Goal: Contribute content: Contribute content

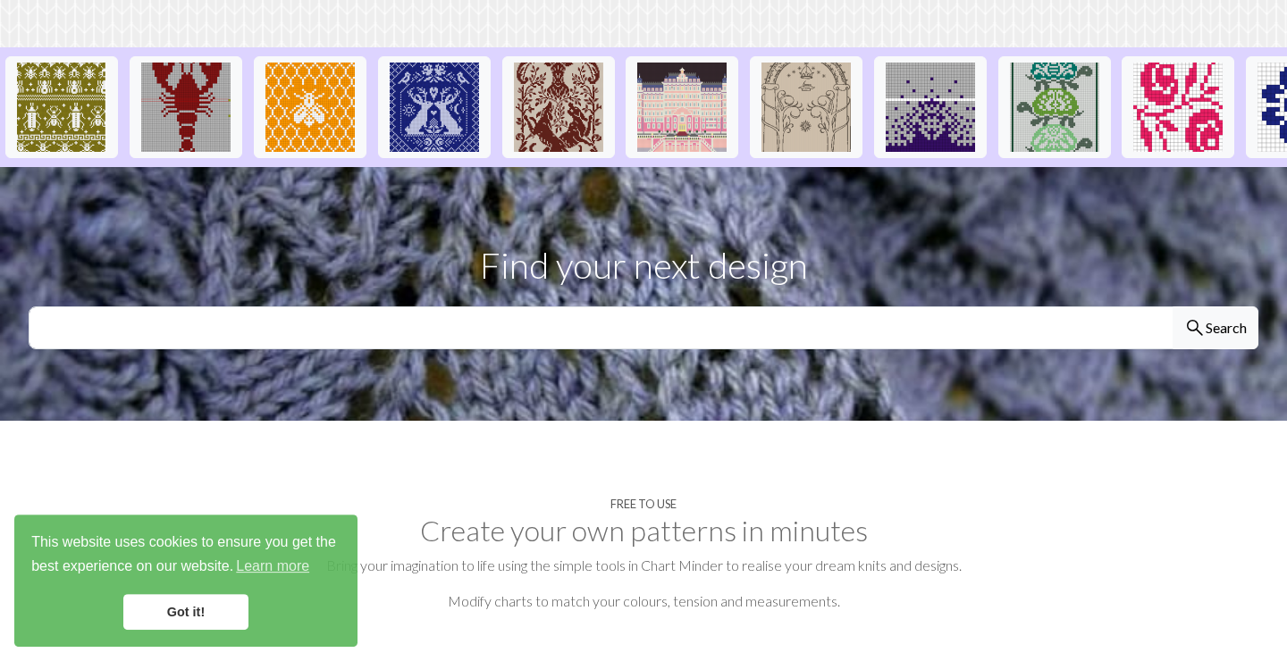
scroll to position [447, 0]
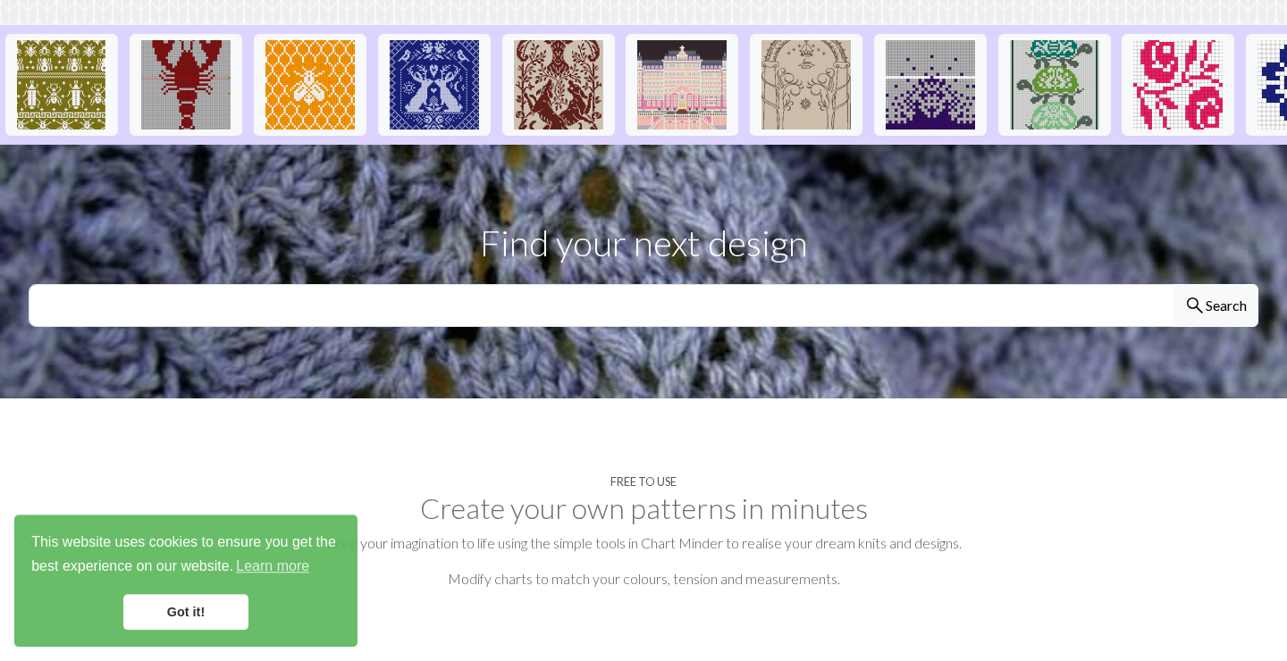
click at [192, 228] on section "Find your next design search Search" at bounding box center [643, 272] width 1287 height 254
drag, startPoint x: 189, startPoint y: 239, endPoint x: 232, endPoint y: 290, distance: 67.9
click at [232, 290] on input "text" at bounding box center [601, 305] width 1145 height 43
type input "fish"
click at [1173, 284] on button "search Search" at bounding box center [1216, 305] width 86 height 43
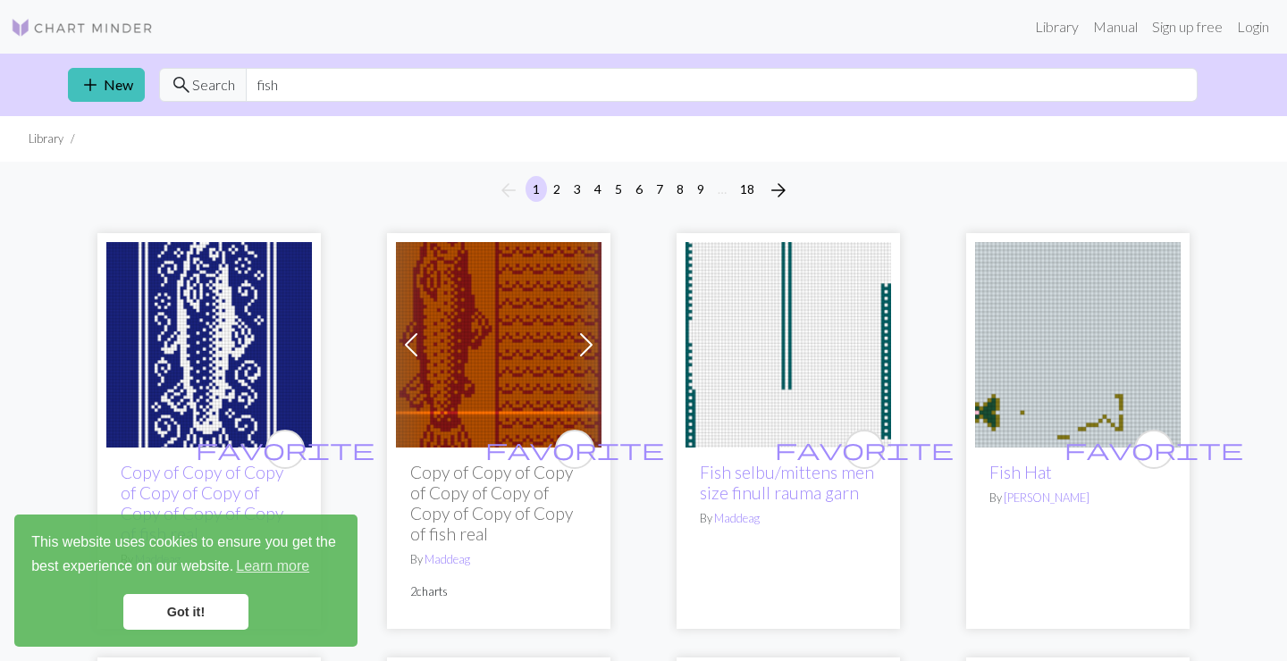
click at [166, 614] on link "Got it!" at bounding box center [185, 612] width 125 height 36
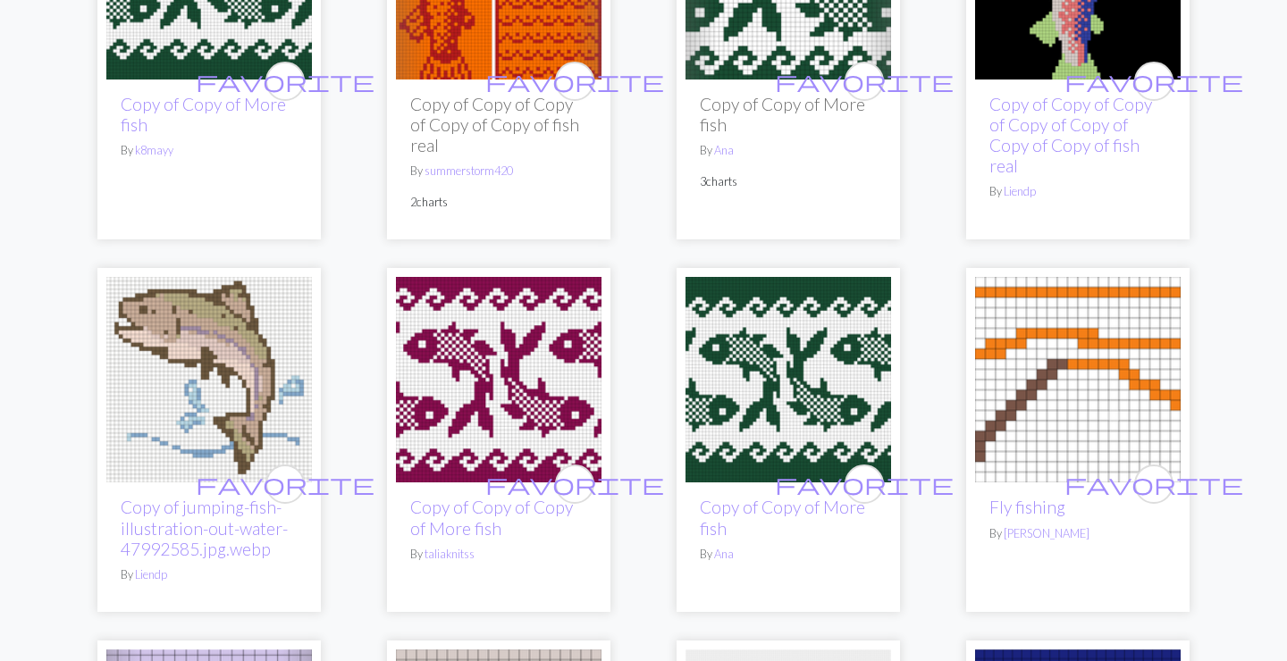
scroll to position [1183, 0]
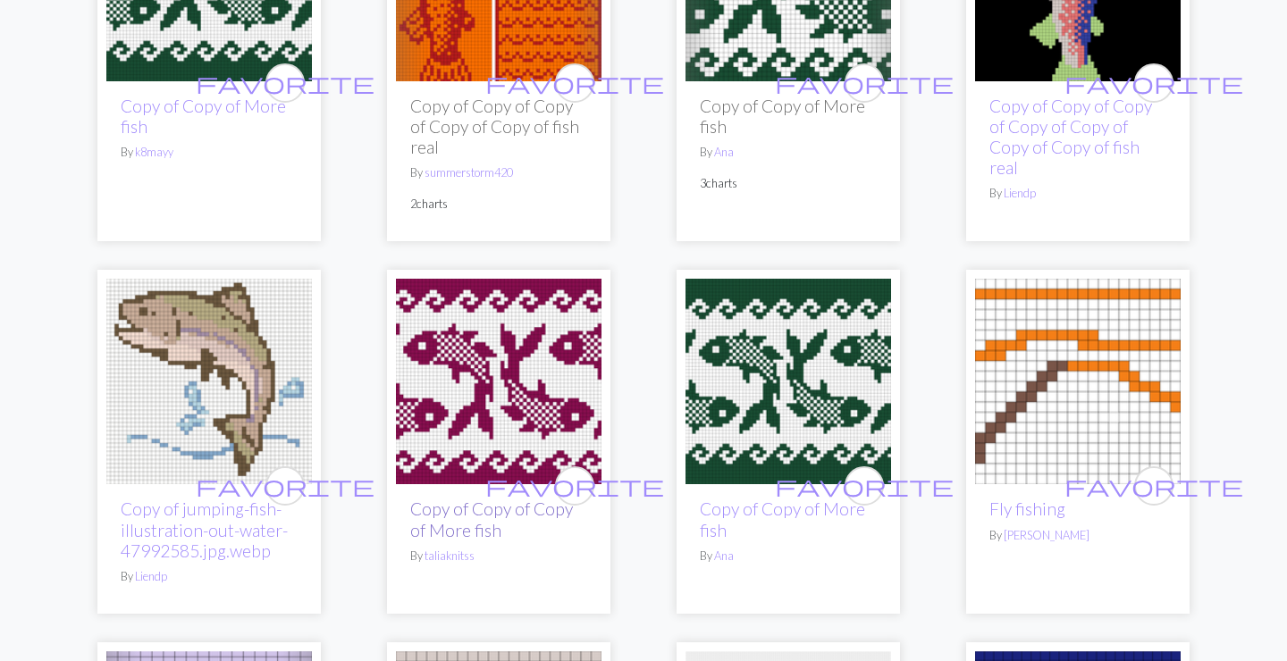
click at [467, 512] on link "Copy of Copy of Copy of More fish" at bounding box center [491, 519] width 163 height 41
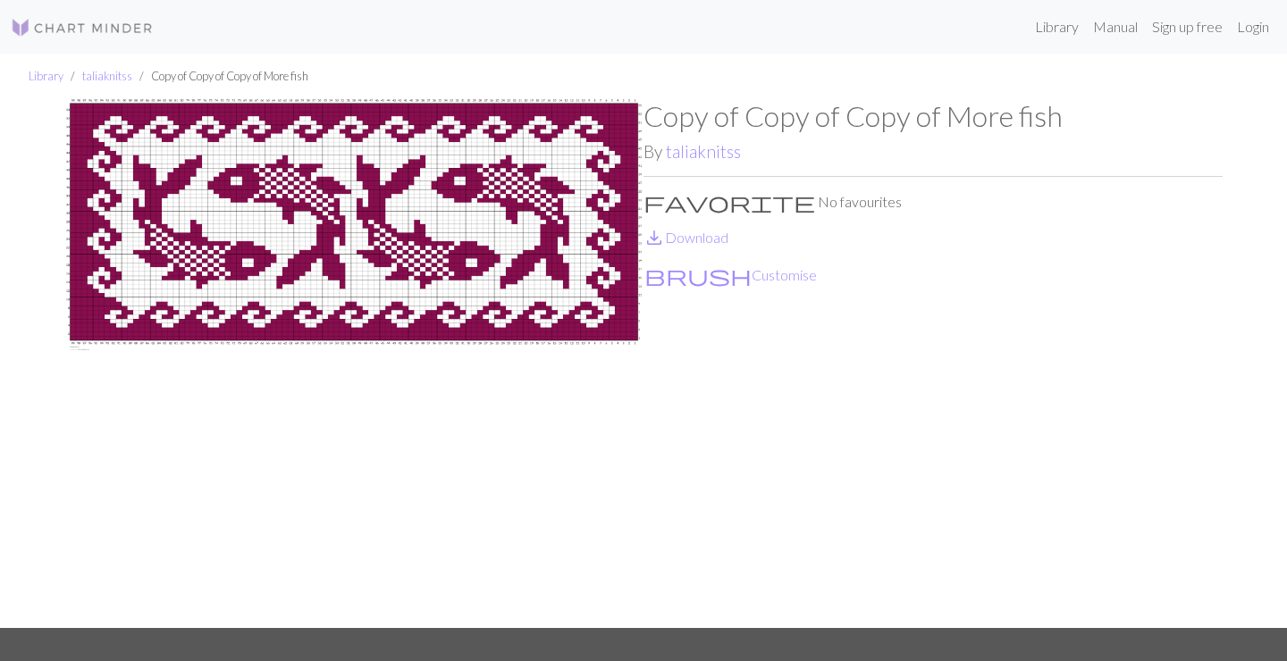
click at [214, 394] on img at bounding box center [353, 363] width 579 height 529
click at [723, 231] on link "save_alt Download" at bounding box center [686, 237] width 85 height 17
click at [715, 155] on link "taliaknitss" at bounding box center [703, 151] width 75 height 21
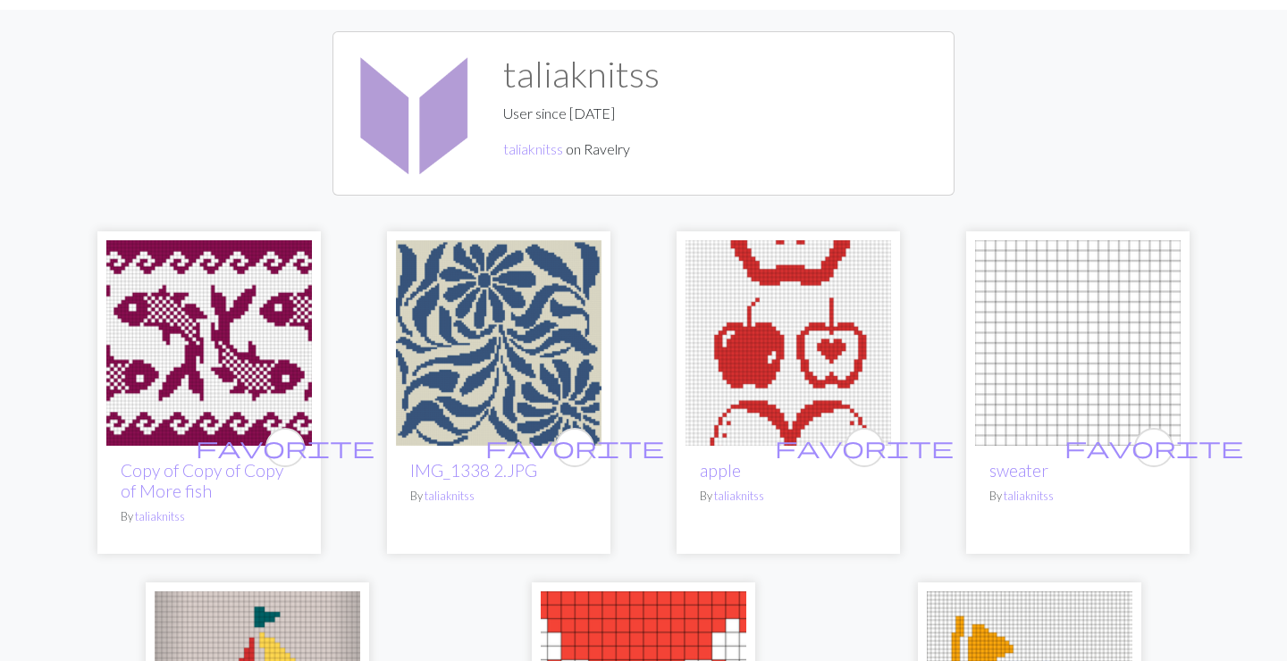
scroll to position [89, 0]
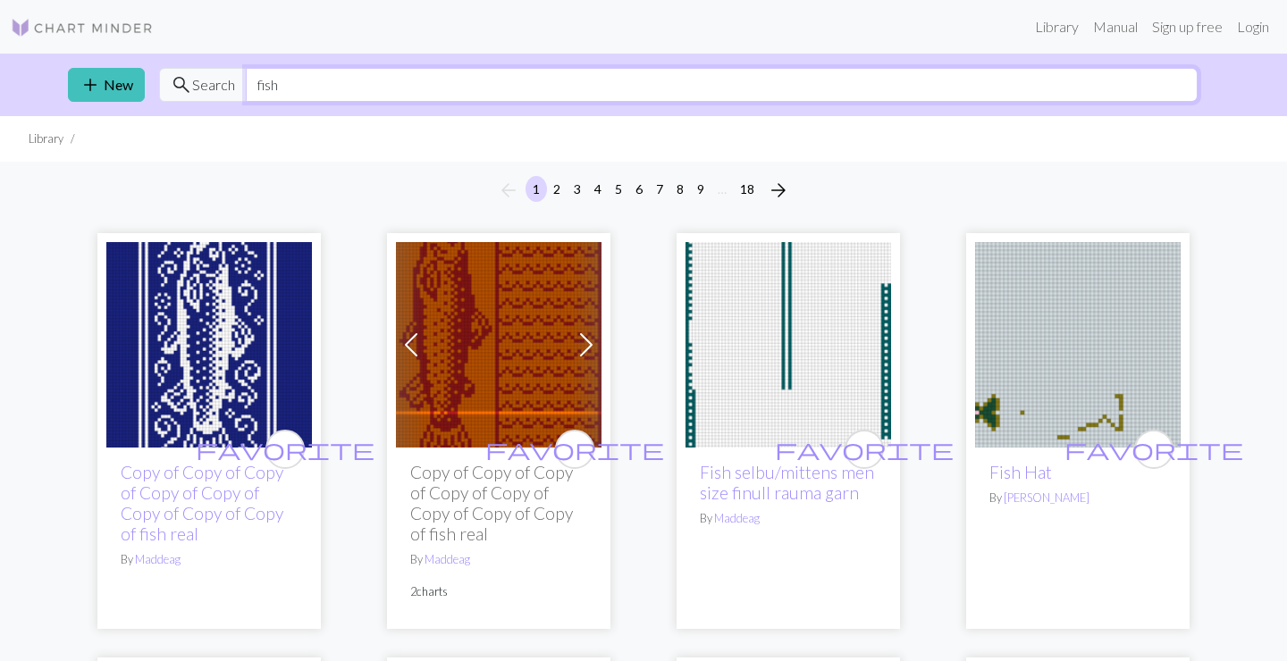
click at [259, 86] on input "fish" at bounding box center [722, 85] width 952 height 34
type input "more fish"
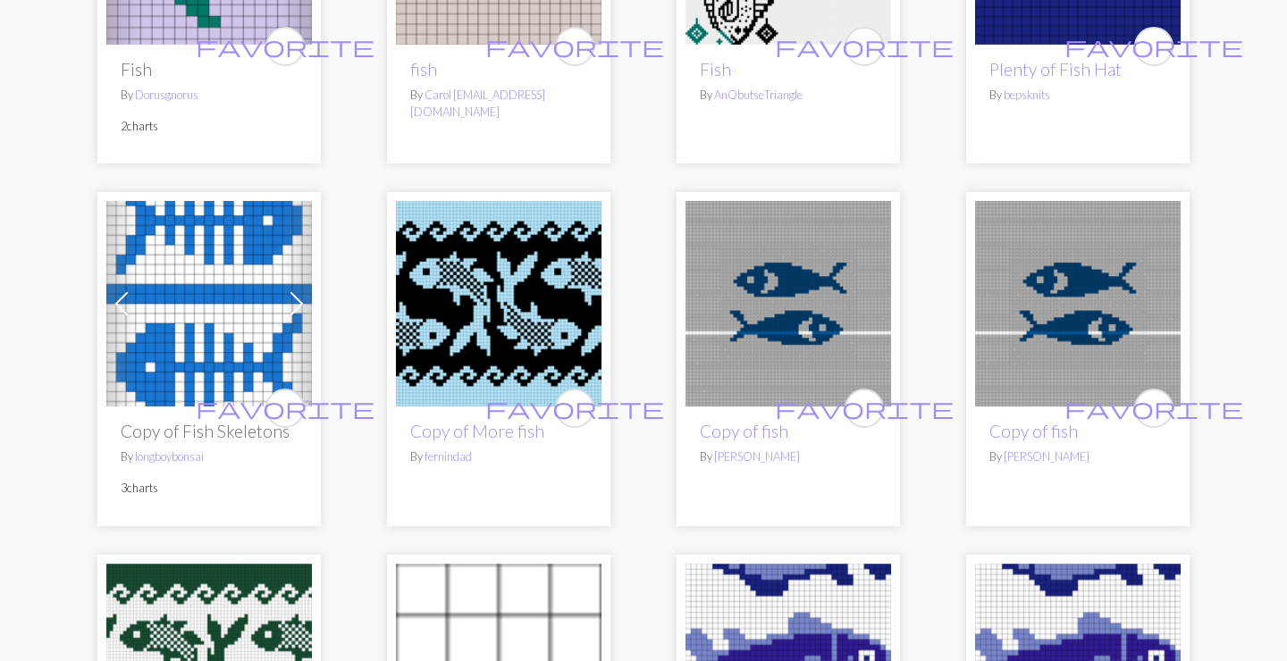
scroll to position [2178, 0]
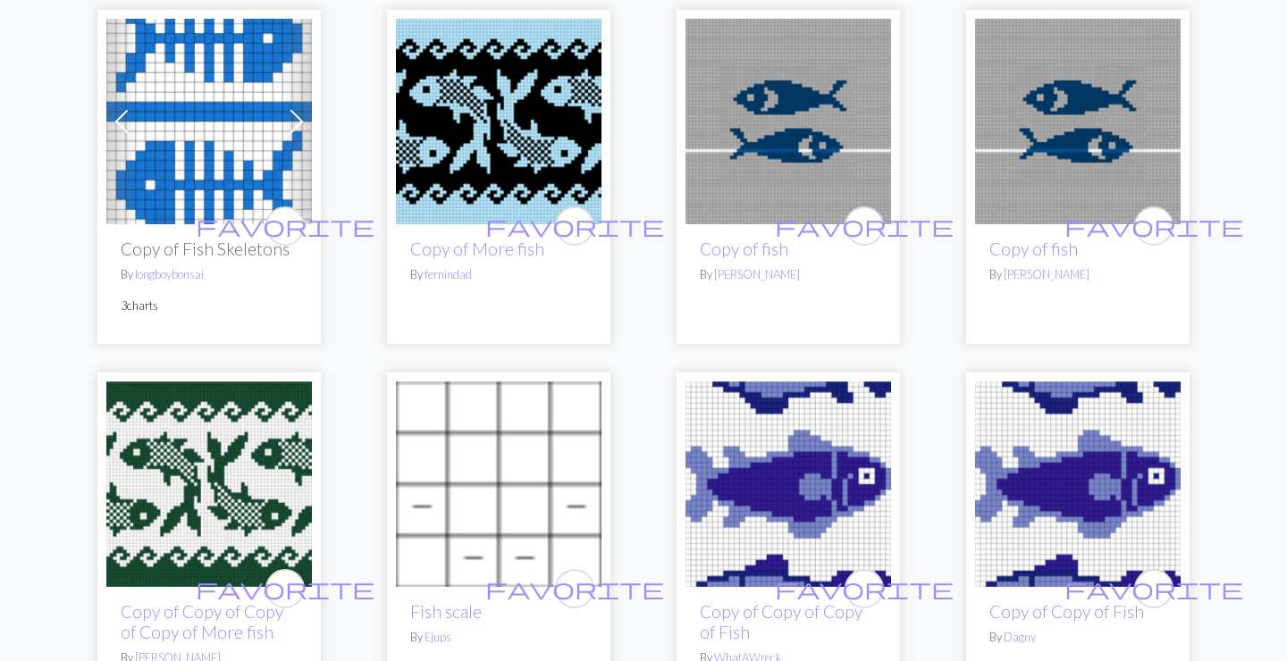
click at [473, 189] on img at bounding box center [499, 122] width 206 height 206
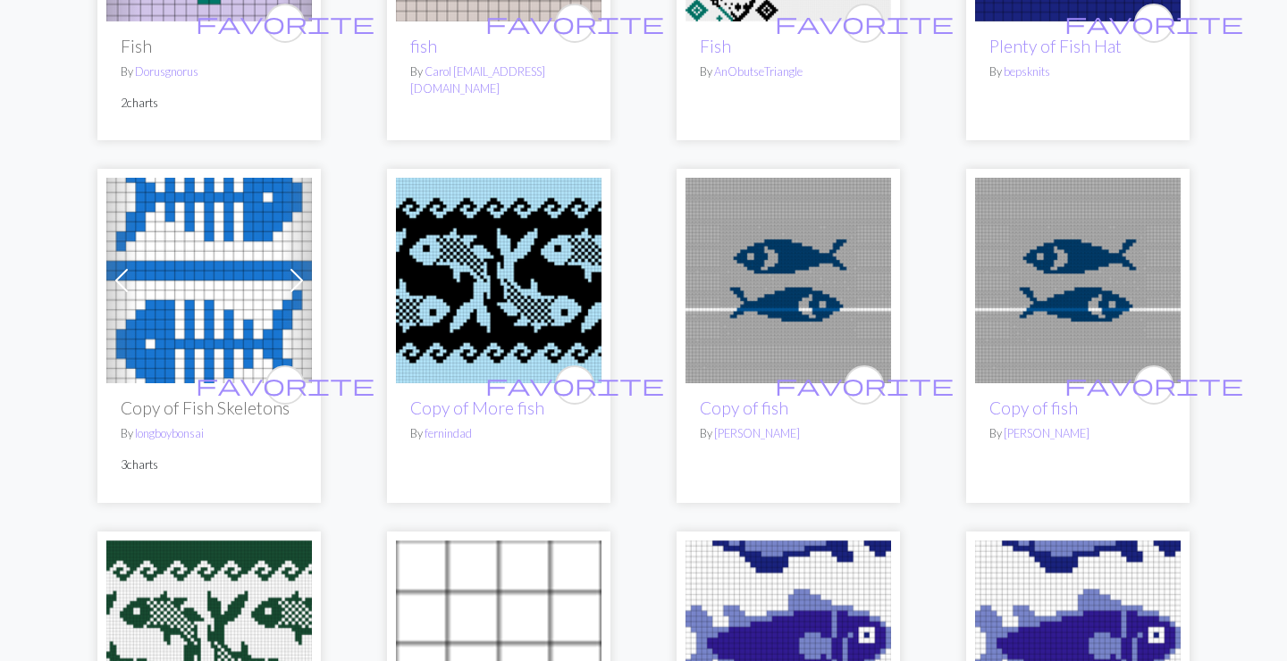
scroll to position [2021, 0]
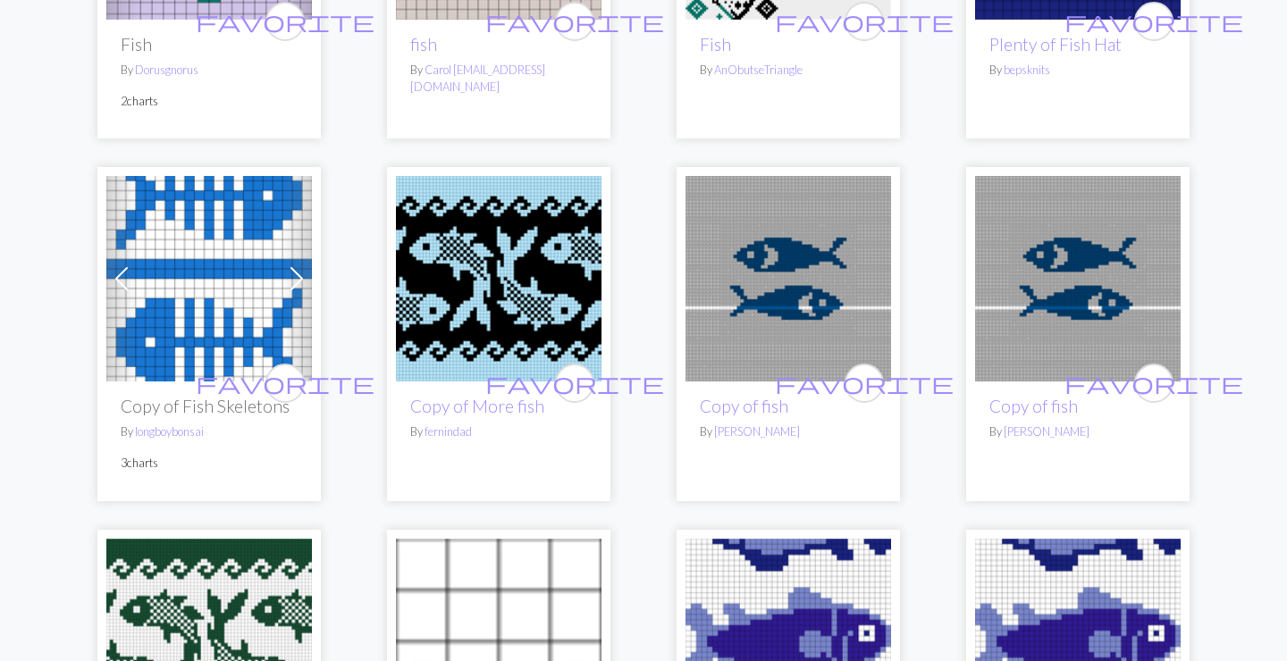
click at [530, 300] on img at bounding box center [499, 279] width 206 height 206
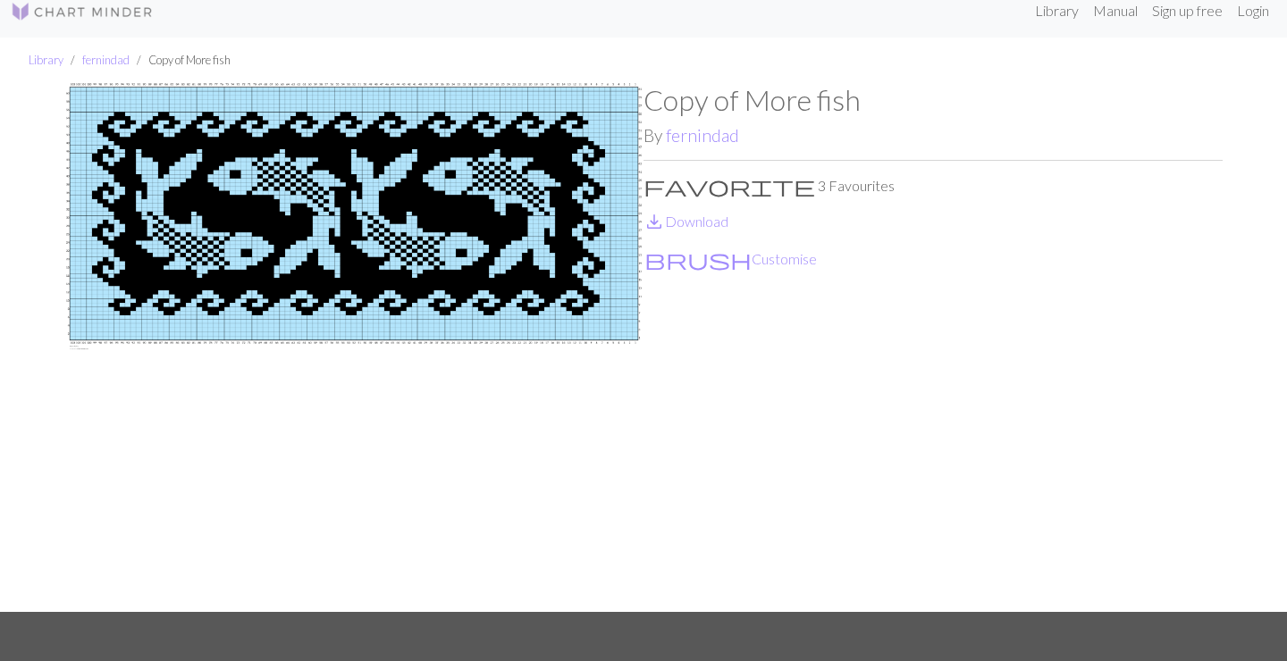
scroll to position [17, 0]
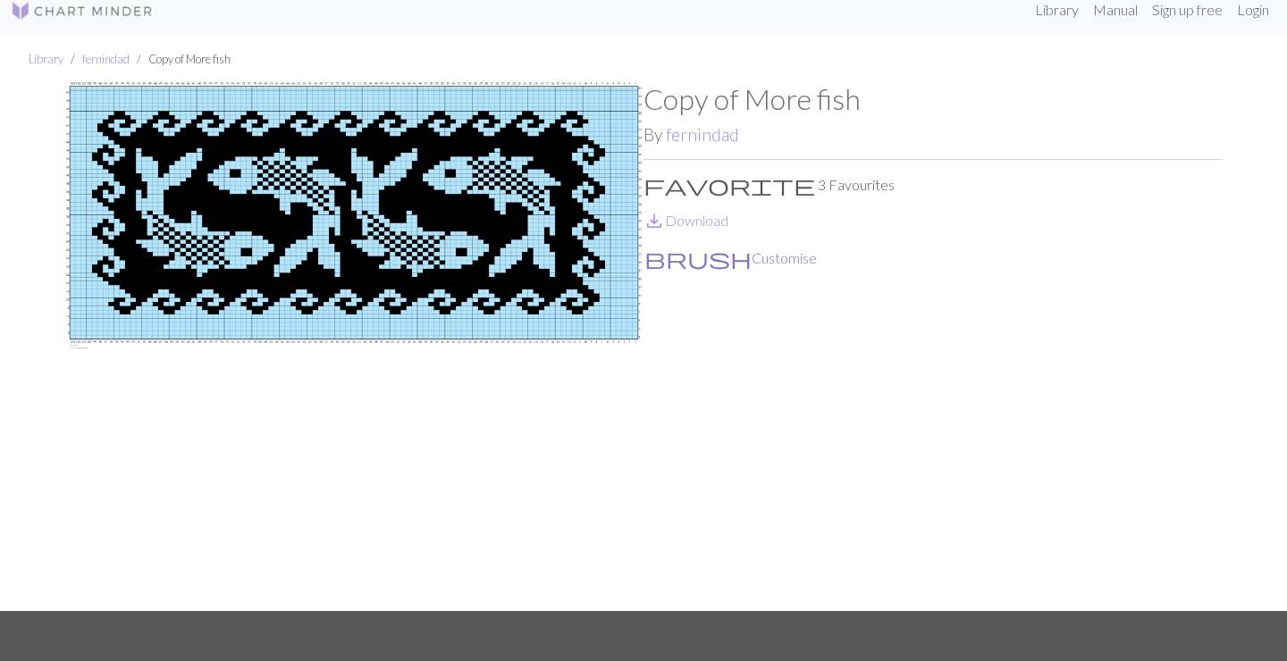
click at [686, 258] on button "brush Customise" at bounding box center [731, 258] width 174 height 23
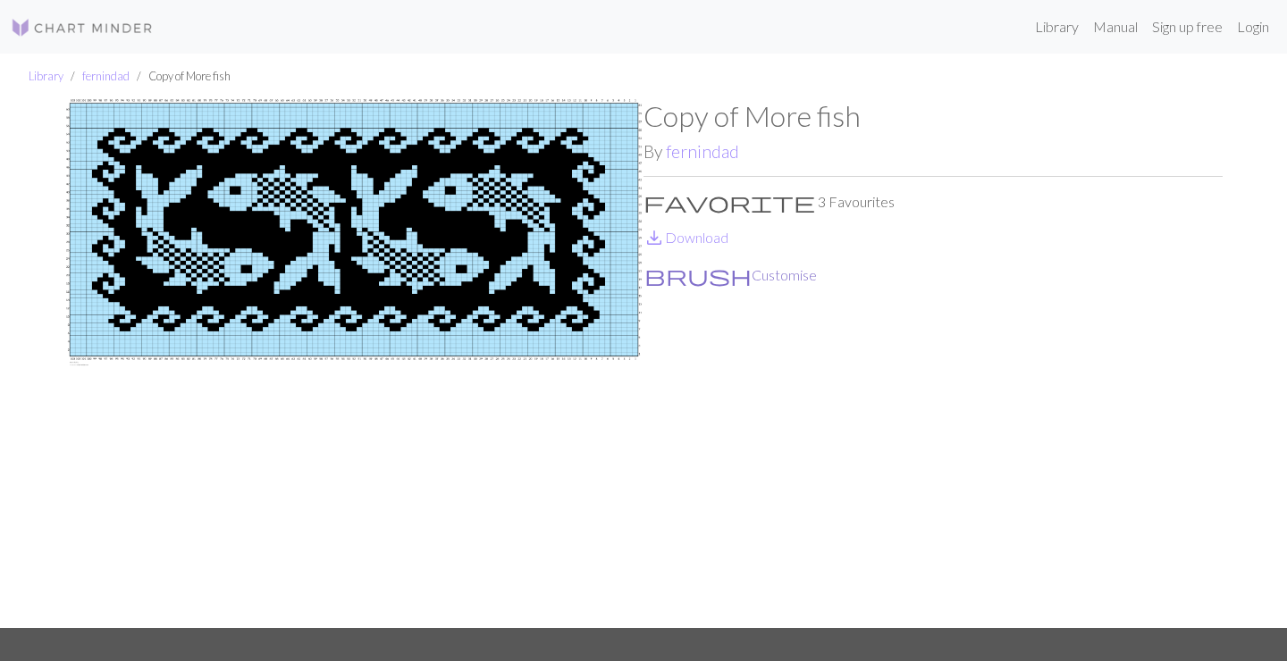
click at [703, 278] on button "brush Customise" at bounding box center [731, 275] width 174 height 23
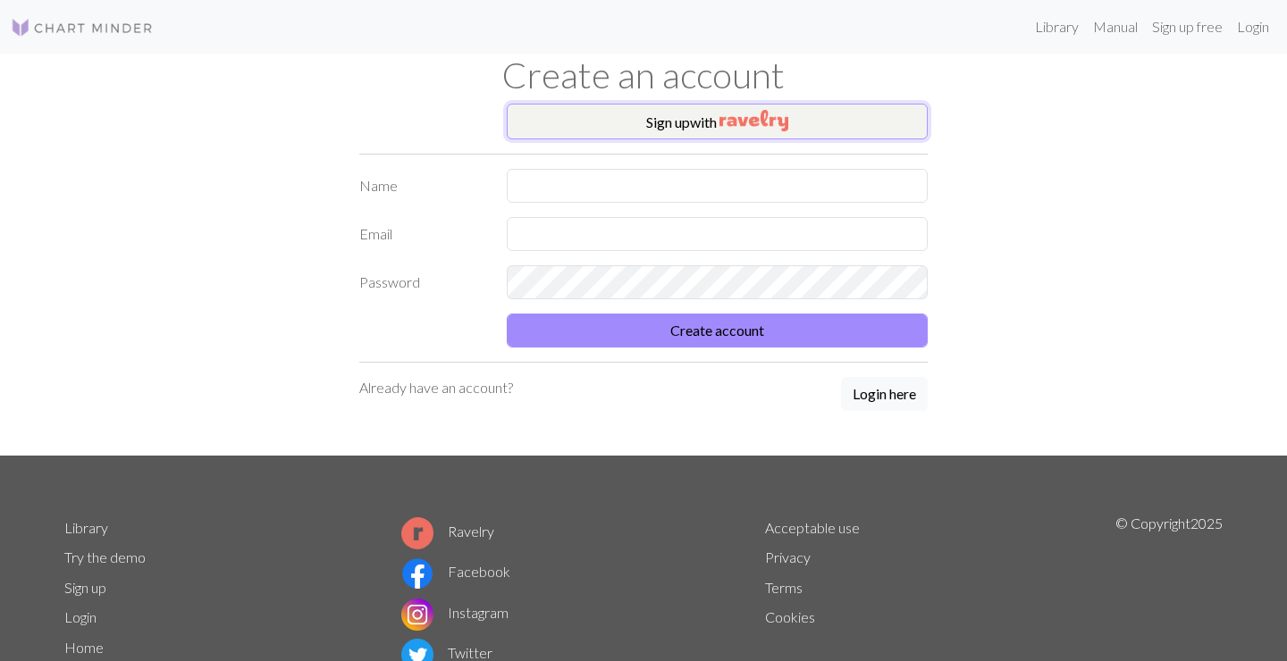
click at [653, 136] on button "Sign up with" at bounding box center [717, 122] width 421 height 36
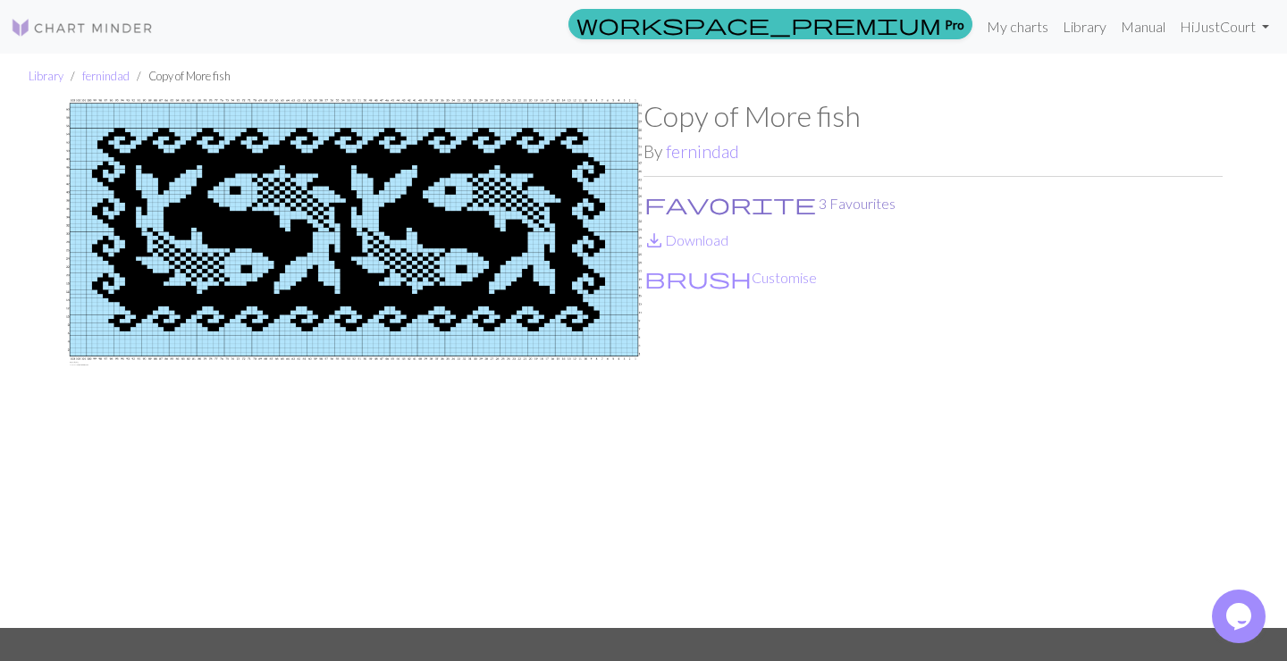
click at [699, 205] on button "favorite 3 Favourites" at bounding box center [770, 203] width 253 height 23
click at [697, 276] on button "brush Customise" at bounding box center [731, 277] width 174 height 23
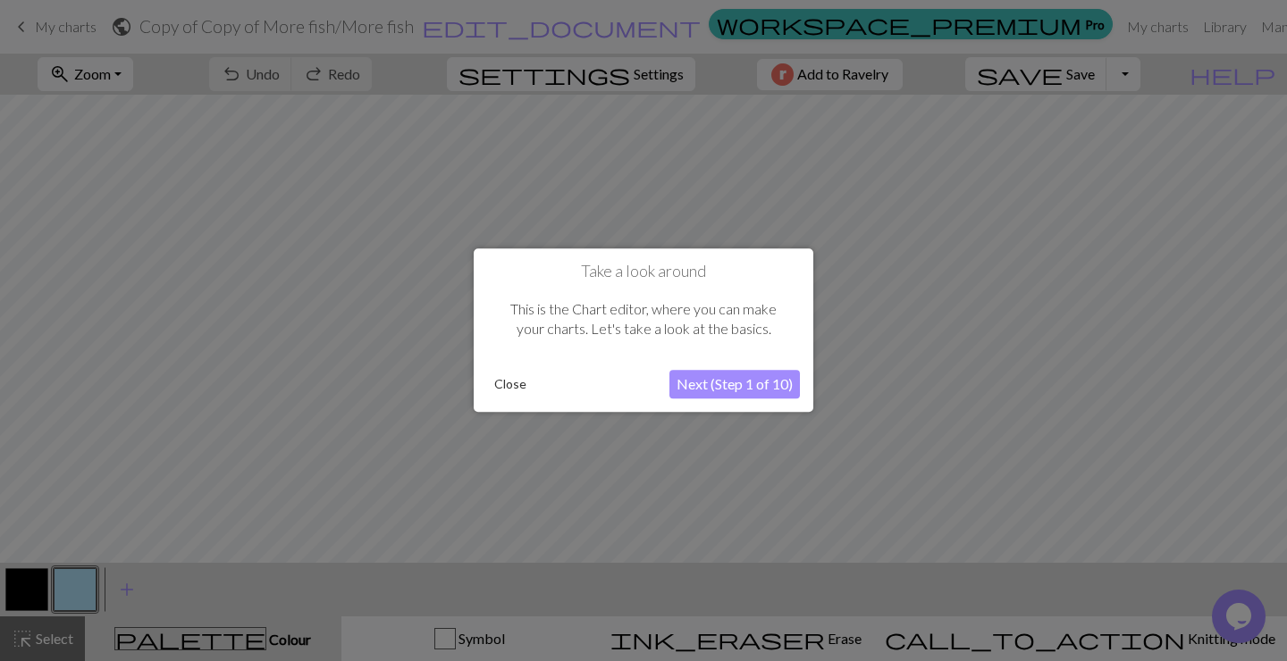
click at [701, 386] on button "Next (Step 1 of 10)" at bounding box center [734, 385] width 130 height 29
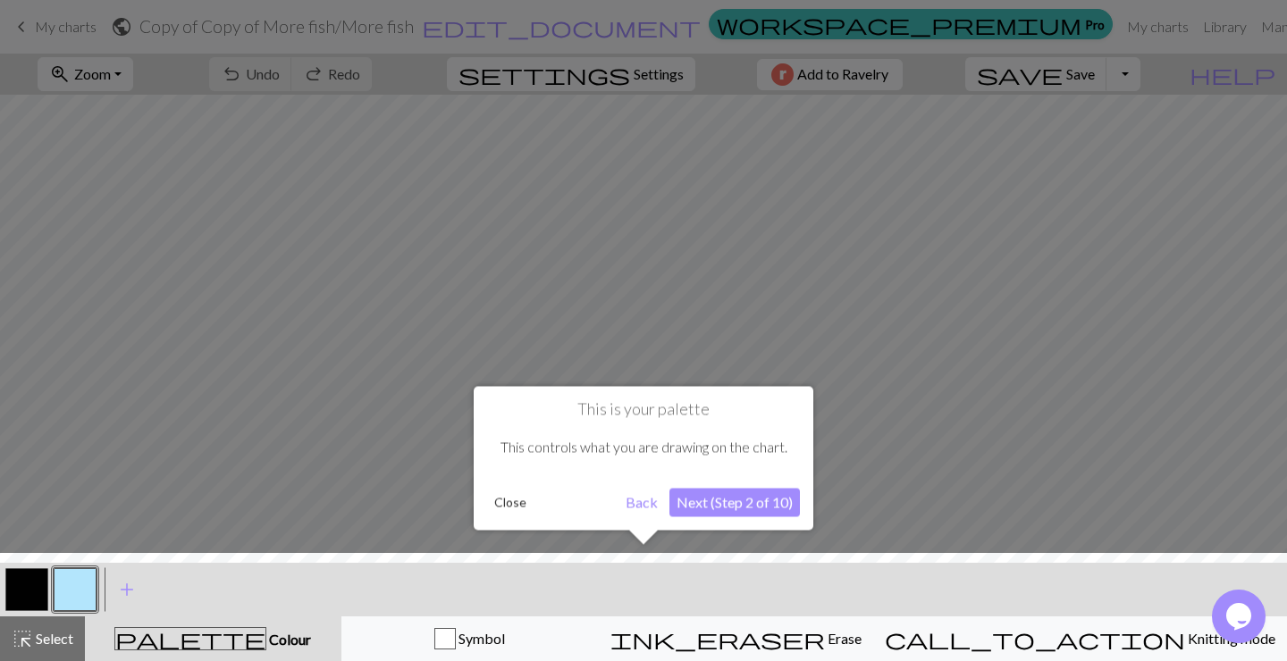
click at [739, 503] on button "Next (Step 2 of 10)" at bounding box center [734, 502] width 130 height 29
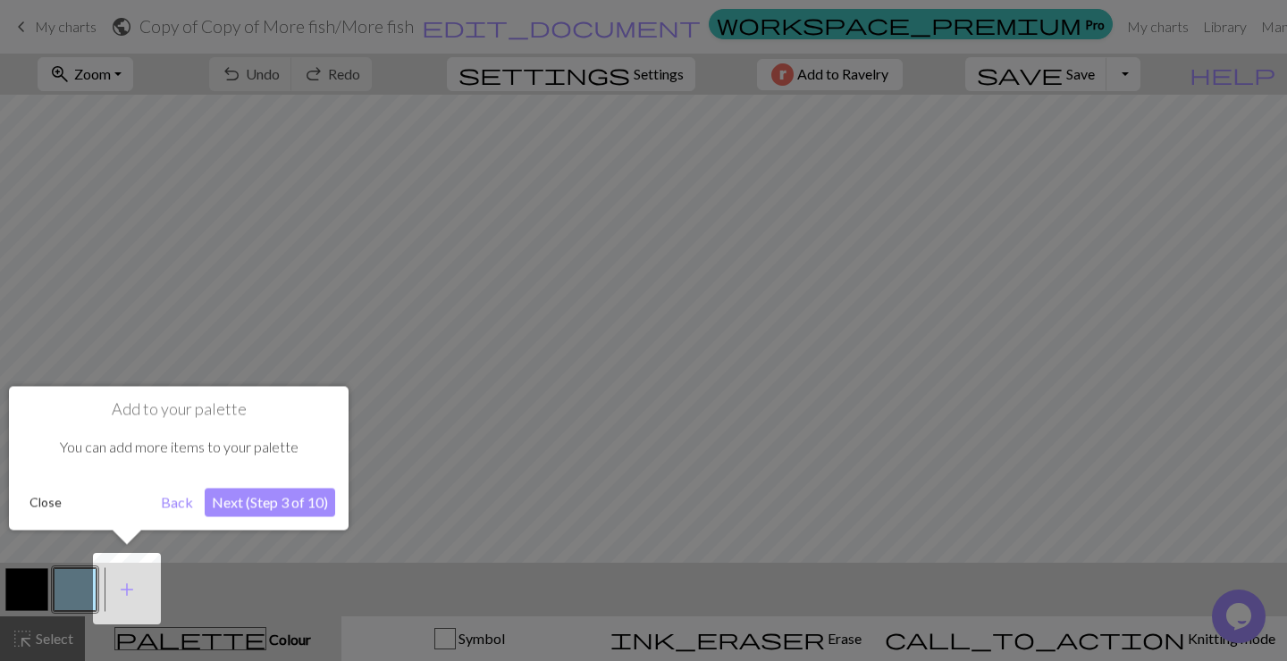
click at [308, 497] on button "Next (Step 3 of 10)" at bounding box center [270, 502] width 130 height 29
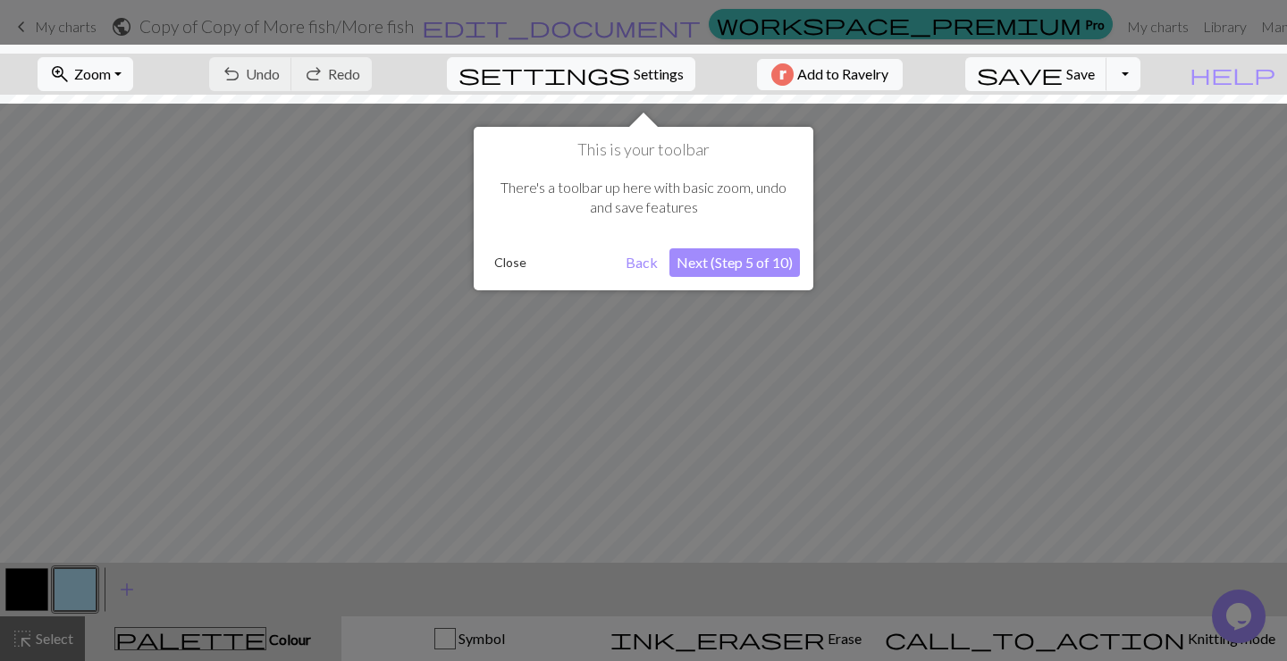
click at [746, 272] on button "Next (Step 5 of 10)" at bounding box center [734, 262] width 130 height 29
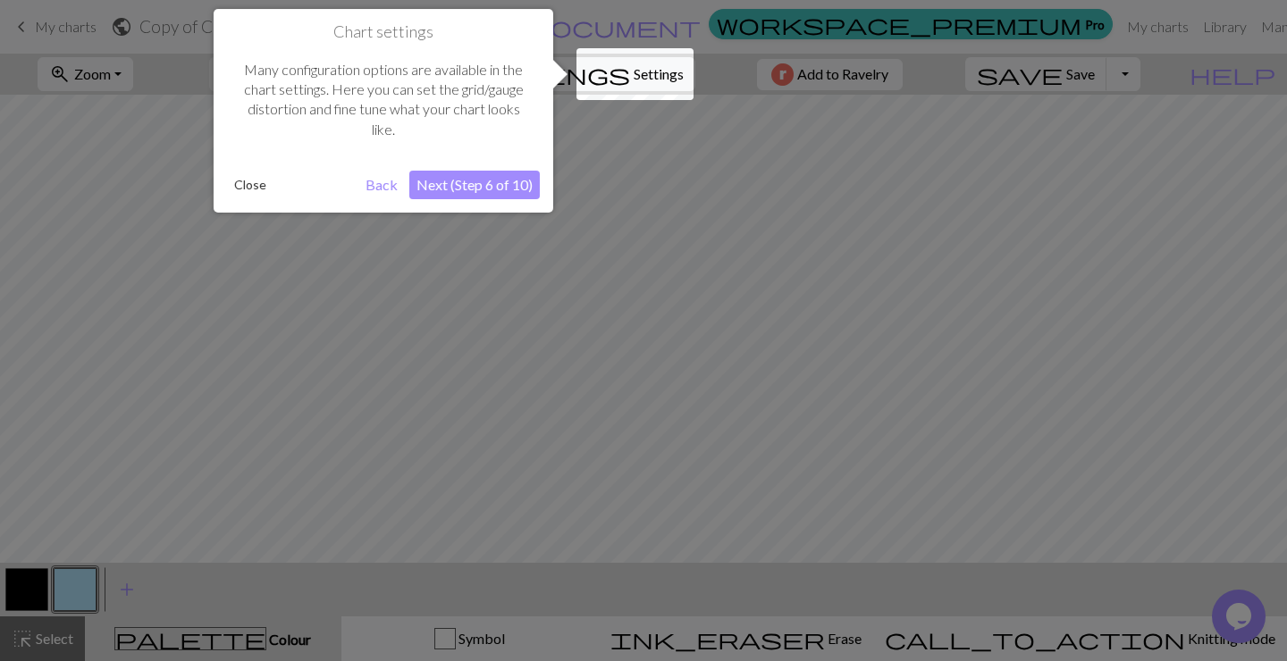
click at [500, 180] on button "Next (Step 6 of 10)" at bounding box center [474, 185] width 130 height 29
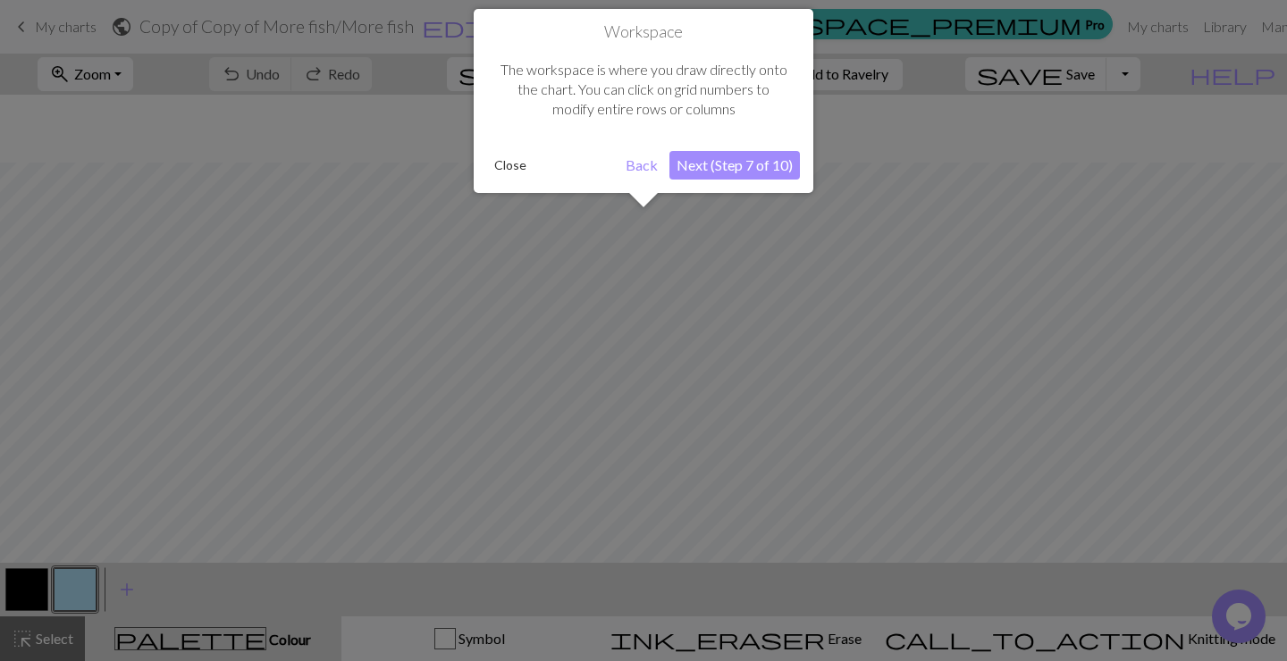
scroll to position [68, 0]
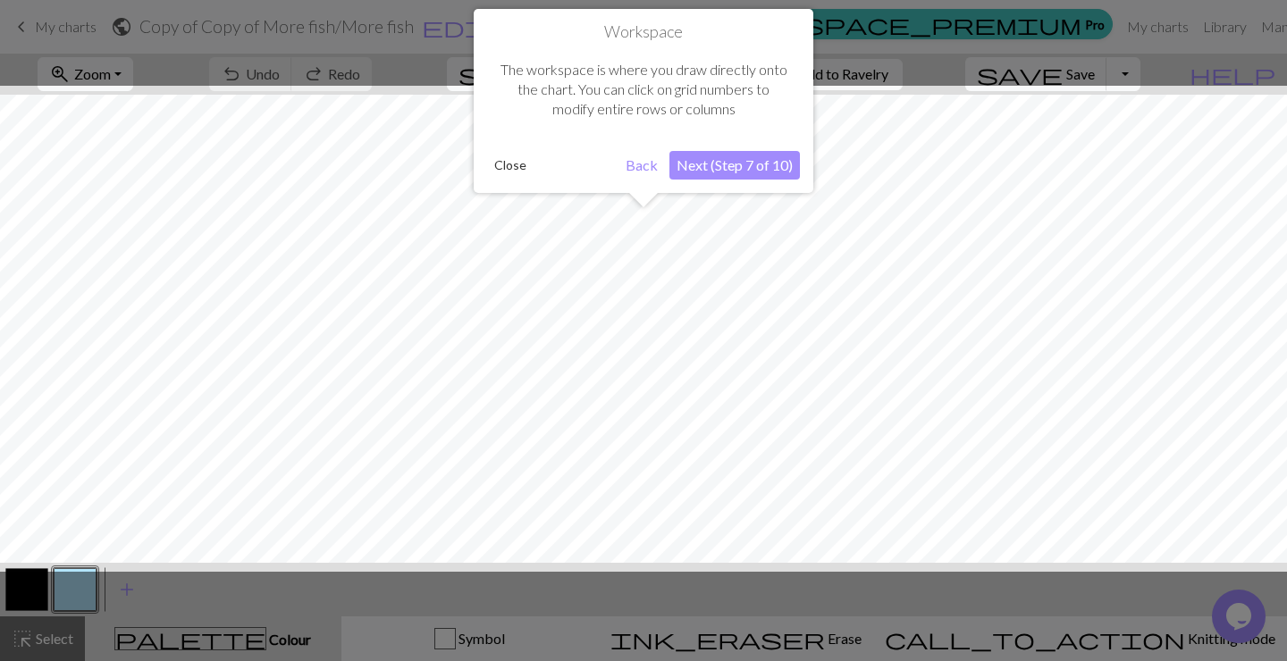
click at [771, 167] on button "Next (Step 7 of 10)" at bounding box center [734, 165] width 130 height 29
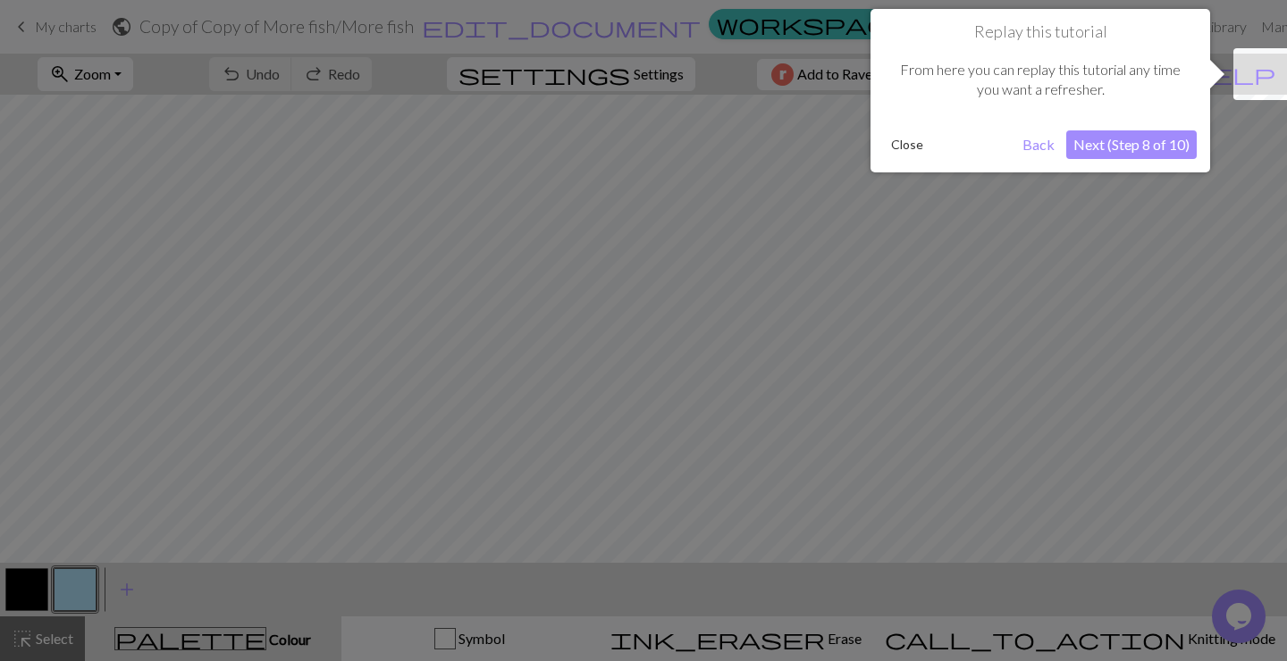
click at [1090, 155] on button "Next (Step 8 of 10)" at bounding box center [1131, 144] width 130 height 29
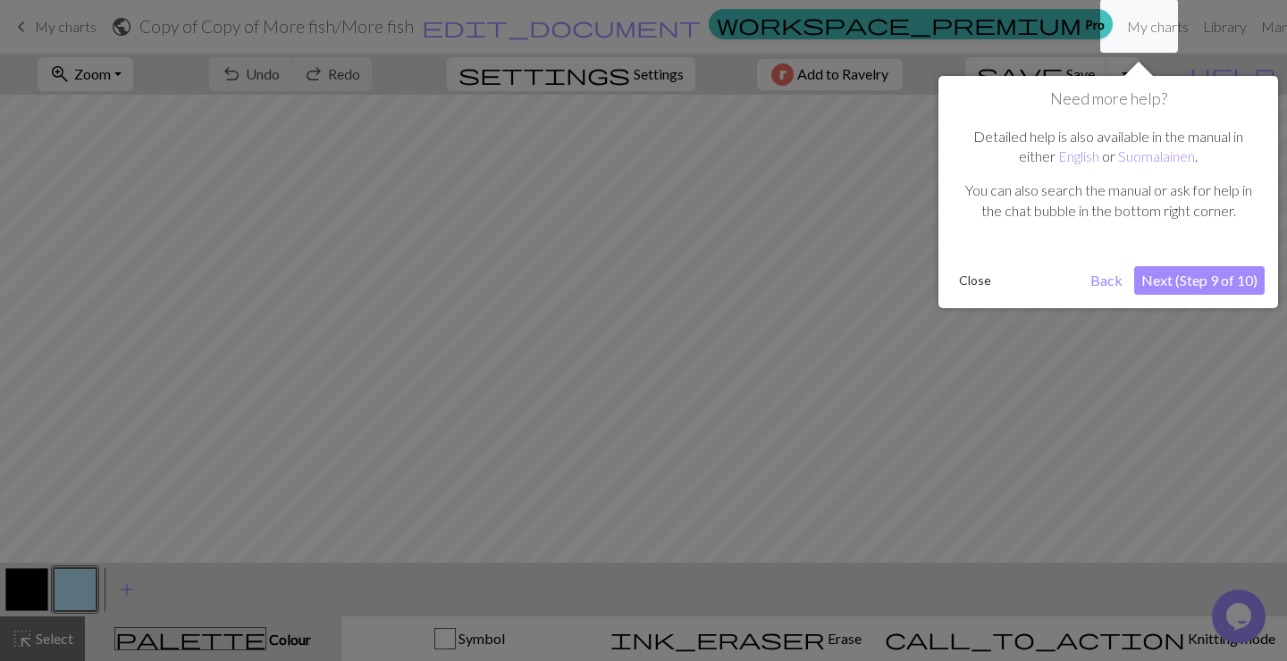
click at [1161, 278] on button "Next (Step 9 of 10)" at bounding box center [1199, 280] width 130 height 29
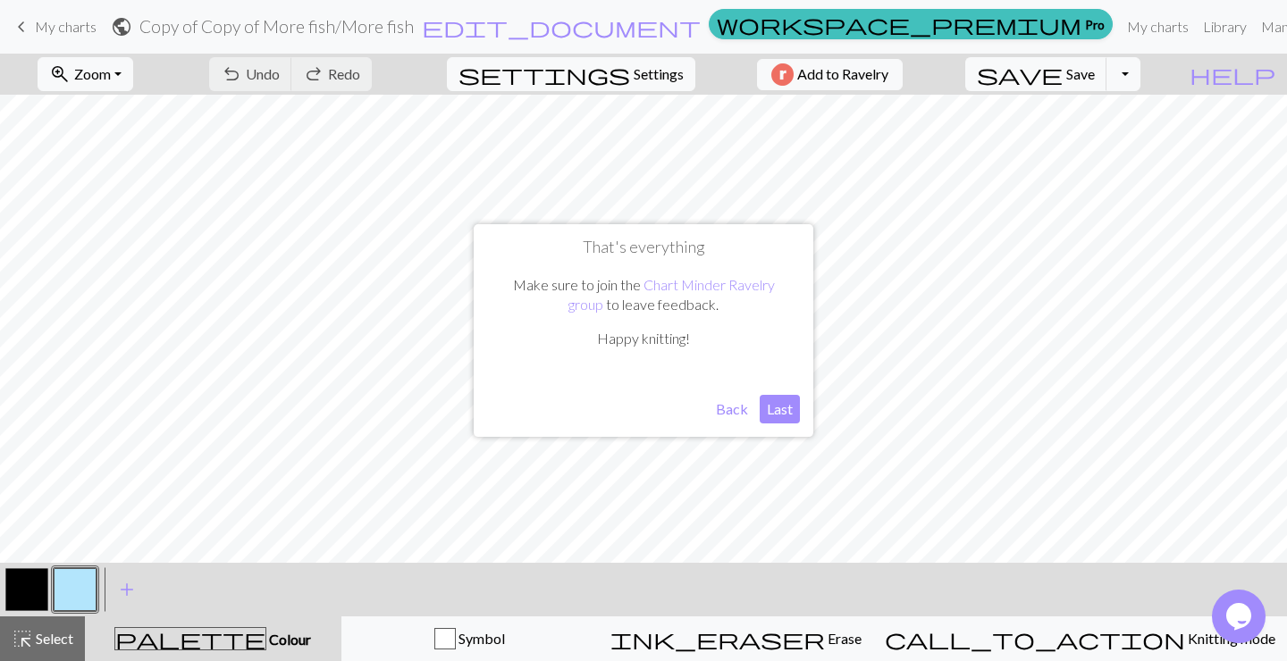
click at [776, 420] on button "Last" at bounding box center [780, 409] width 40 height 29
click at [78, 593] on button "button" at bounding box center [75, 589] width 43 height 43
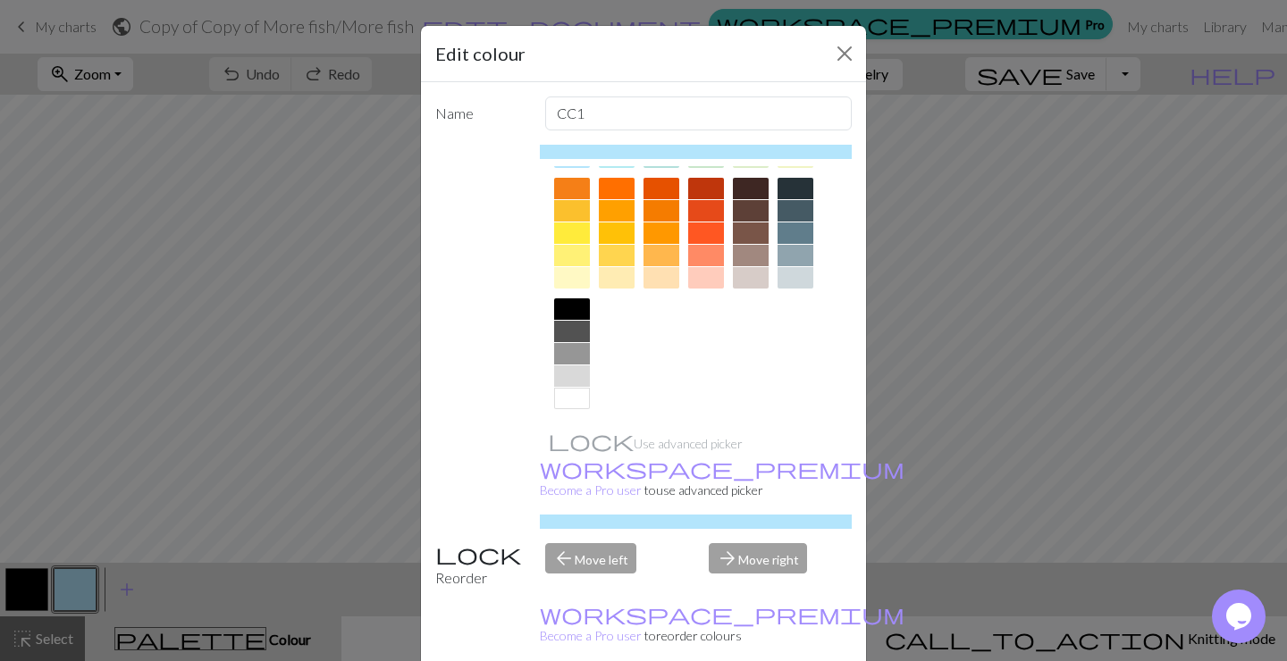
scroll to position [246, 0]
click at [759, 230] on div at bounding box center [751, 231] width 36 height 21
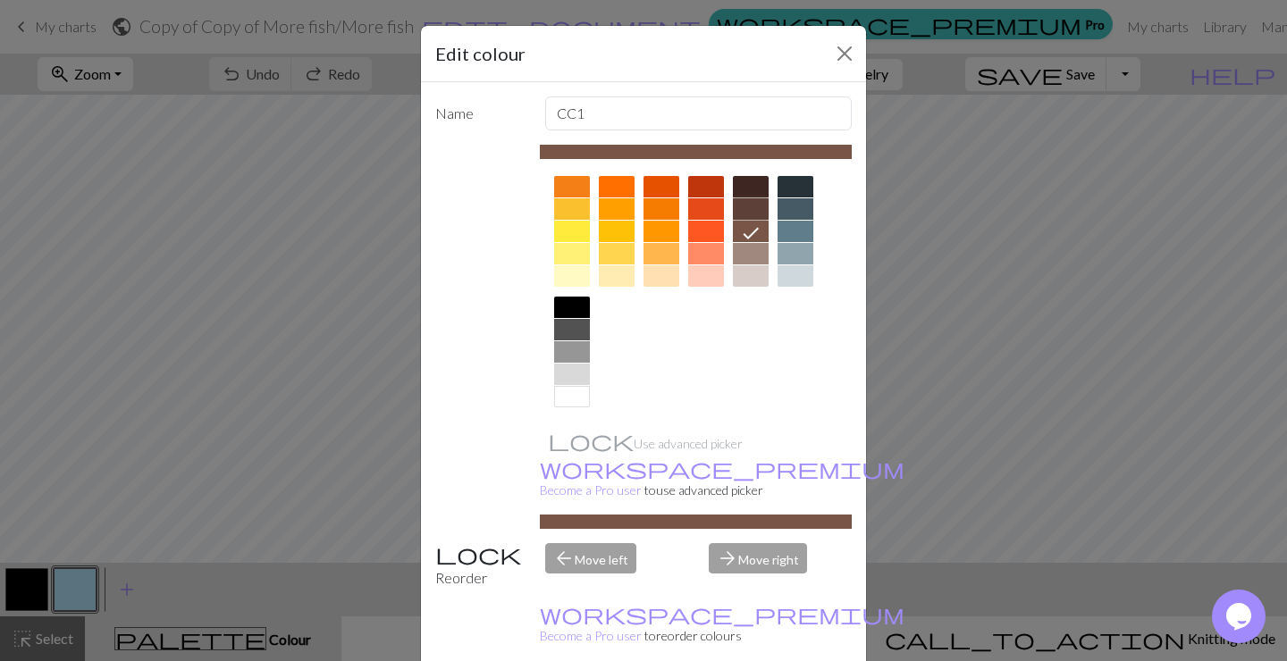
click at [760, 208] on div at bounding box center [751, 208] width 36 height 21
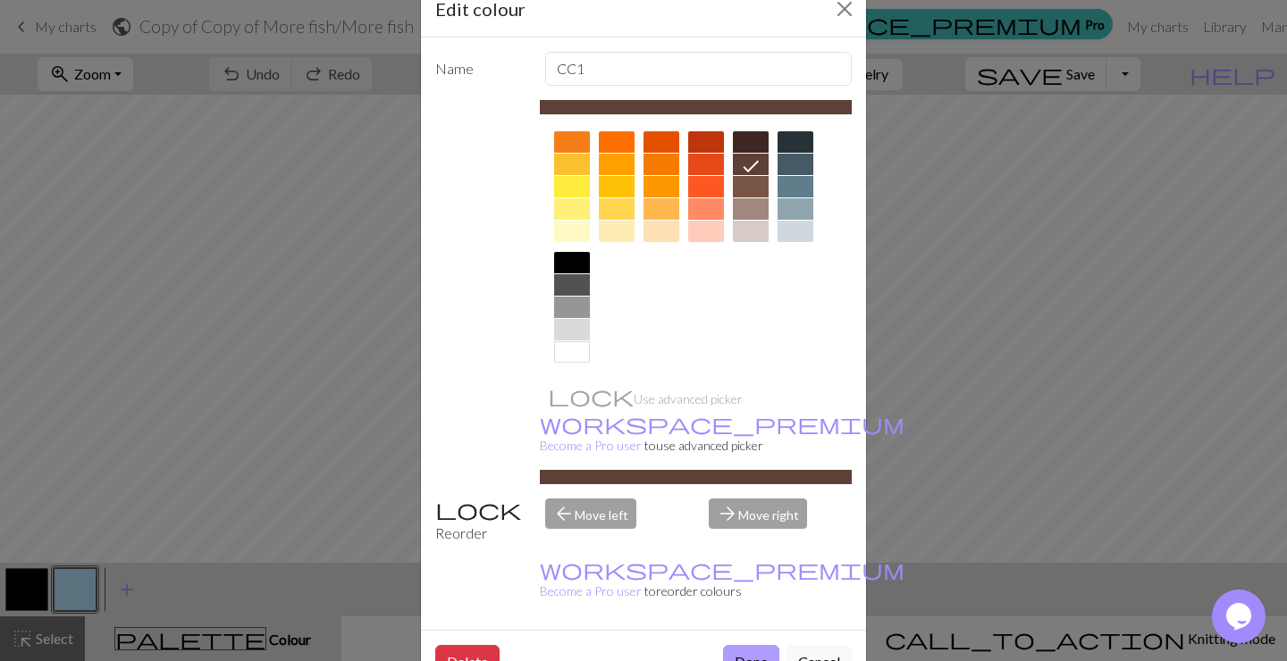
click at [742, 645] on button "Done" at bounding box center [751, 662] width 56 height 34
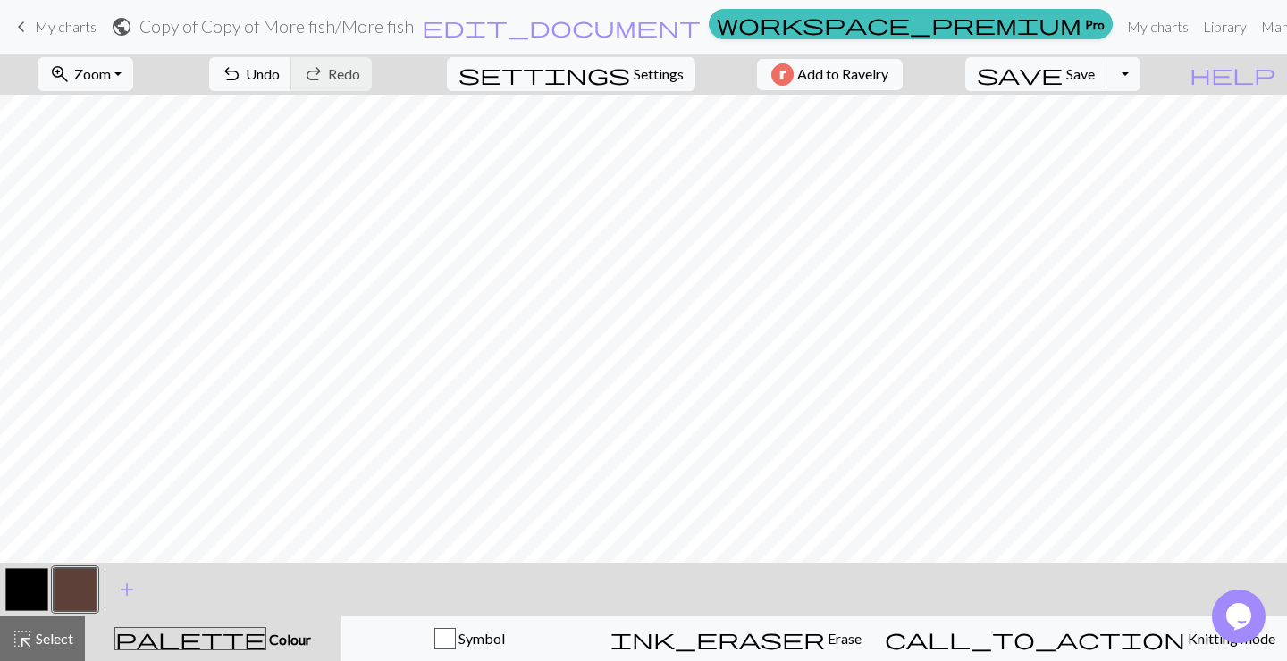
click at [37, 588] on button "button" at bounding box center [26, 589] width 43 height 43
click at [27, 597] on button "button" at bounding box center [26, 589] width 43 height 43
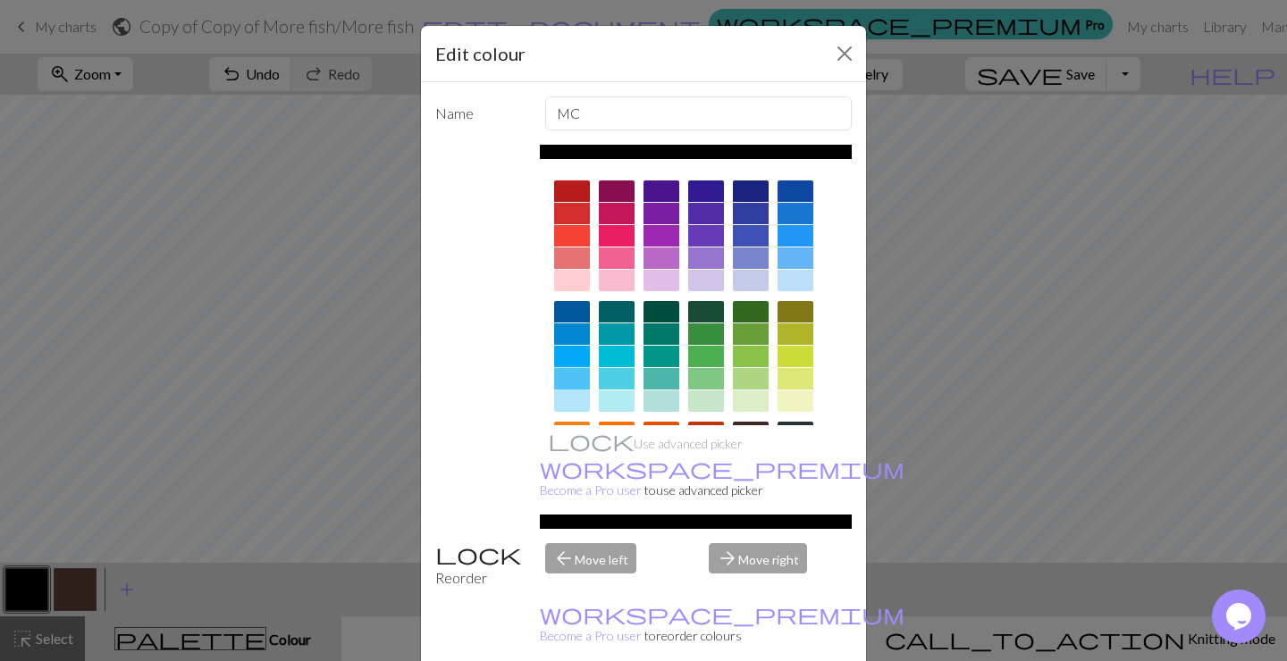
click at [579, 385] on div at bounding box center [572, 378] width 36 height 21
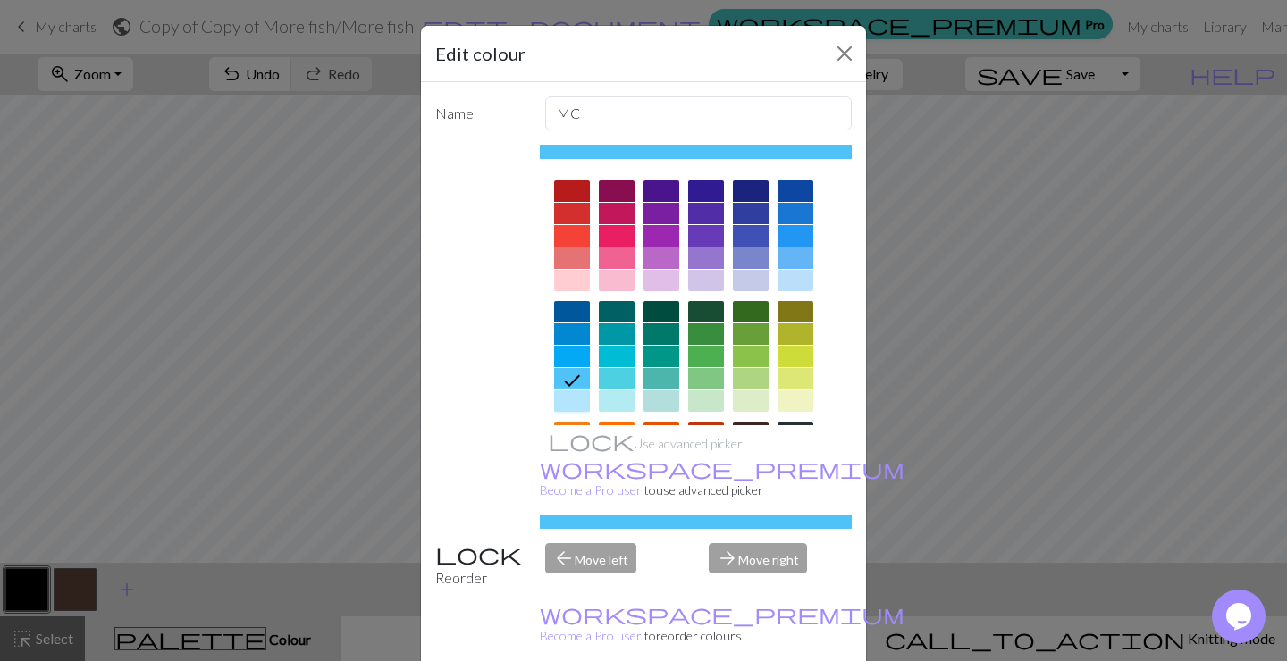
click at [579, 409] on div at bounding box center [572, 401] width 36 height 21
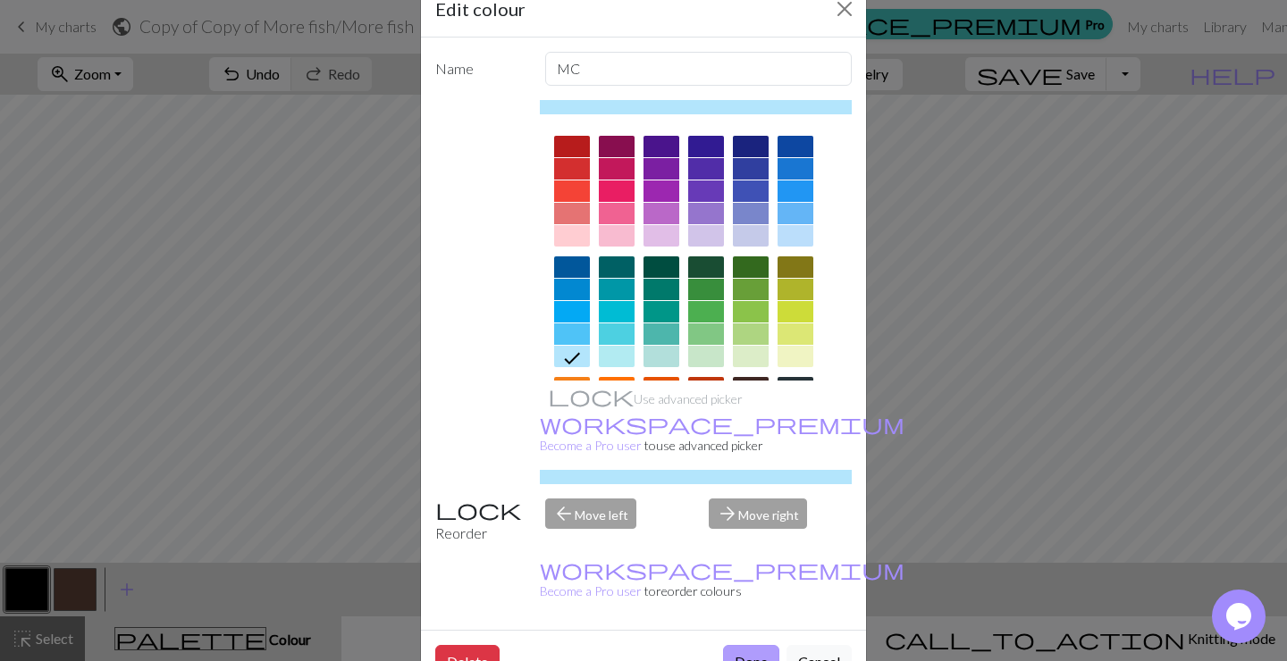
click at [745, 645] on button "Done" at bounding box center [751, 662] width 56 height 34
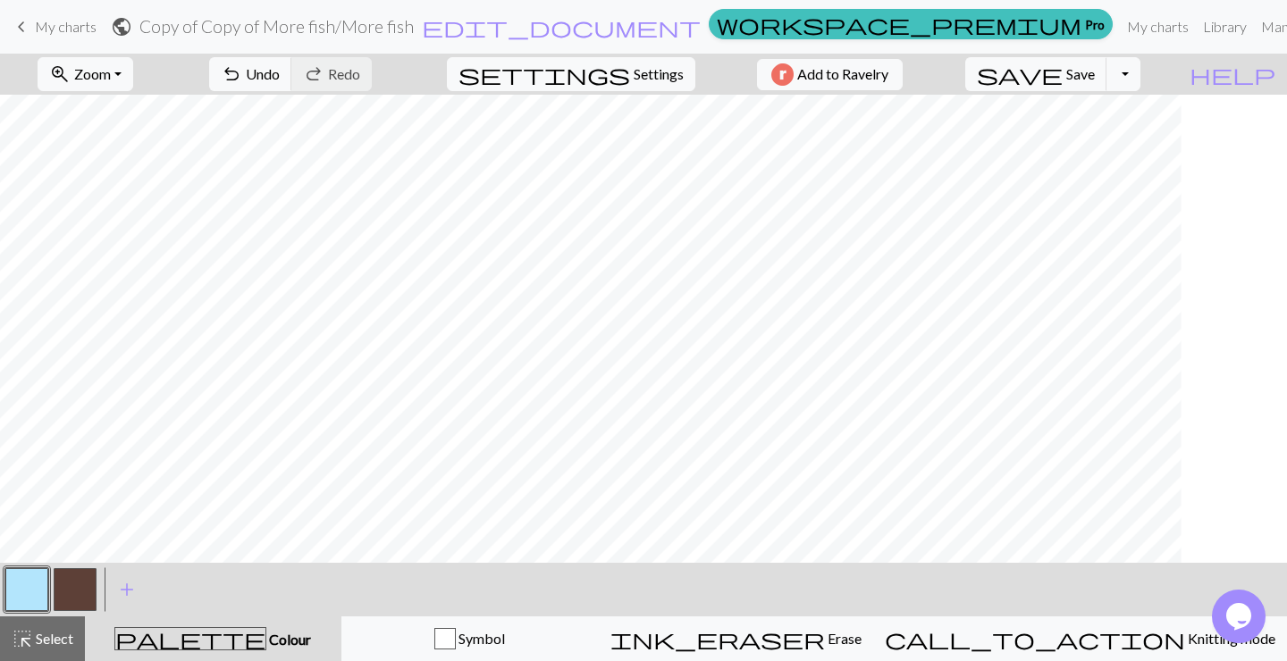
scroll to position [68, 11]
click at [71, 593] on button "button" at bounding box center [75, 589] width 43 height 43
click at [33, 580] on button "button" at bounding box center [26, 589] width 43 height 43
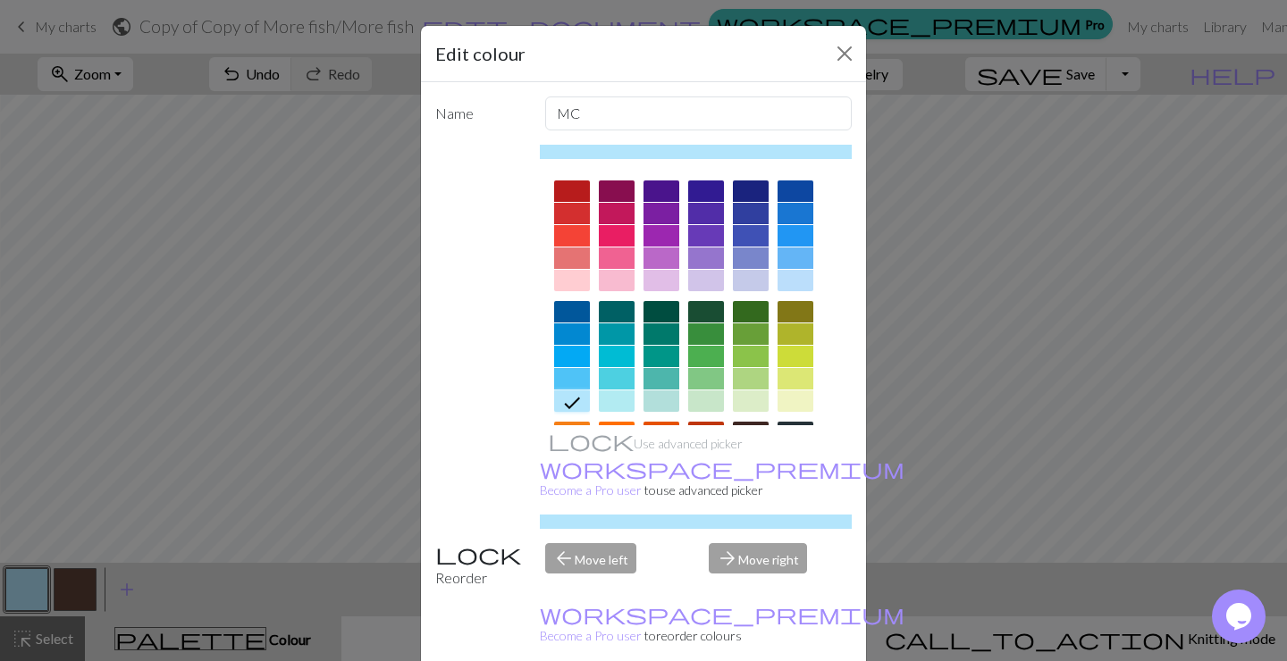
click at [567, 394] on icon at bounding box center [571, 402] width 21 height 21
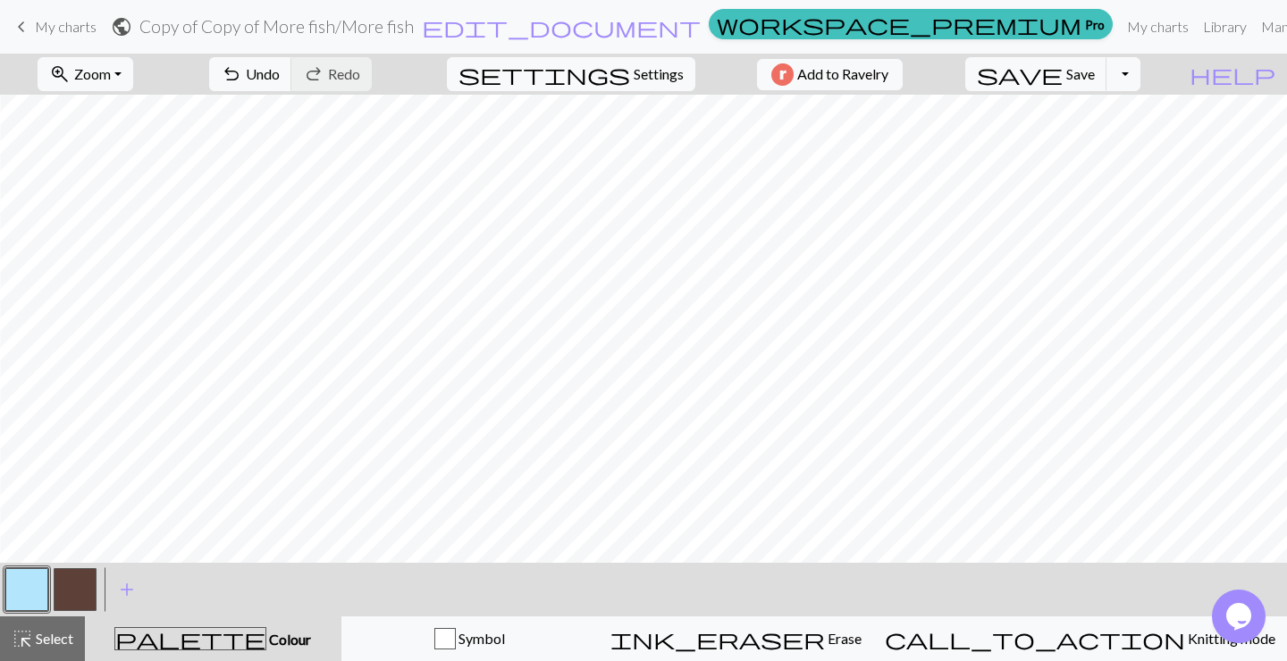
click at [21, 592] on button "button" at bounding box center [26, 589] width 43 height 43
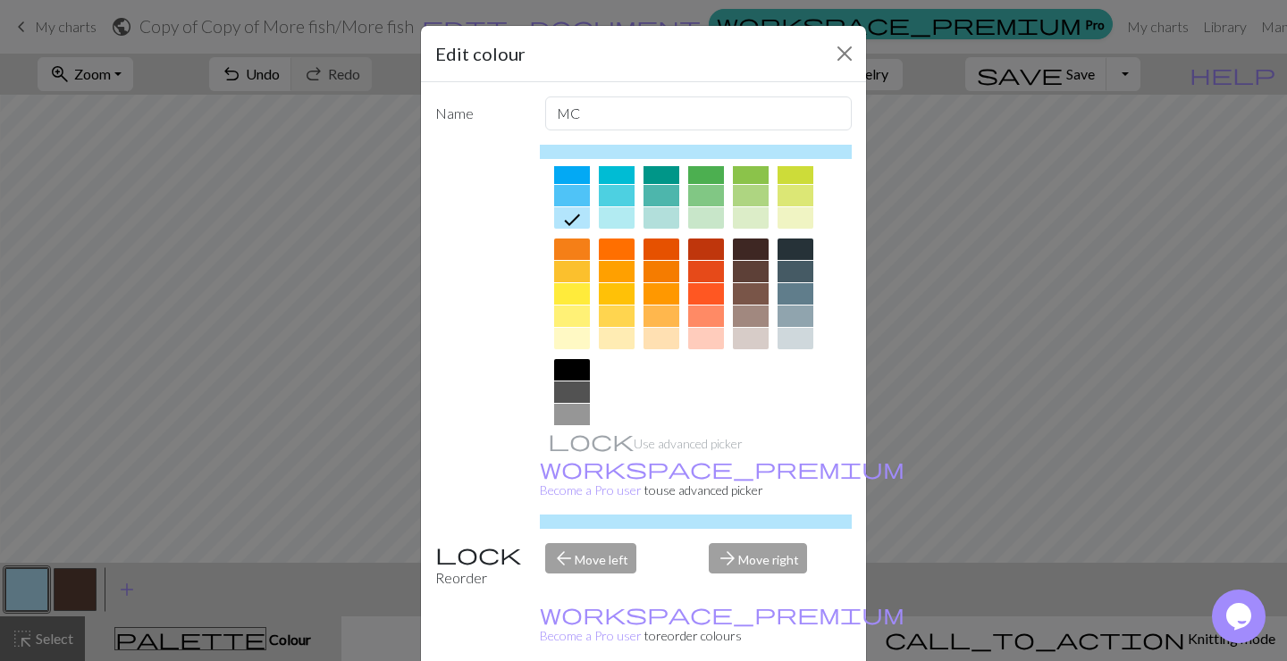
scroll to position [184, 0]
click at [754, 266] on div at bounding box center [751, 270] width 36 height 21
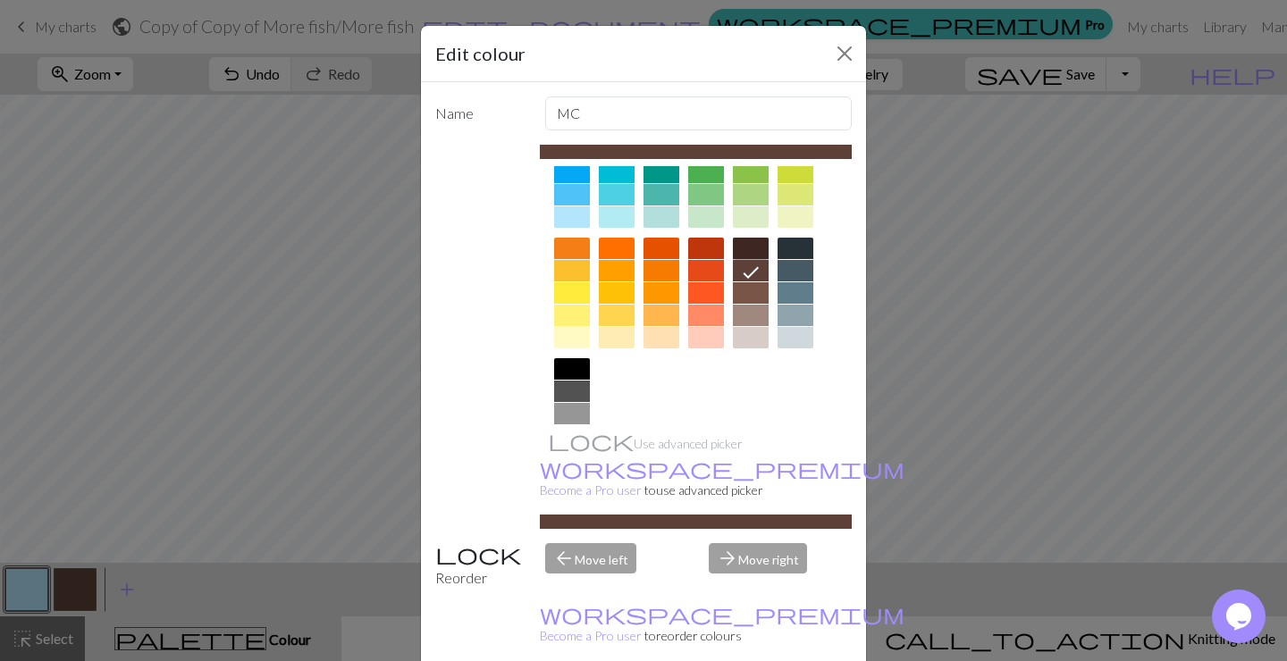
click at [759, 248] on div at bounding box center [751, 248] width 36 height 21
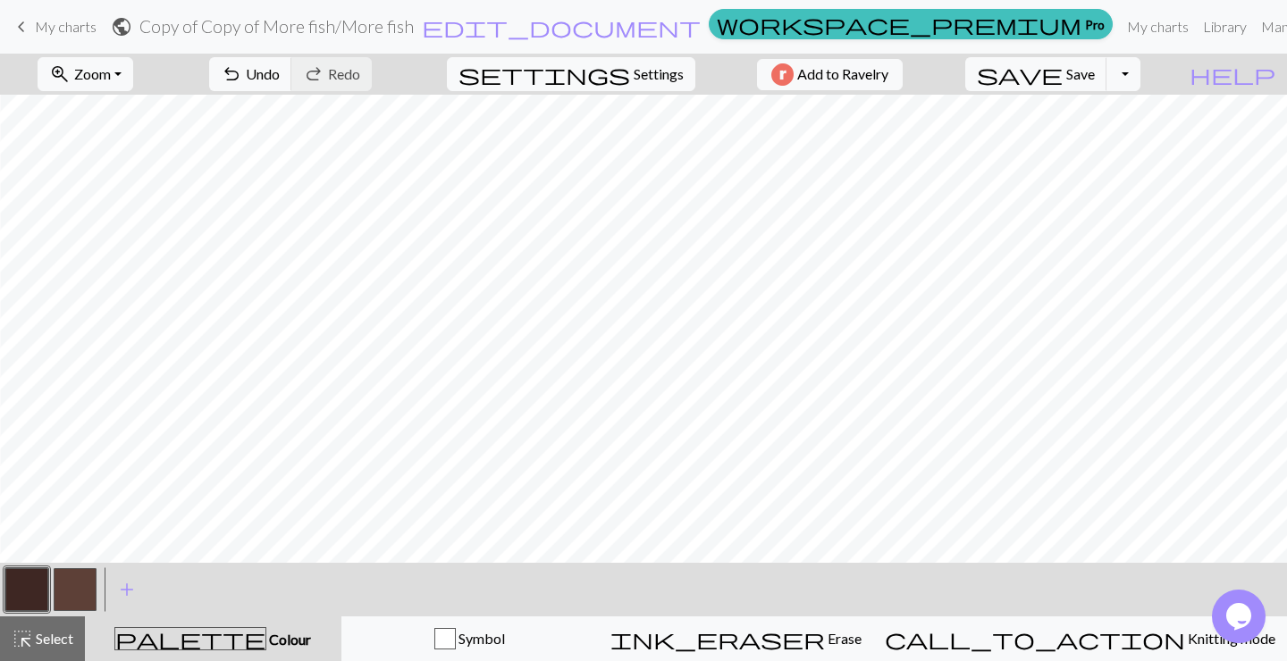
click at [82, 574] on button "button" at bounding box center [75, 589] width 43 height 43
click at [79, 588] on button "button" at bounding box center [75, 589] width 43 height 43
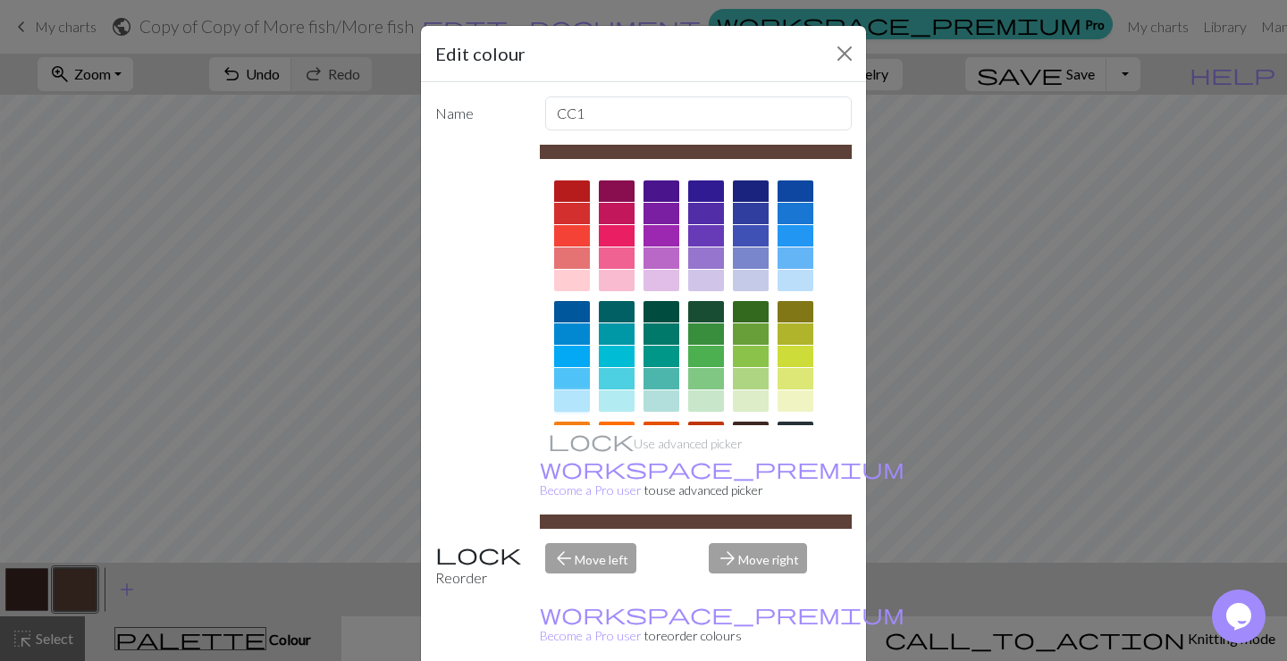
click at [572, 397] on div at bounding box center [572, 401] width 36 height 21
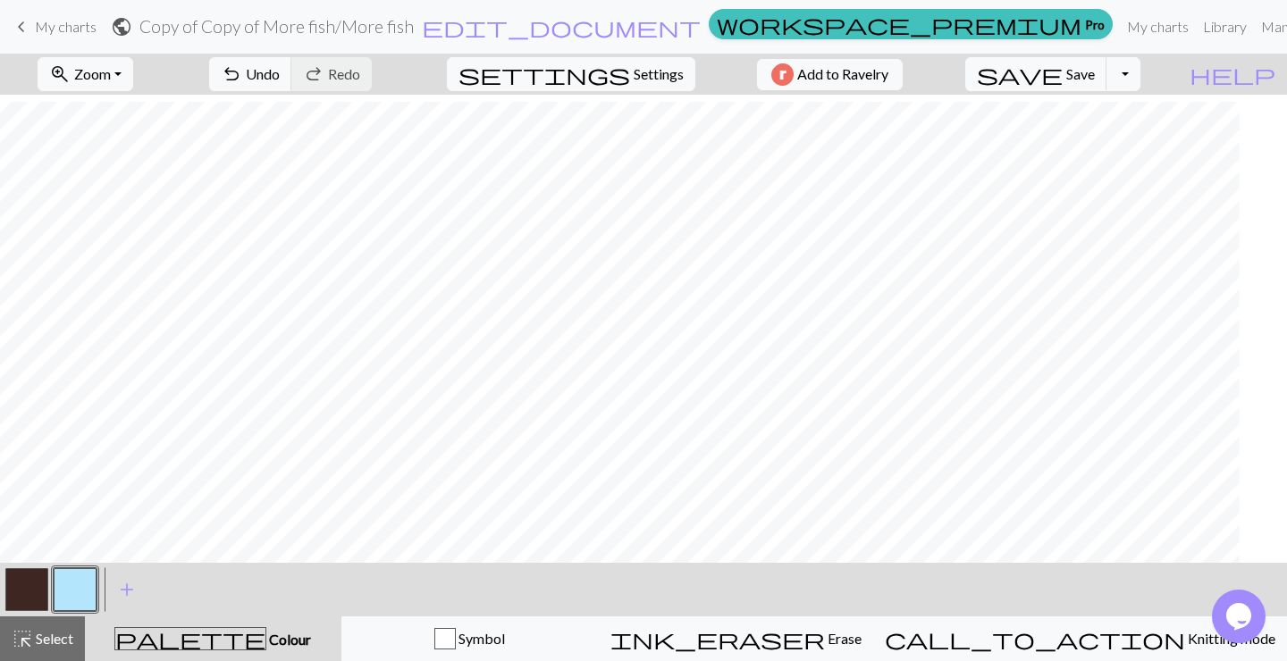
scroll to position [70, 88]
click at [133, 71] on button "zoom_in Zoom Zoom" at bounding box center [86, 74] width 96 height 34
click at [151, 116] on button "Fit all" at bounding box center [108, 113] width 141 height 29
click at [1141, 73] on button "Toggle Dropdown" at bounding box center [1124, 74] width 34 height 34
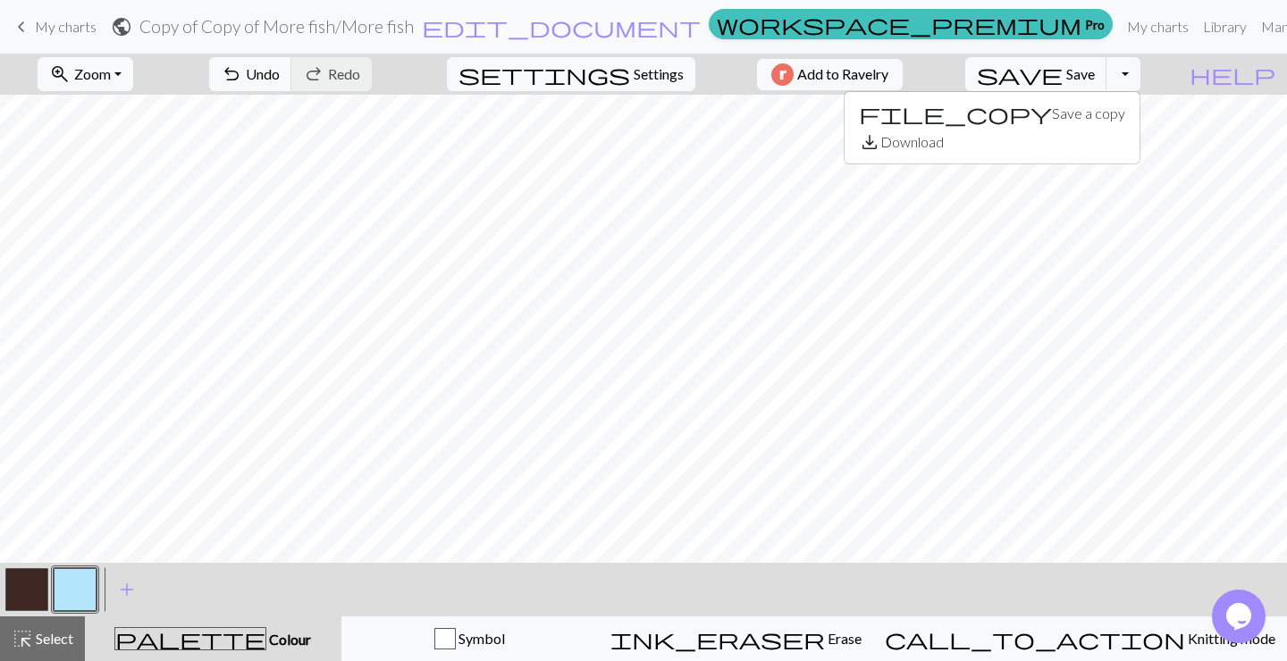
click at [1023, 72] on div "zoom_in Zoom Zoom Fit all Fit width Fit height 50% 100% 150% 200% undo Undo Und…" at bounding box center [589, 74] width 1178 height 41
click at [634, 64] on span "Settings" at bounding box center [659, 73] width 50 height 21
select select "aran"
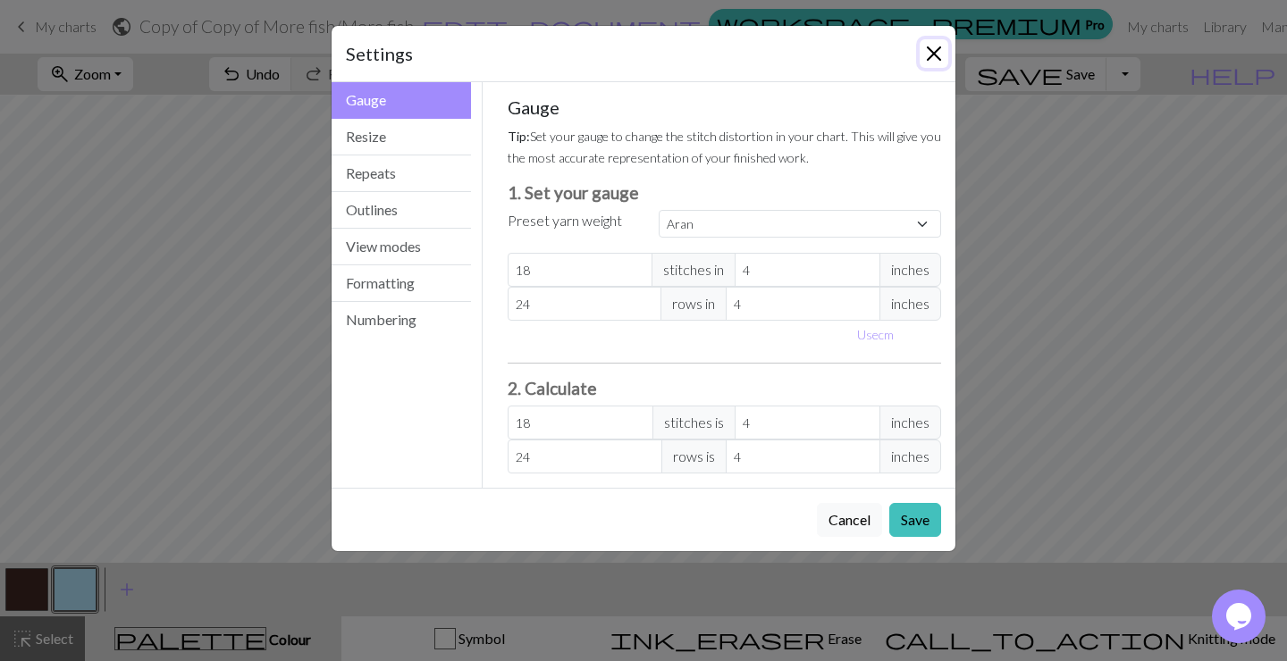
click at [930, 52] on button "Close" at bounding box center [934, 53] width 29 height 29
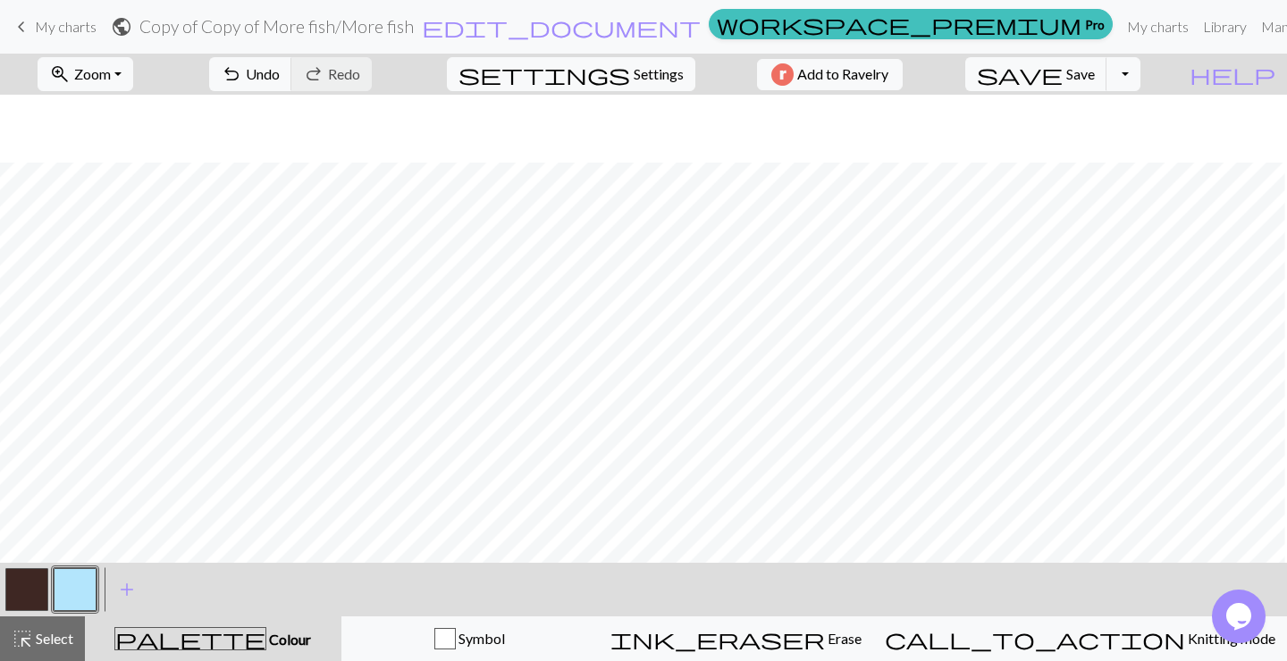
scroll to position [81, 6]
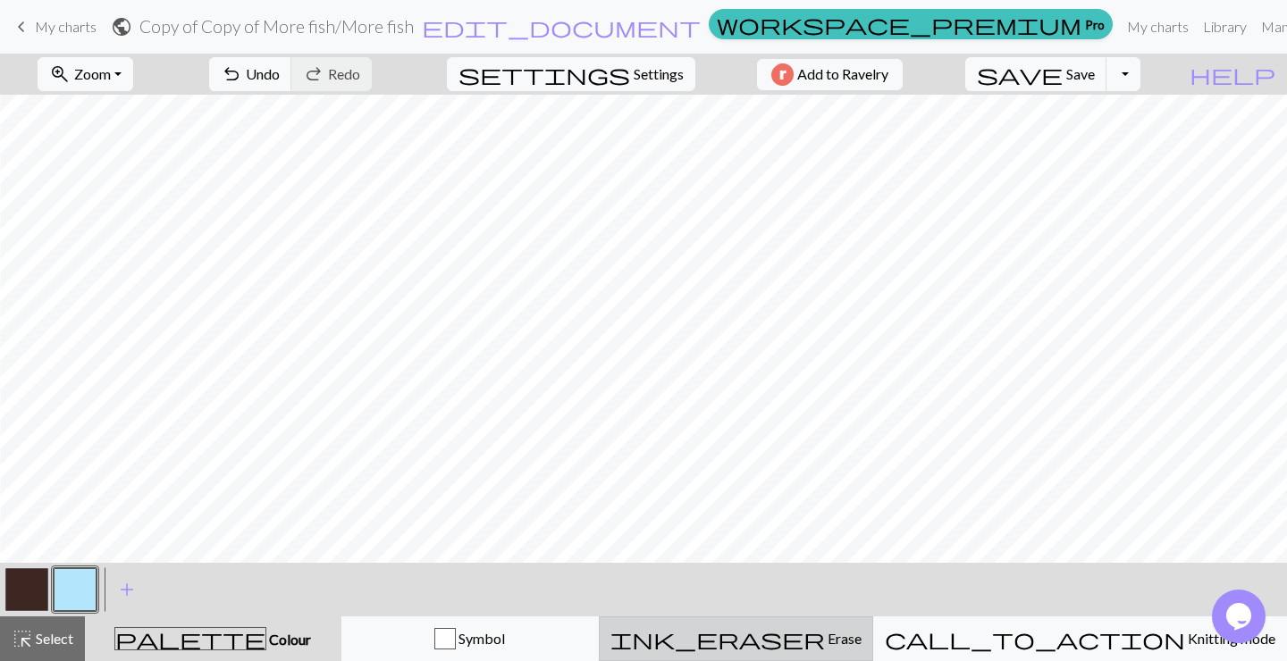
click at [831, 636] on span "Erase" at bounding box center [843, 638] width 37 height 17
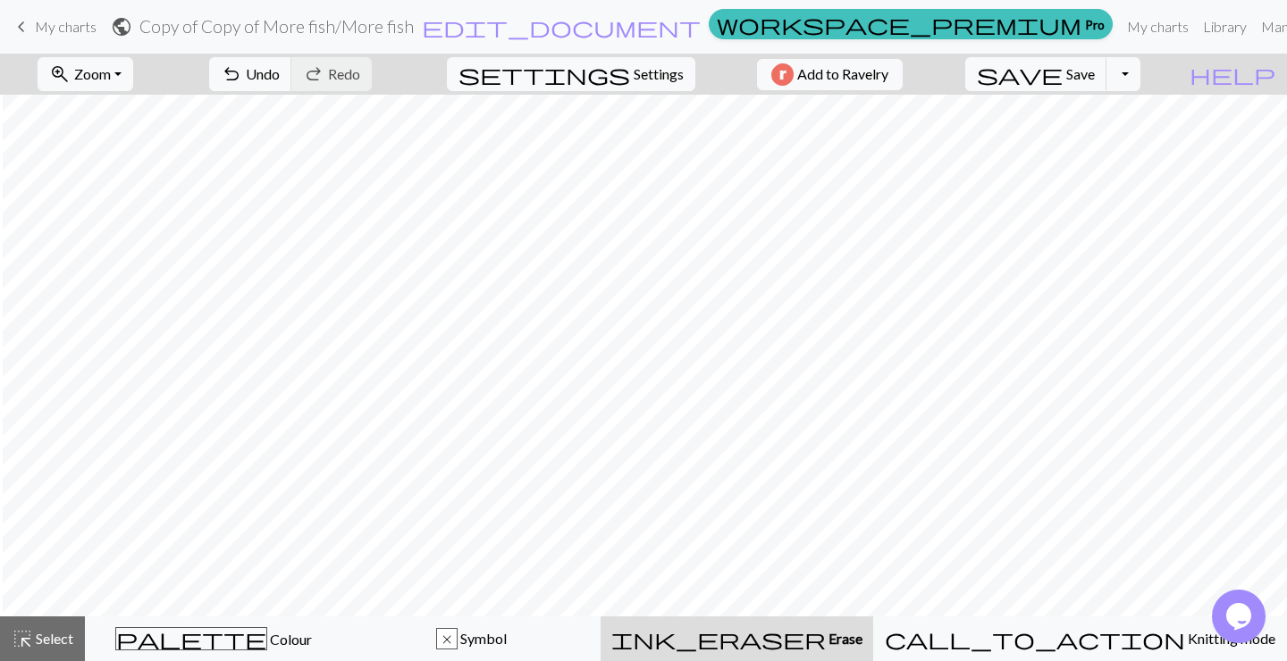
scroll to position [0, 9]
click at [1141, 69] on button "Toggle Dropdown" at bounding box center [1124, 74] width 34 height 34
click at [1261, 74] on span "help" at bounding box center [1233, 74] width 86 height 25
click at [619, 76] on span "settings" at bounding box center [545, 74] width 172 height 25
select select "aran"
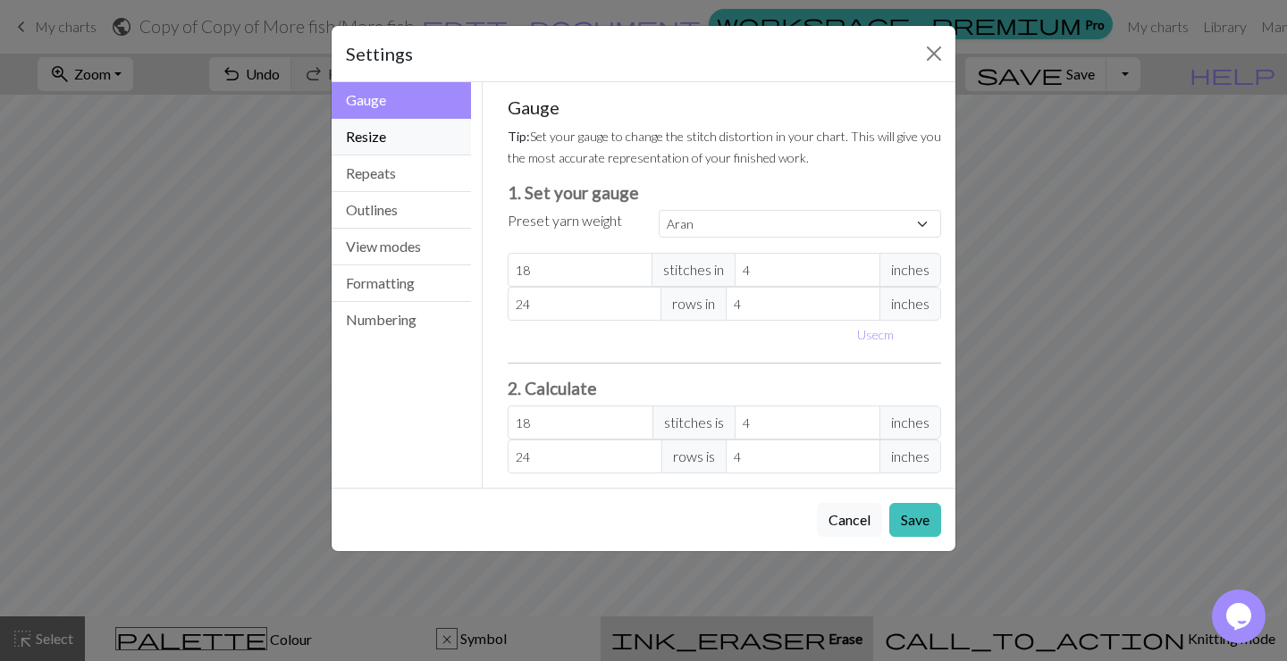
click at [422, 138] on button "Resize" at bounding box center [401, 137] width 139 height 37
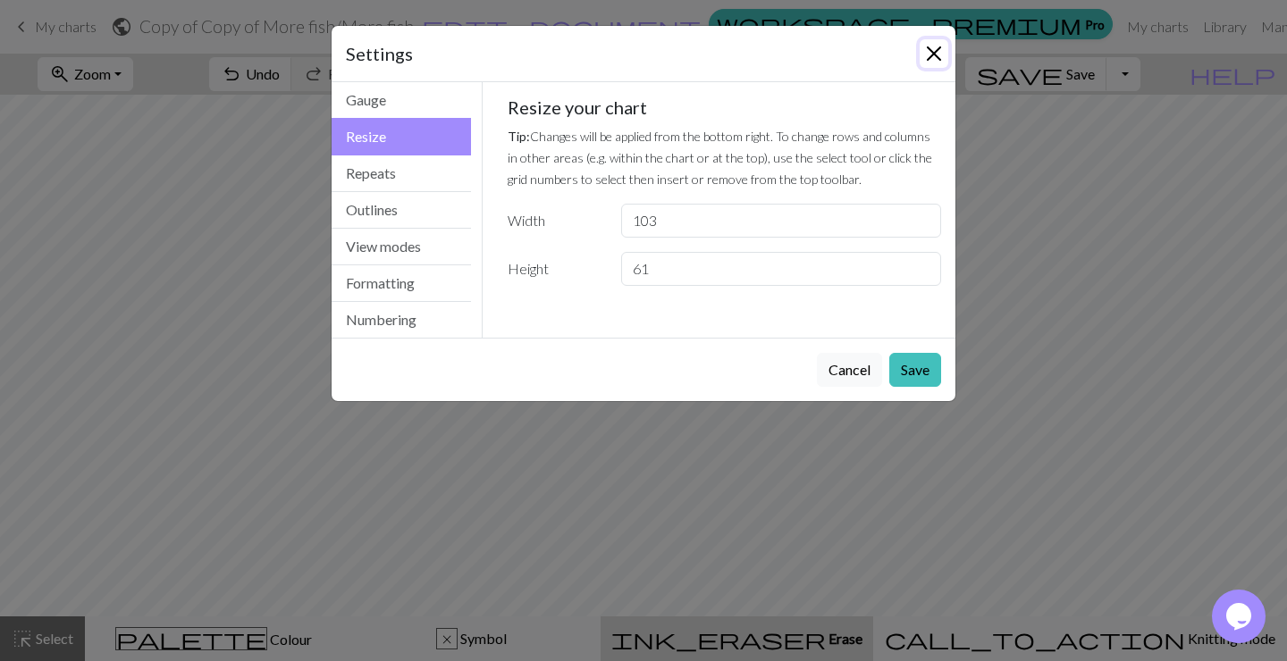
click at [927, 63] on button "Close" at bounding box center [934, 53] width 29 height 29
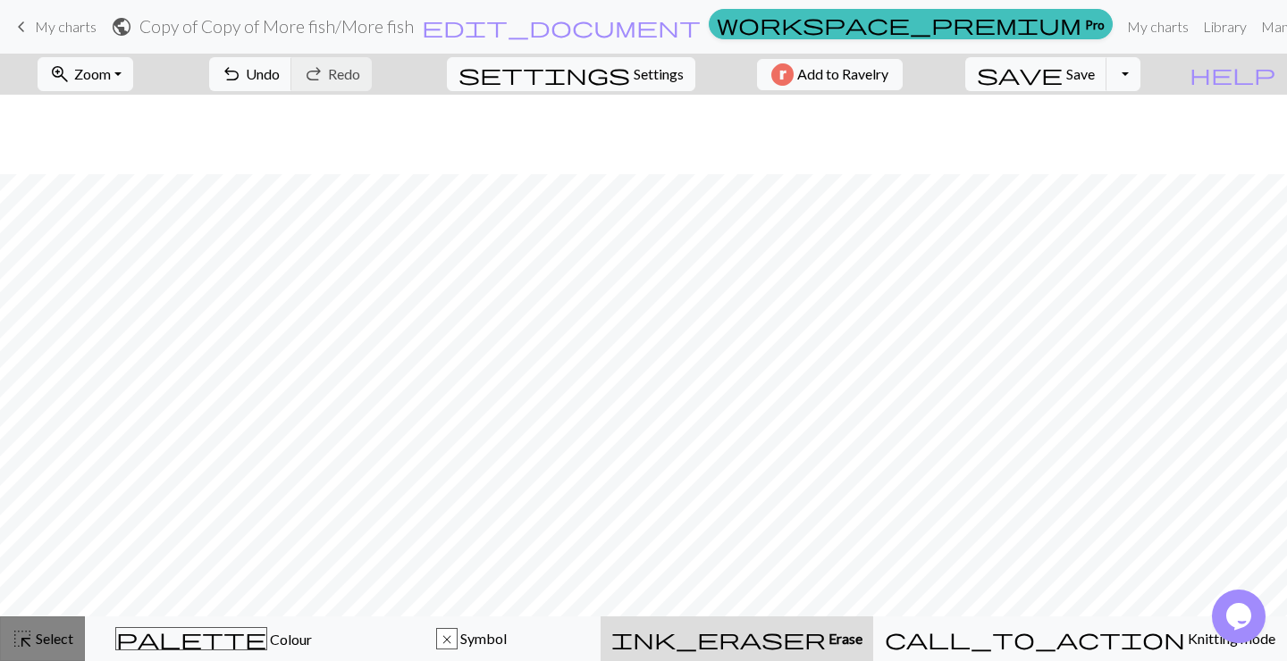
scroll to position [80, 9]
click at [20, 649] on span "highlight_alt" at bounding box center [22, 639] width 21 height 25
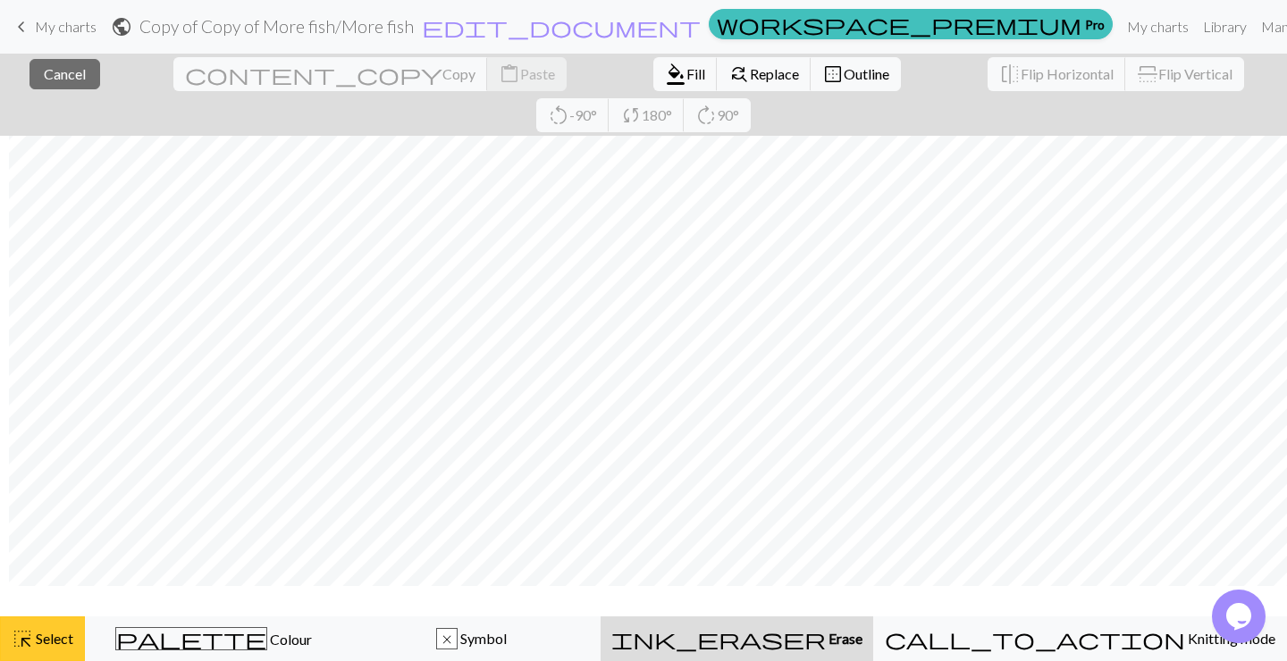
scroll to position [14, 9]
click at [89, 74] on button "close Cancel" at bounding box center [64, 74] width 71 height 30
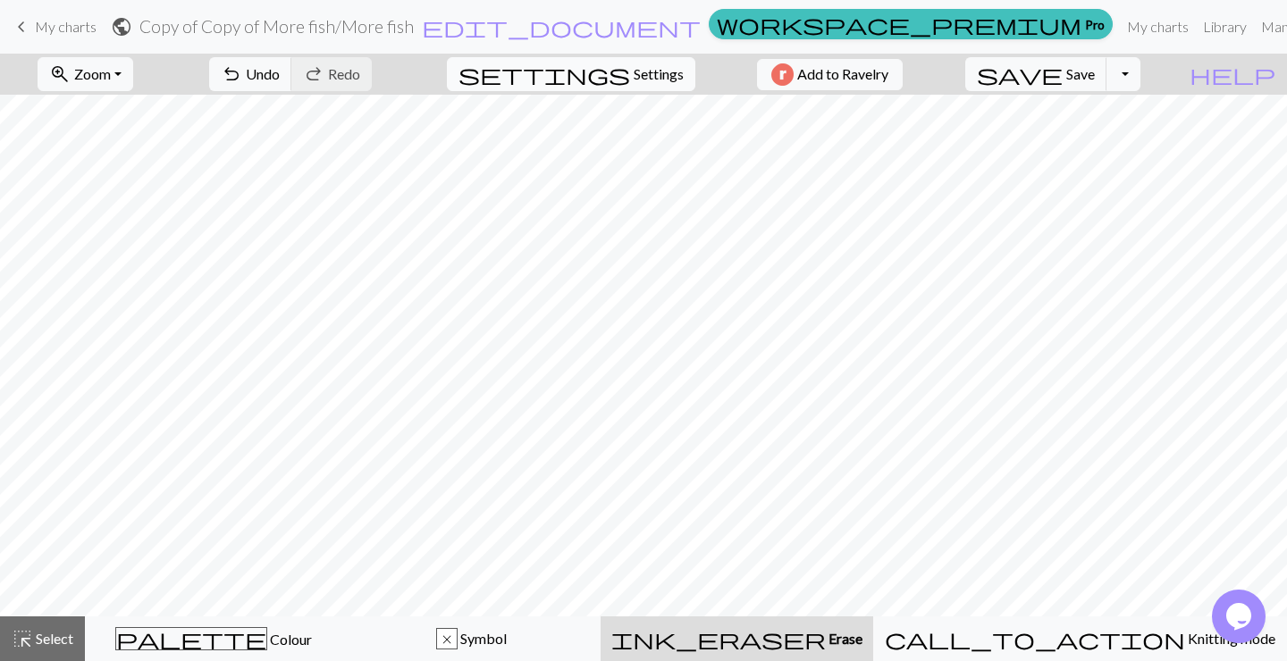
click at [634, 88] on button "settings Settings" at bounding box center [571, 74] width 248 height 34
select select "aran"
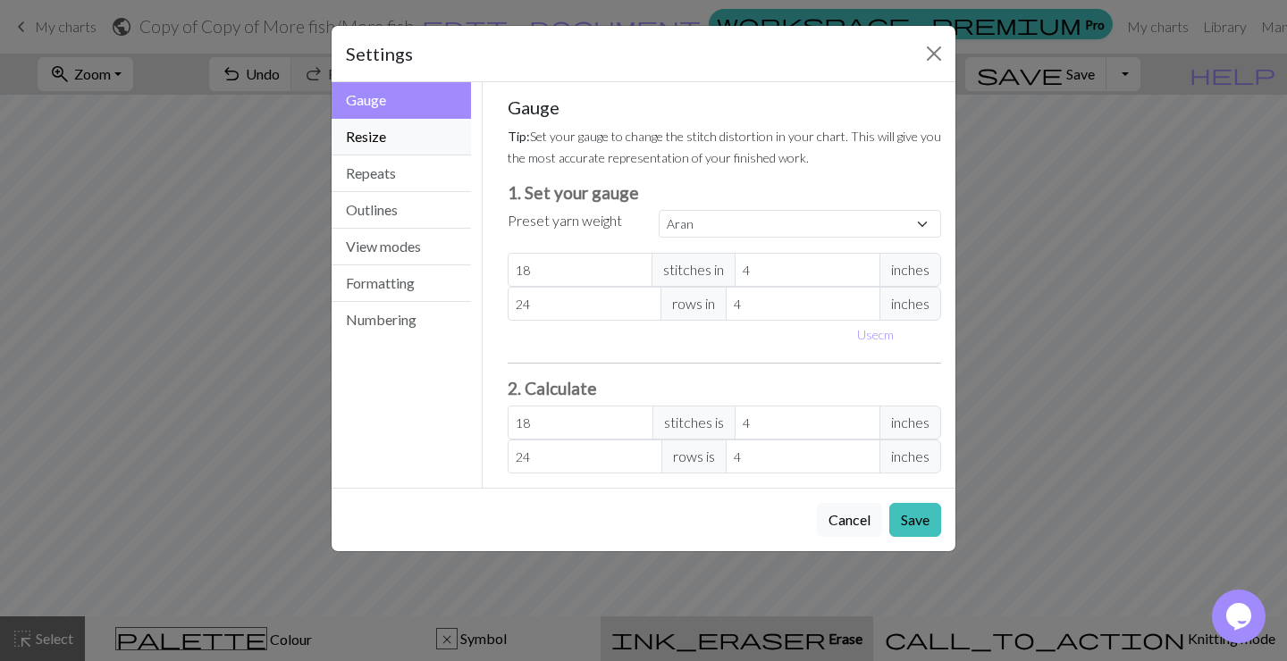
click at [421, 142] on button "Resize" at bounding box center [401, 137] width 139 height 37
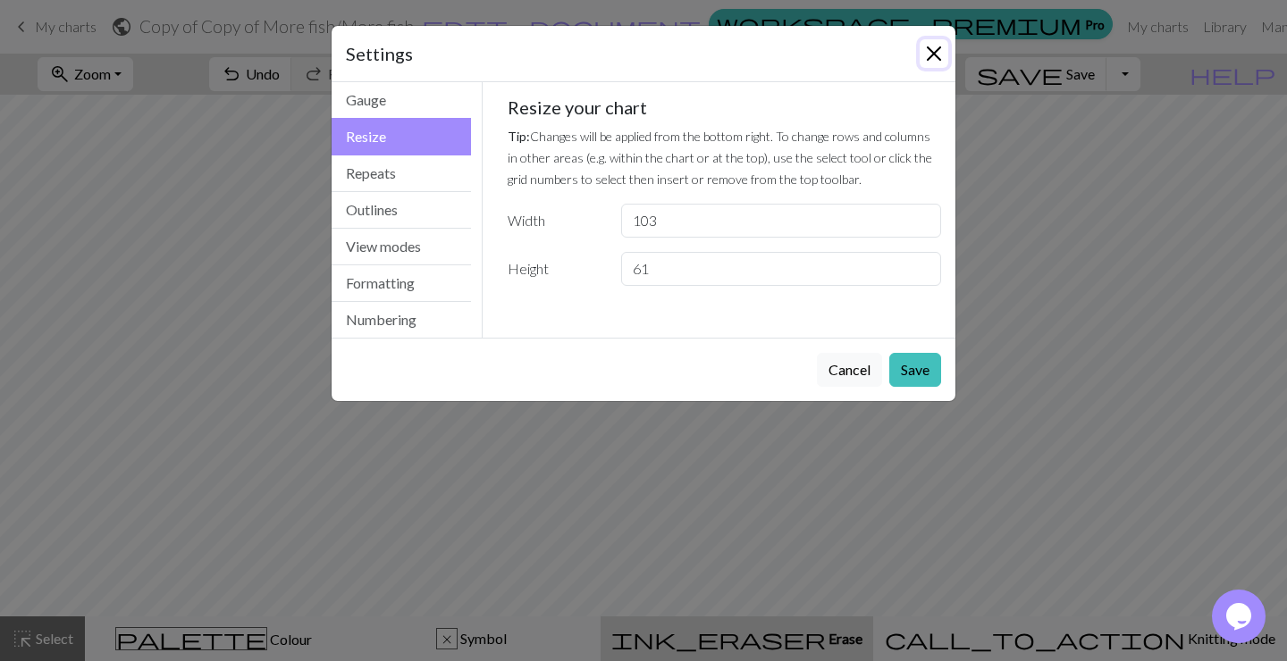
click at [940, 46] on button "Close" at bounding box center [934, 53] width 29 height 29
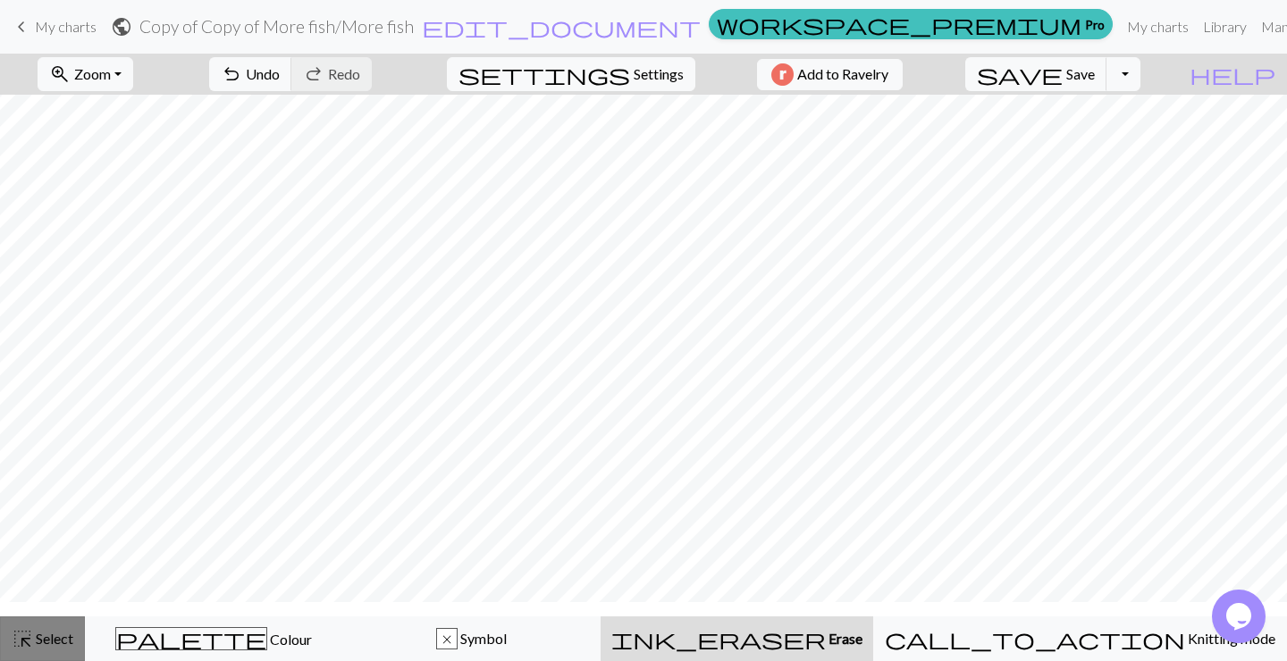
scroll to position [0, 9]
click at [46, 633] on span "Select" at bounding box center [53, 638] width 40 height 17
click at [133, 72] on button "zoom_in Zoom Zoom" at bounding box center [86, 74] width 96 height 34
click at [133, 116] on button "Fit all" at bounding box center [108, 113] width 141 height 29
click at [111, 75] on span "Zoom" at bounding box center [92, 73] width 37 height 17
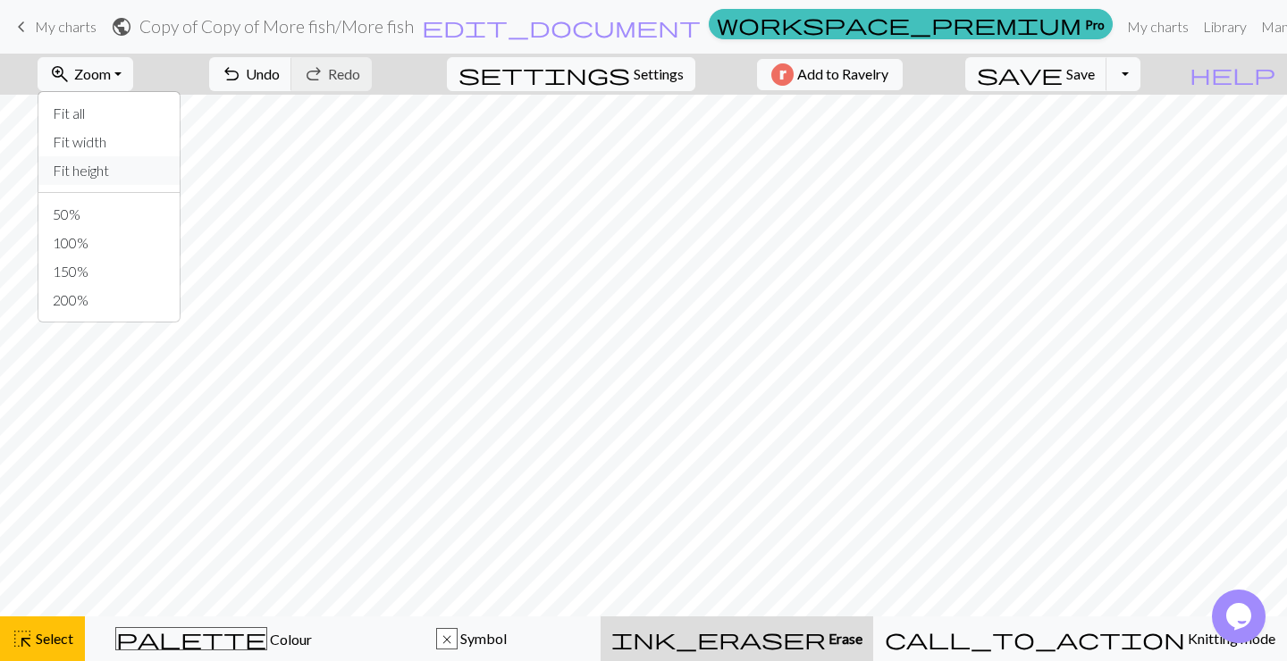
click at [124, 161] on button "Fit height" at bounding box center [108, 170] width 141 height 29
click at [111, 80] on span "Zoom" at bounding box center [92, 73] width 37 height 17
click at [128, 133] on button "Fit width" at bounding box center [108, 142] width 141 height 29
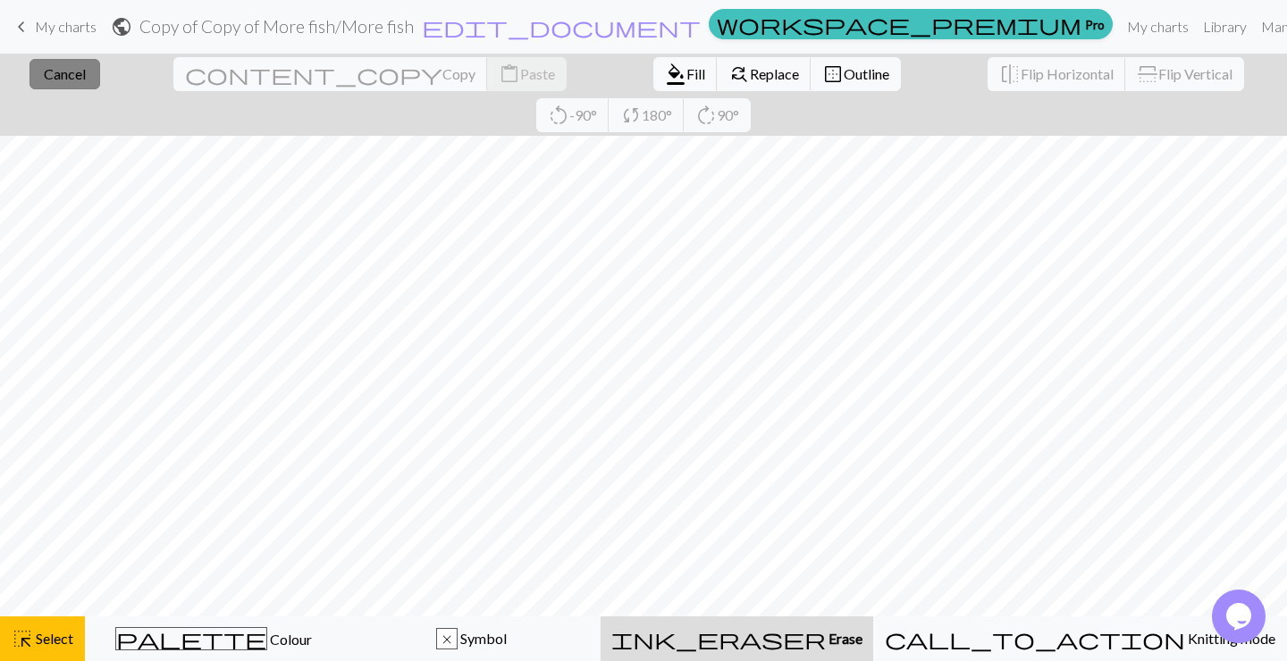
click at [74, 72] on span "Cancel" at bounding box center [65, 73] width 42 height 17
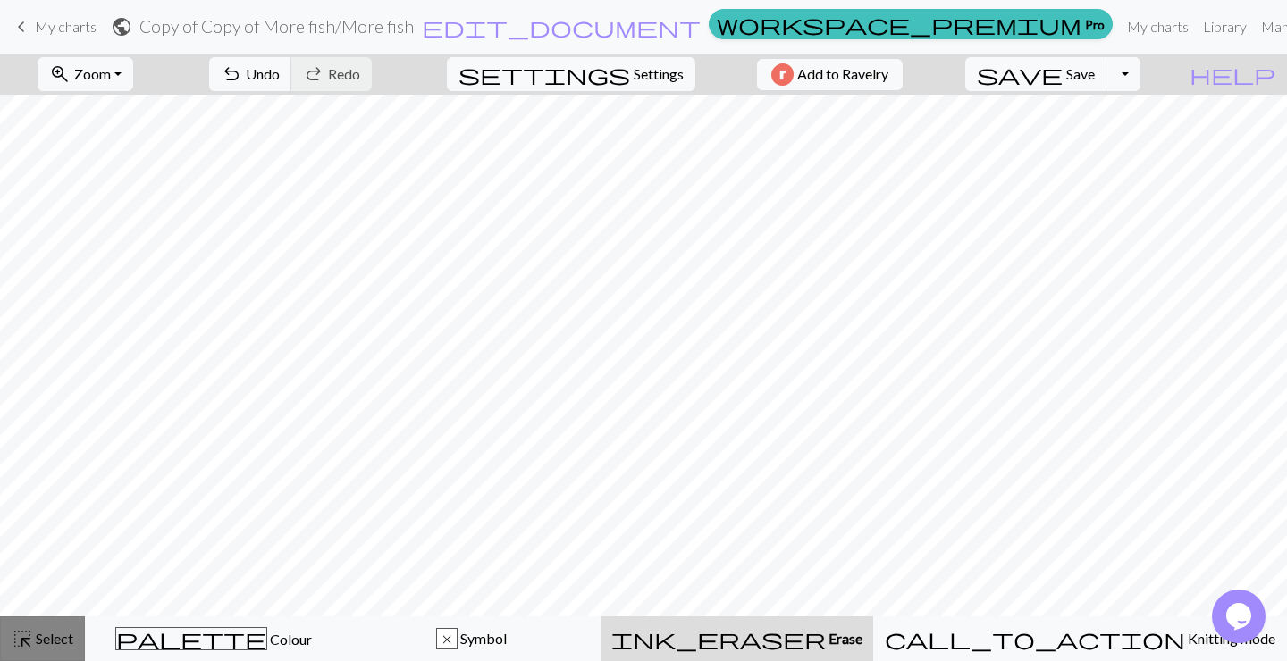
click at [33, 629] on span "highlight_alt" at bounding box center [22, 639] width 21 height 25
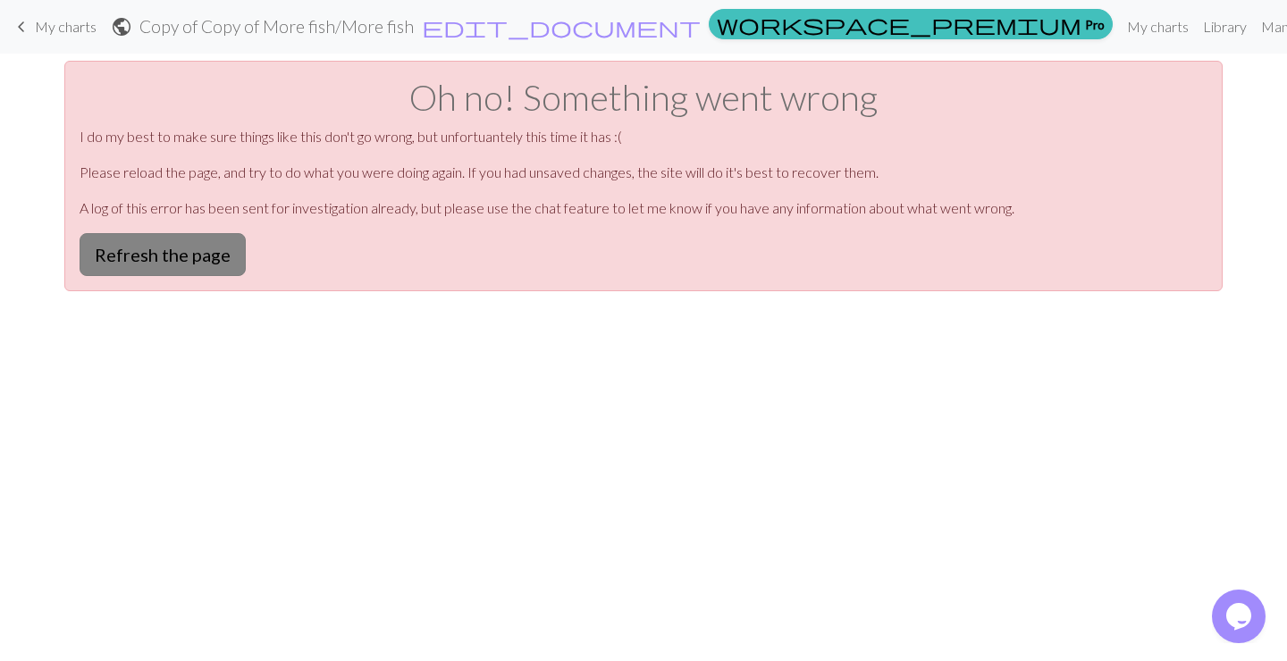
click at [207, 252] on button "Refresh the page" at bounding box center [163, 254] width 166 height 43
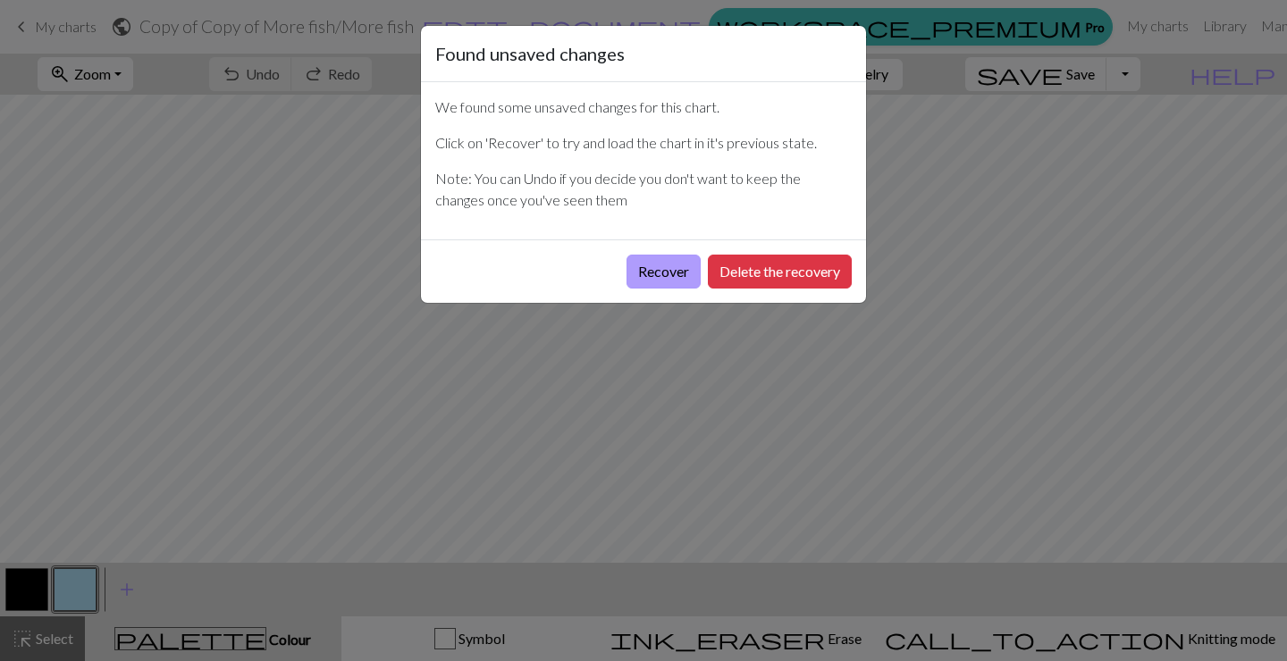
click at [655, 275] on button "Recover" at bounding box center [664, 272] width 74 height 34
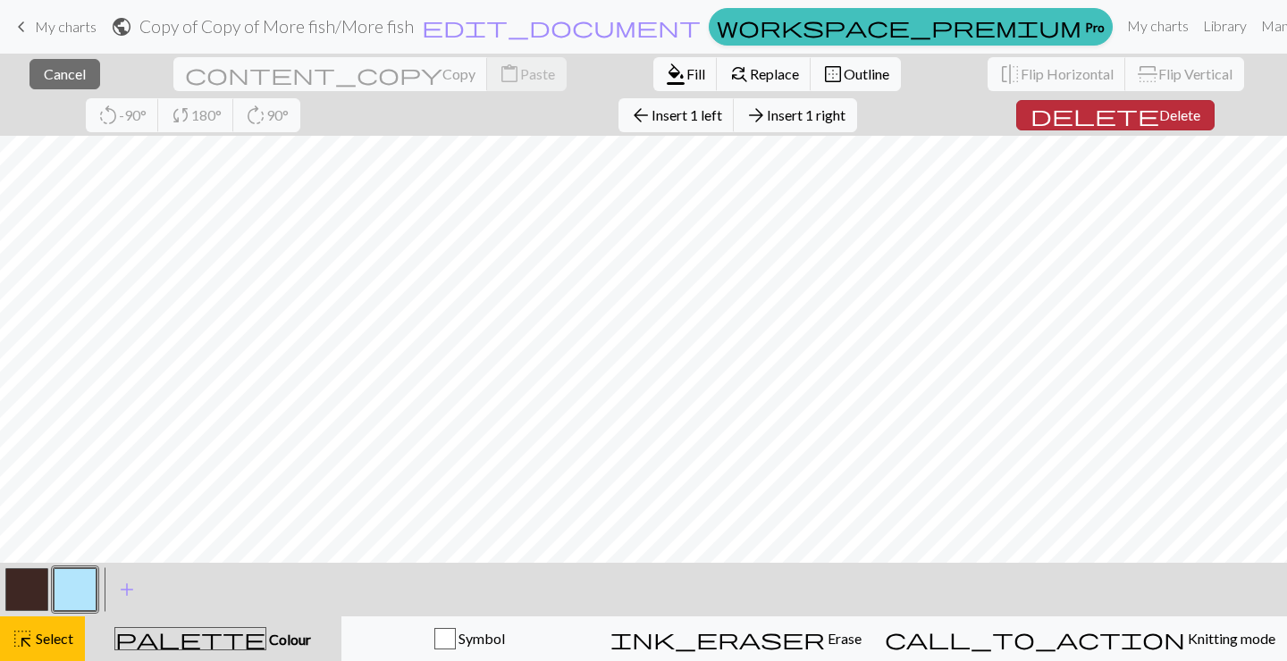
click at [1016, 105] on button "delete Delete" at bounding box center [1115, 115] width 198 height 30
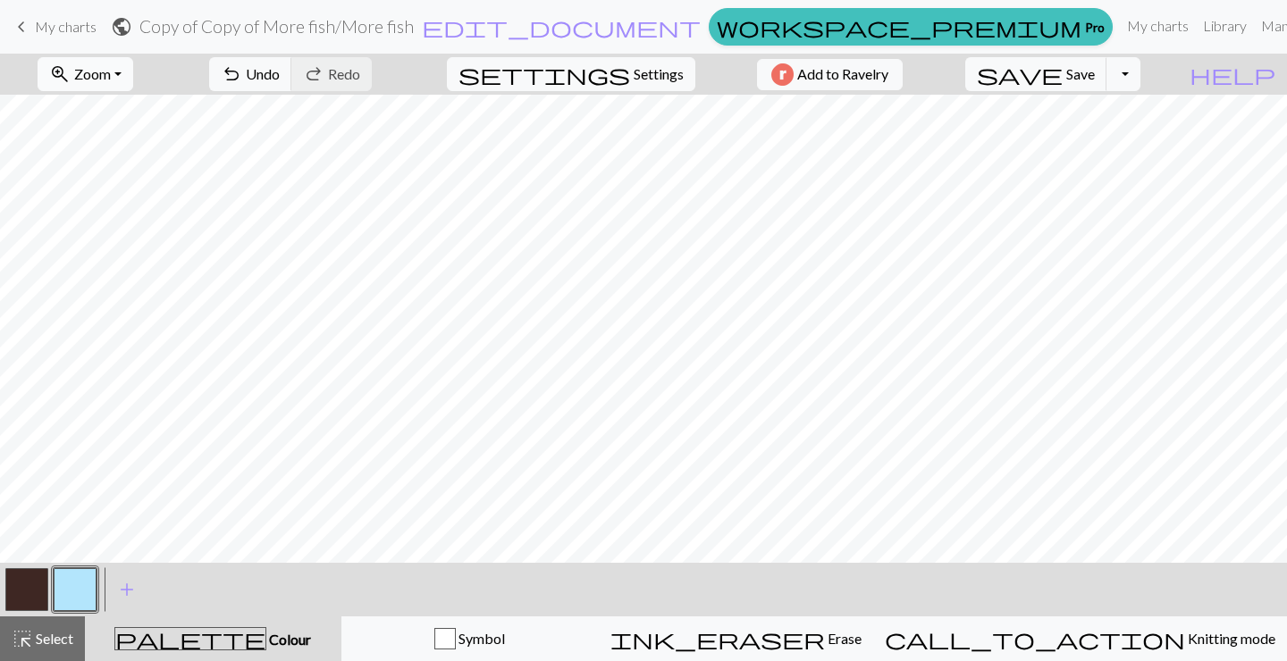
click at [107, 67] on span "Zoom" at bounding box center [92, 73] width 37 height 17
click at [122, 240] on button "100%" at bounding box center [108, 243] width 141 height 29
click at [61, 629] on div "highlight_alt Select Select" at bounding box center [43, 638] width 62 height 21
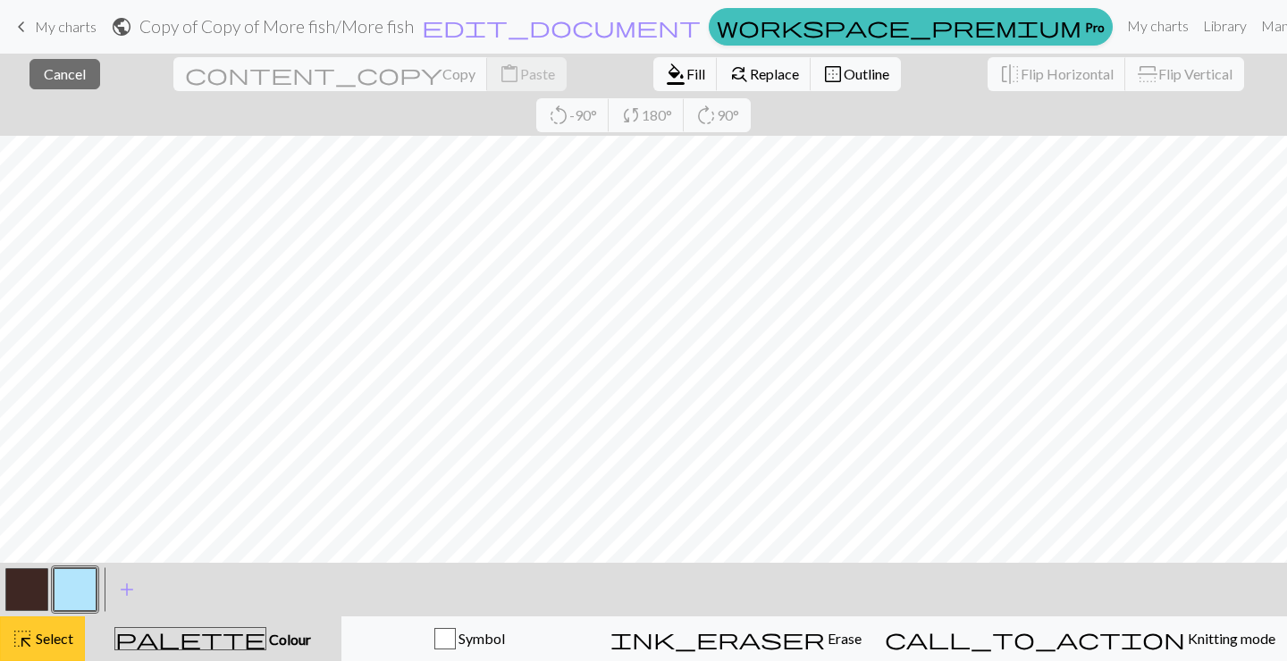
click at [34, 636] on span "Select" at bounding box center [53, 638] width 40 height 17
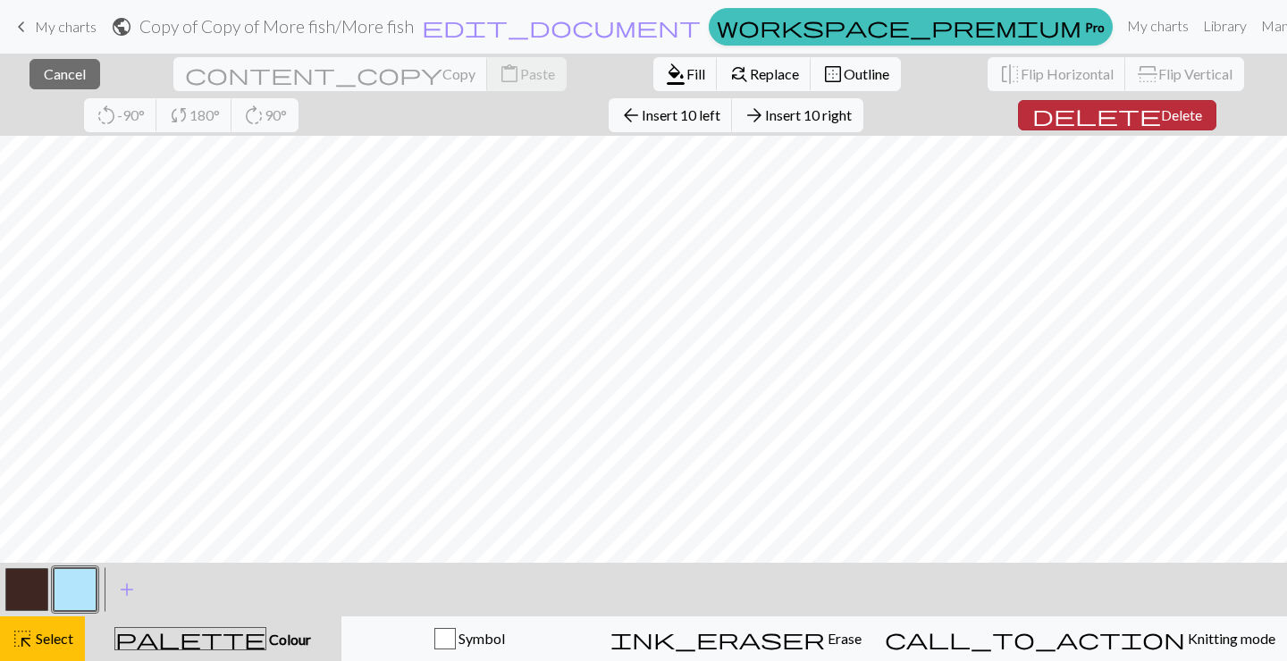
click at [1161, 110] on span "Delete" at bounding box center [1181, 114] width 41 height 17
click at [1162, 119] on span "Delete" at bounding box center [1182, 114] width 41 height 17
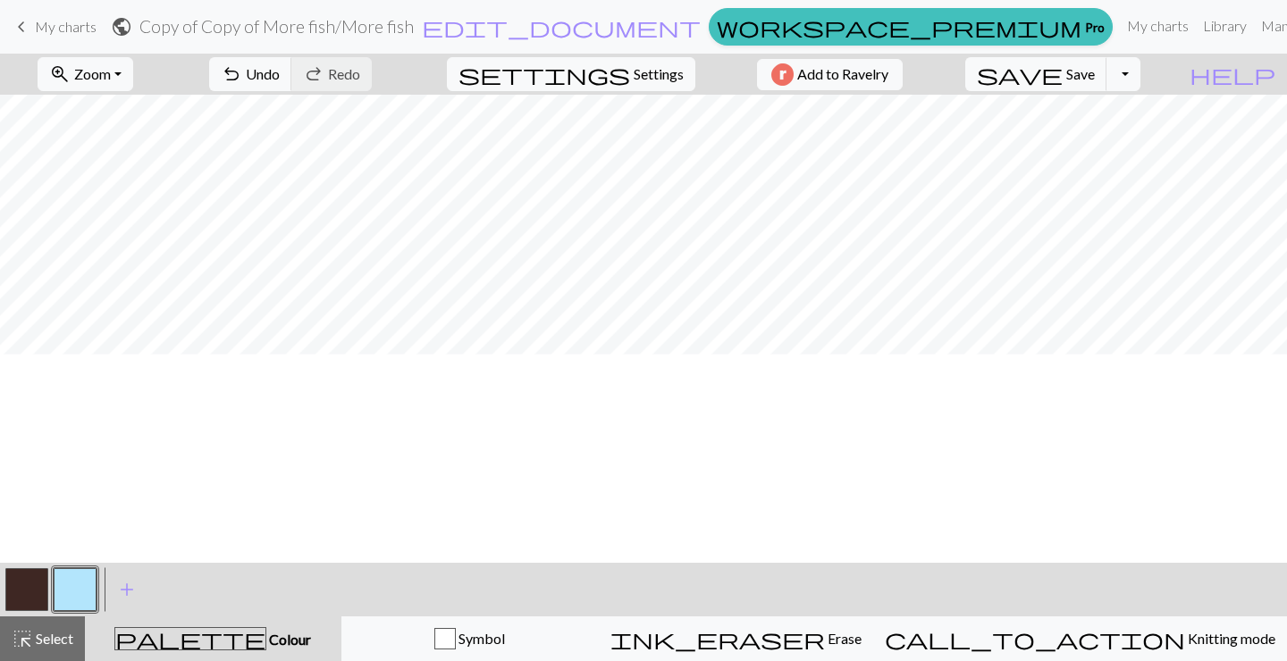
scroll to position [0, 0]
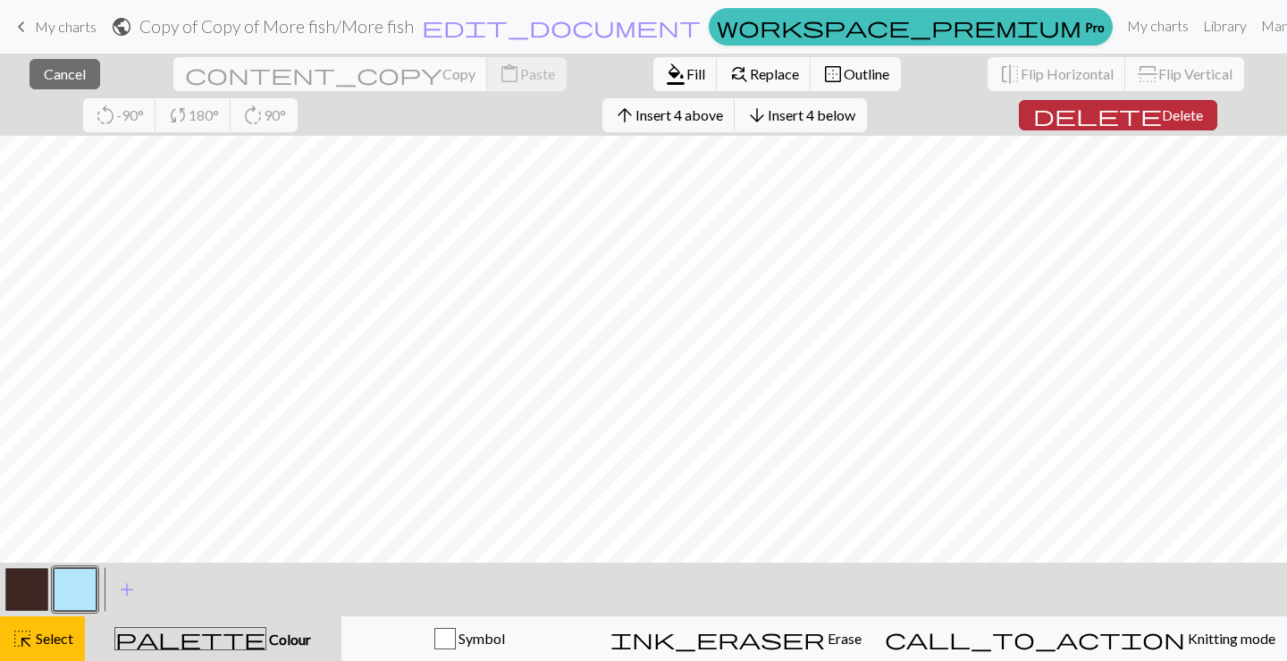
click at [1162, 114] on span "Delete" at bounding box center [1182, 114] width 41 height 17
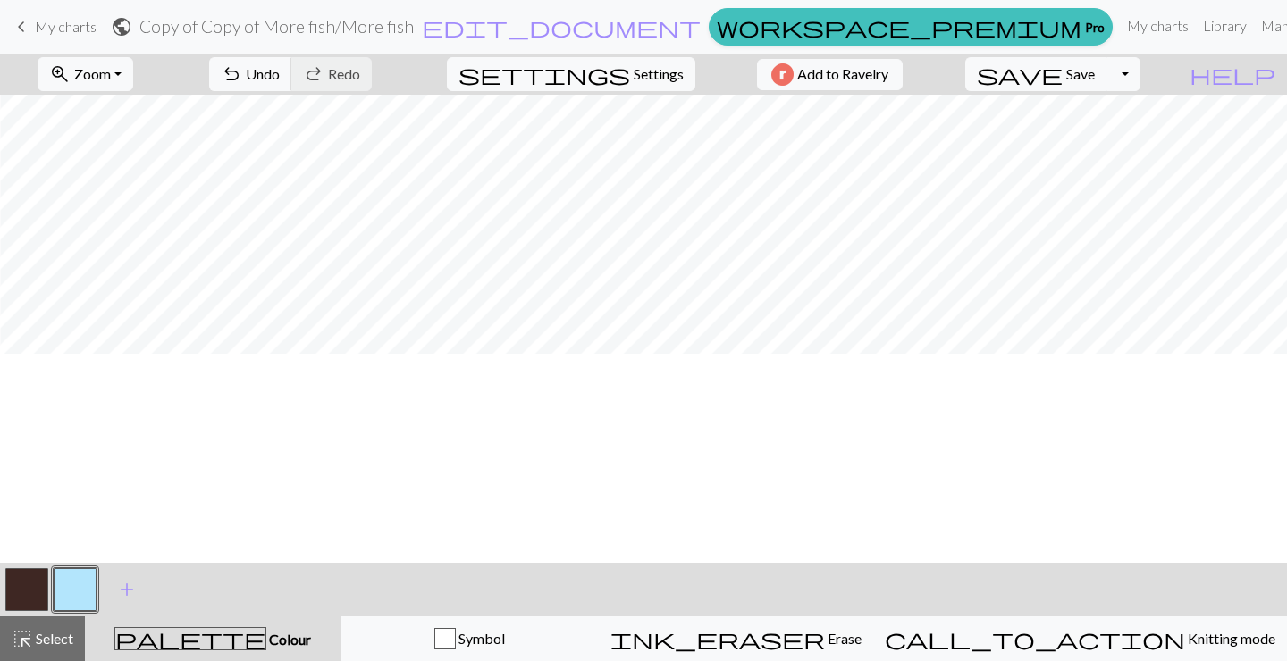
scroll to position [0, 997]
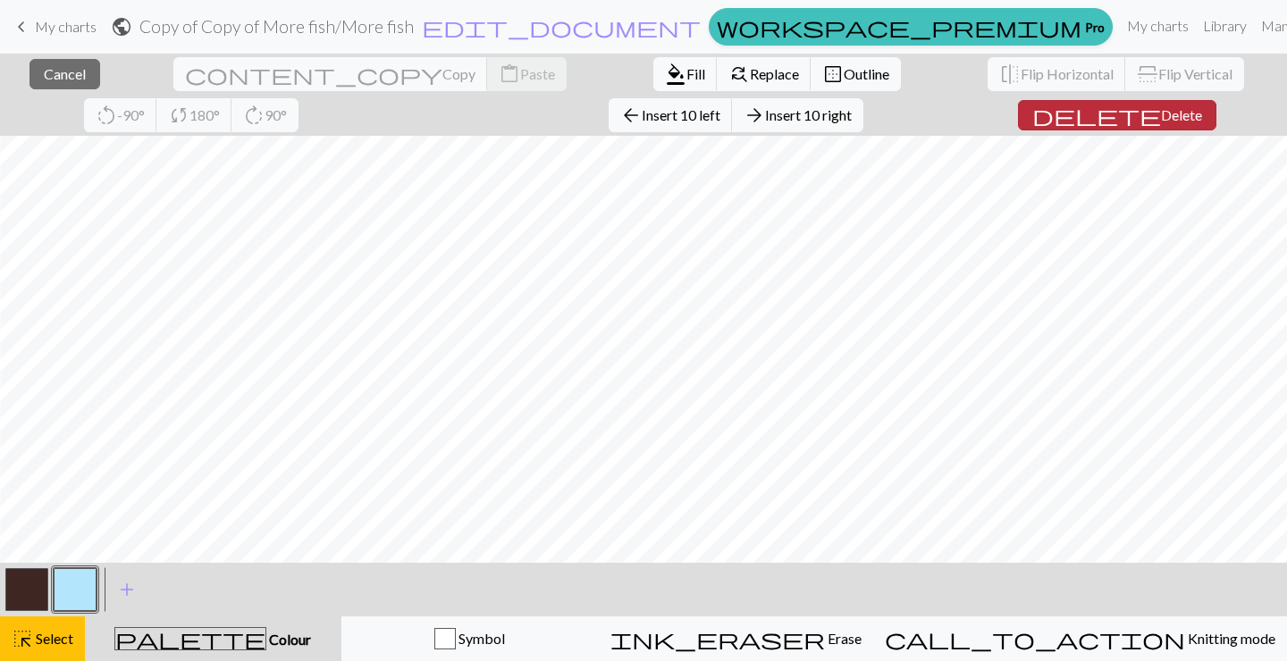
click at [1161, 113] on span "Delete" at bounding box center [1181, 114] width 41 height 17
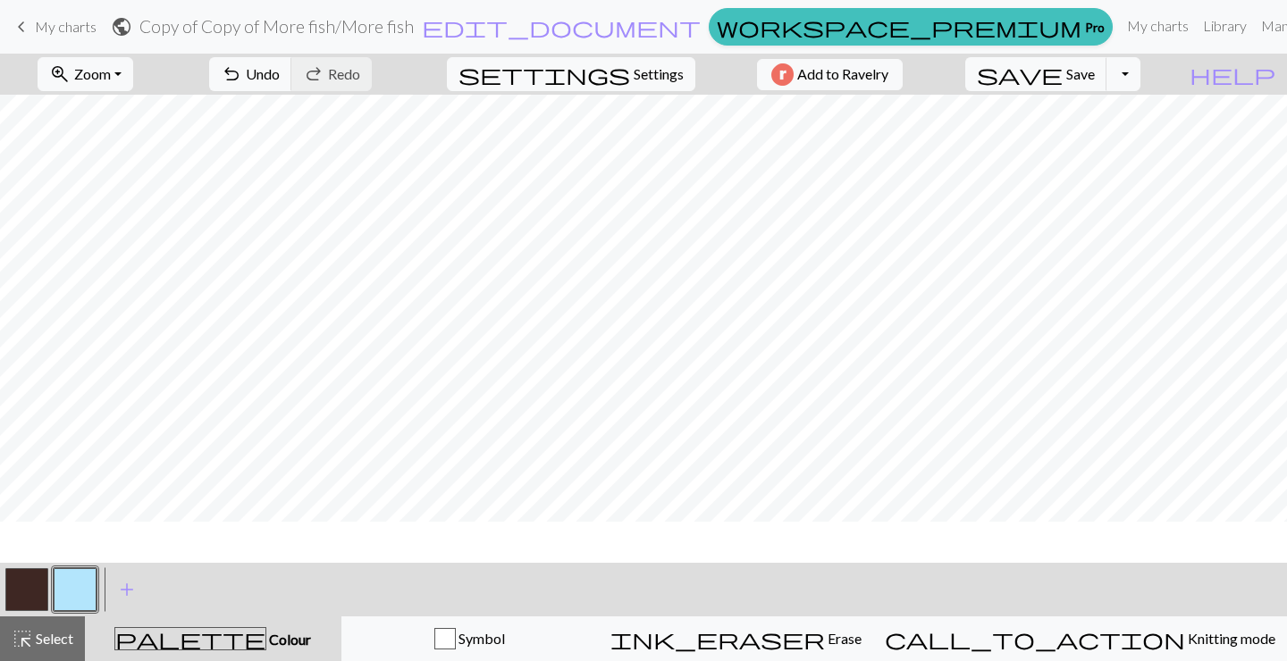
scroll to position [0, 760]
click at [133, 78] on button "zoom_in Zoom Zoom" at bounding box center [86, 74] width 96 height 34
click at [147, 112] on button "Fit all" at bounding box center [108, 113] width 141 height 29
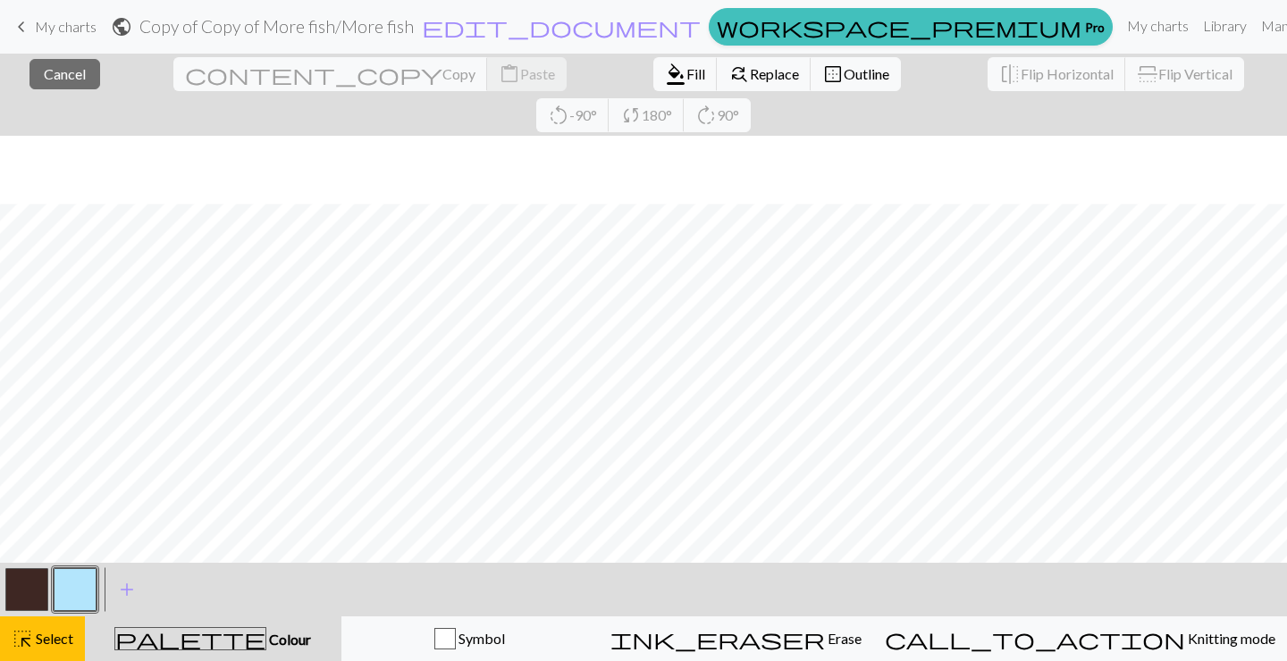
scroll to position [68, 0]
click at [37, 634] on span "Select" at bounding box center [53, 638] width 40 height 17
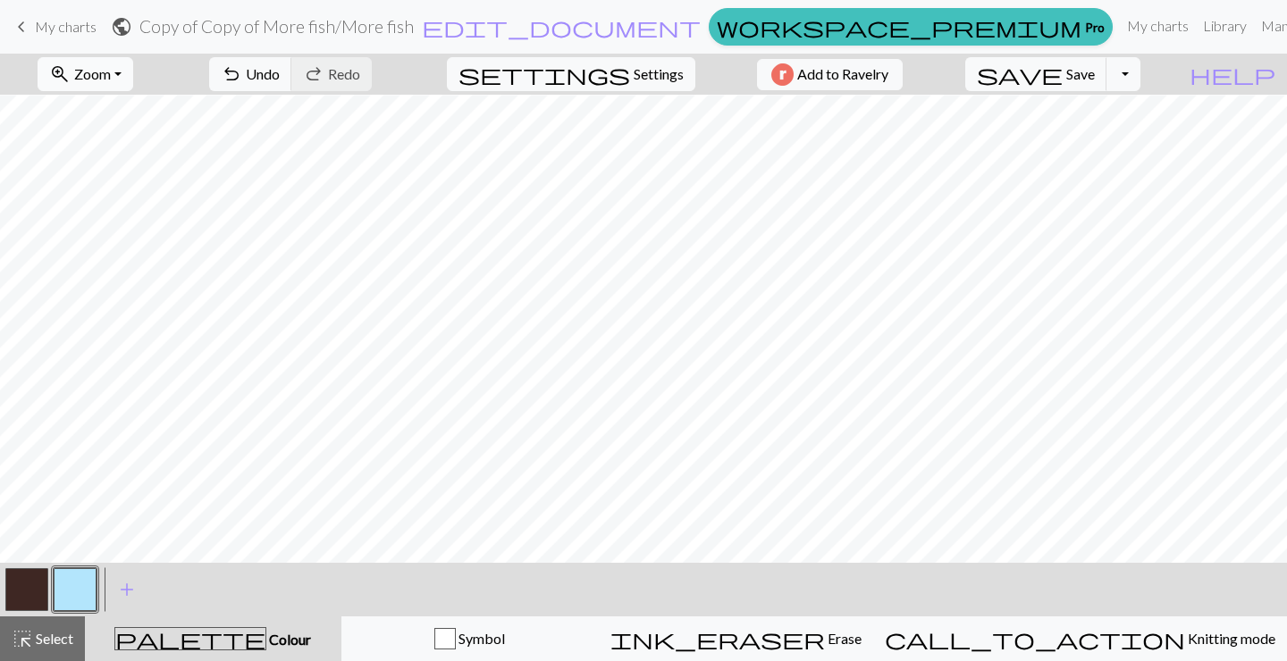
click at [121, 60] on button "zoom_in Zoom Zoom" at bounding box center [86, 74] width 96 height 34
click at [148, 214] on button "50%" at bounding box center [108, 214] width 141 height 29
click at [111, 80] on span "Zoom" at bounding box center [92, 73] width 37 height 17
click at [117, 213] on button "50%" at bounding box center [108, 214] width 141 height 29
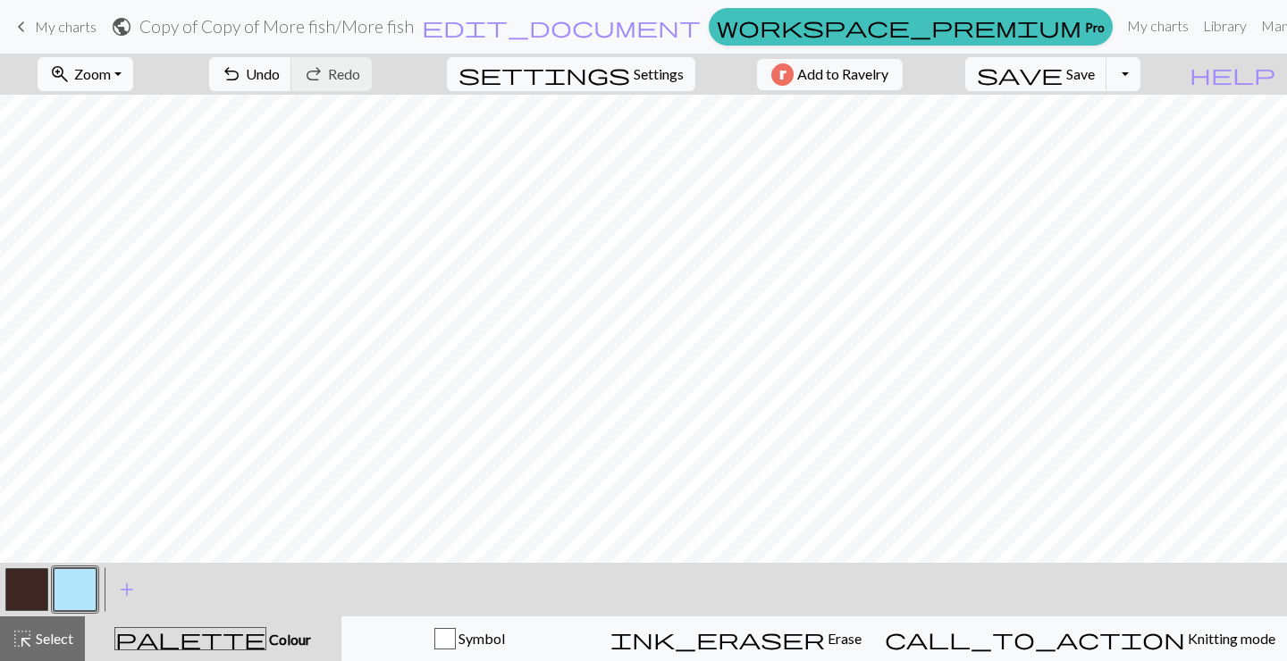
click at [133, 63] on button "zoom_in Zoom Zoom" at bounding box center [86, 74] width 96 height 34
click at [119, 260] on button "150%" at bounding box center [108, 271] width 141 height 29
drag, startPoint x: 130, startPoint y: 55, endPoint x: 132, endPoint y: 67, distance: 12.8
click at [130, 57] on div "zoom_in Zoom Zoom Fit all Fit width Fit height 50% 100% 150% 200%" at bounding box center [85, 74] width 122 height 41
click at [111, 67] on span "Zoom" at bounding box center [92, 73] width 37 height 17
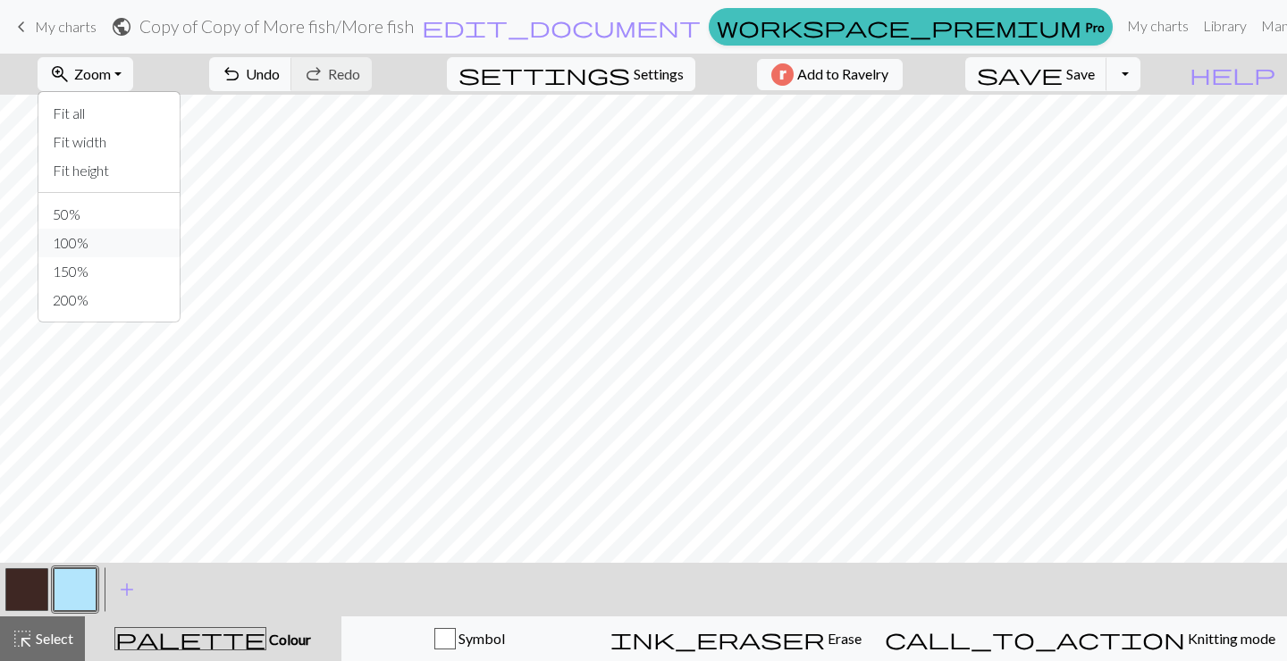
click at [116, 248] on button "100%" at bounding box center [108, 243] width 141 height 29
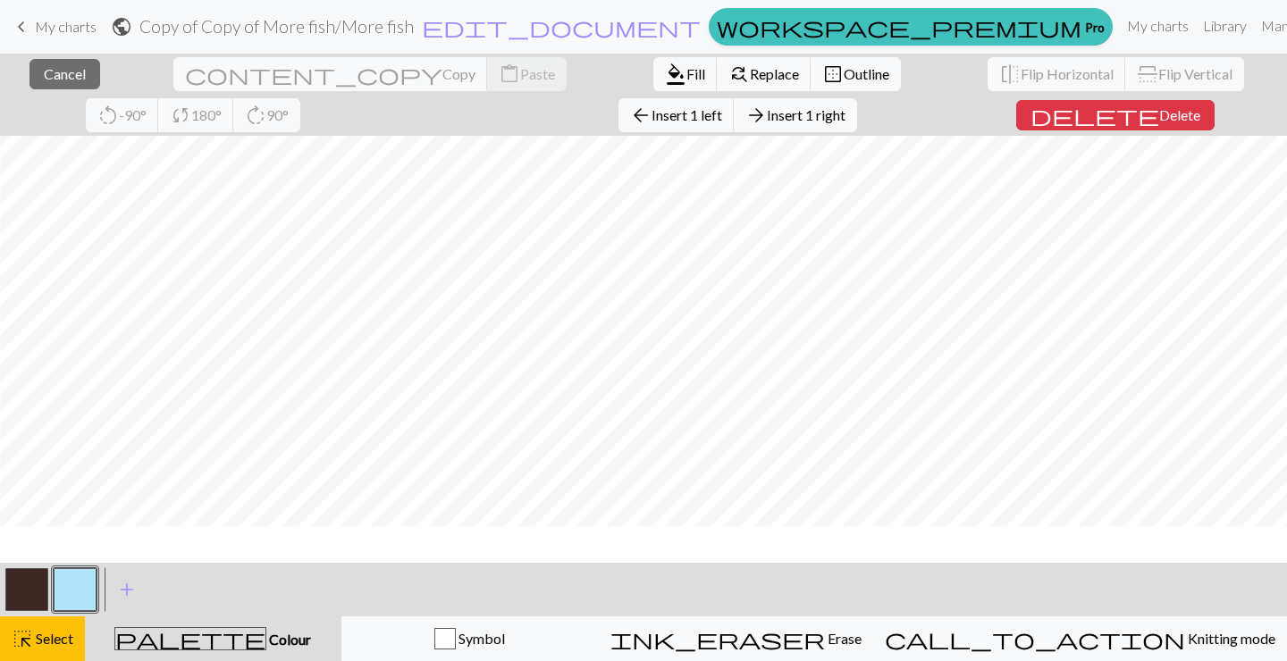
scroll to position [0, 402]
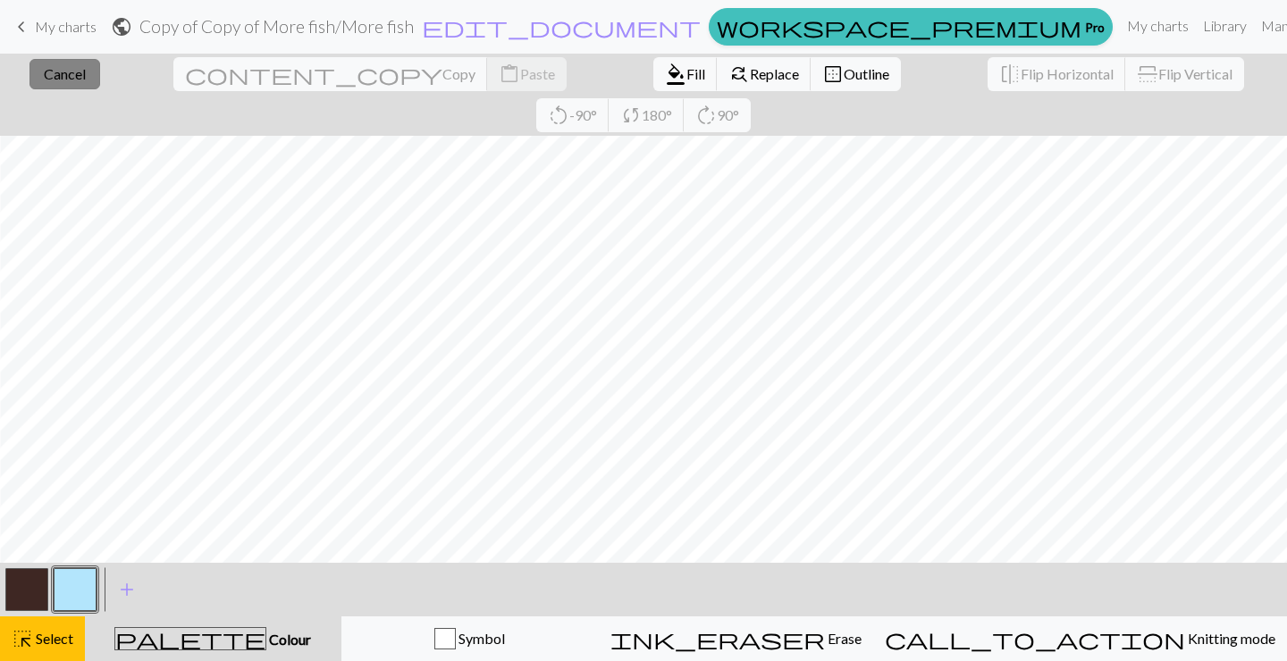
click at [77, 76] on span "Cancel" at bounding box center [65, 73] width 42 height 17
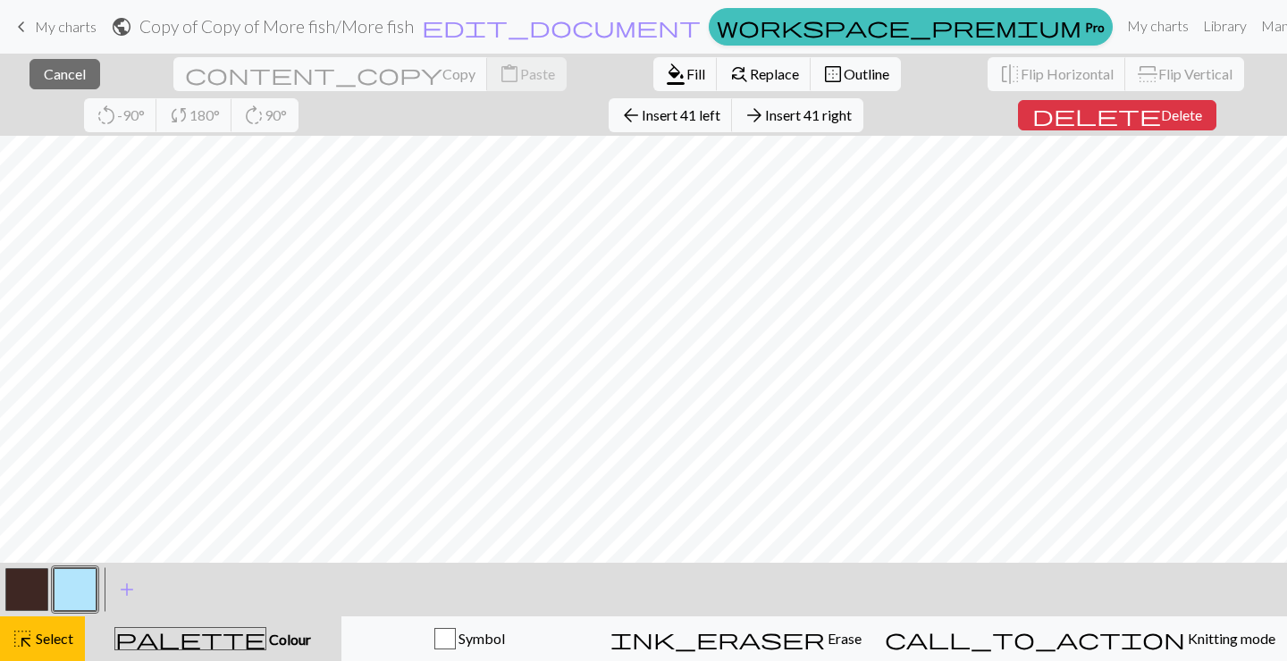
scroll to position [601, 760]
click at [1161, 110] on span "Delete" at bounding box center [1181, 114] width 41 height 17
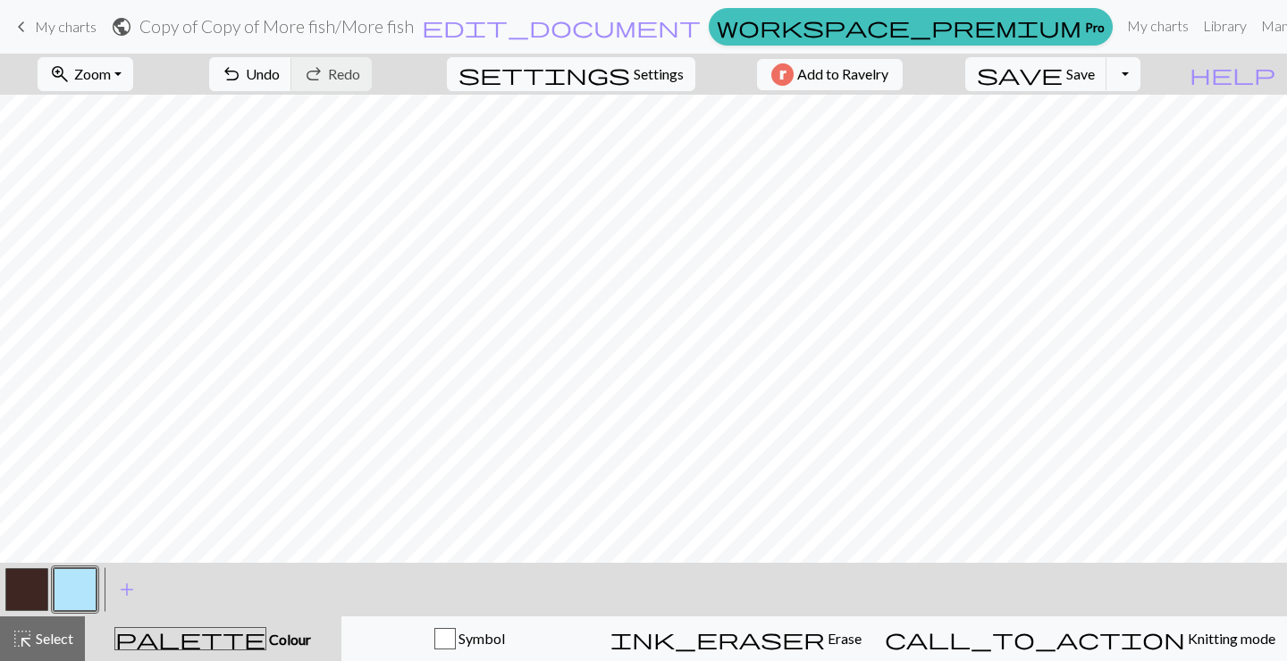
scroll to position [0, 0]
click at [128, 62] on button "zoom_in Zoom Zoom" at bounding box center [86, 74] width 96 height 34
click at [116, 231] on button "100%" at bounding box center [108, 243] width 141 height 29
click at [111, 78] on span "Zoom" at bounding box center [92, 73] width 37 height 17
click at [122, 198] on div "Fit all Fit width Fit height 50% 100% 150% 200%" at bounding box center [109, 206] width 143 height 231
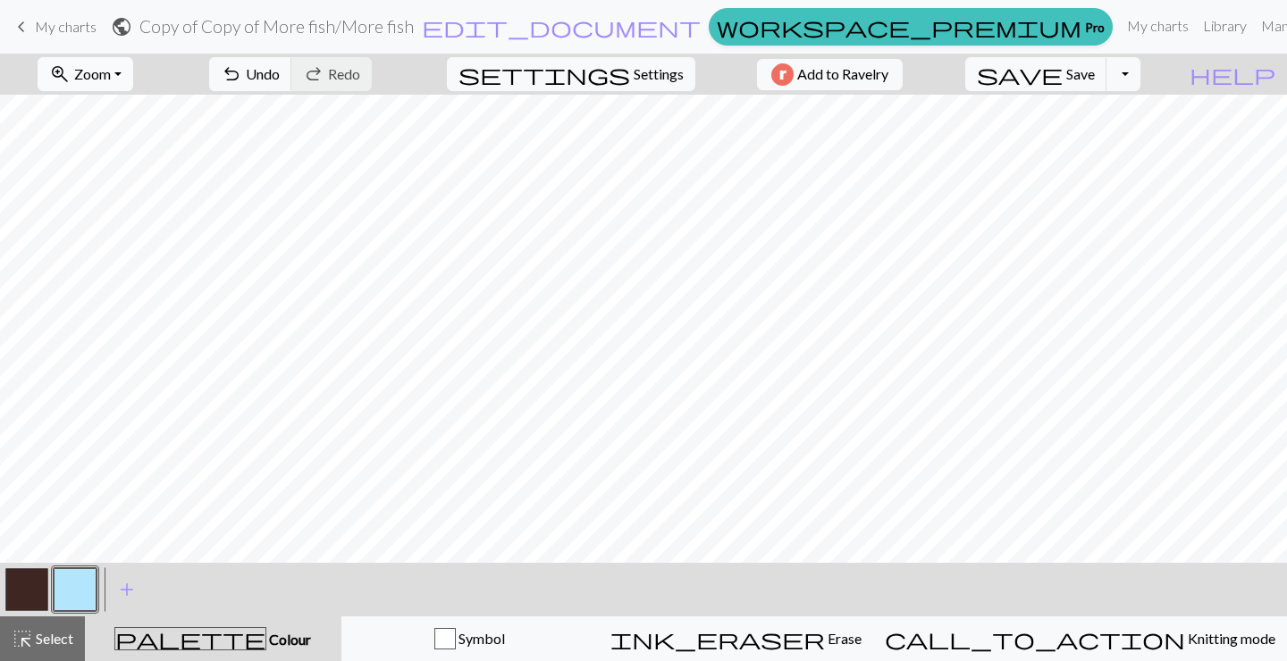
click at [131, 63] on button "zoom_in Zoom Zoom" at bounding box center [86, 74] width 96 height 34
click at [111, 206] on button "50%" at bounding box center [108, 214] width 141 height 29
click at [21, 577] on button "button" at bounding box center [26, 589] width 43 height 43
click at [11, 583] on button "button" at bounding box center [26, 589] width 43 height 43
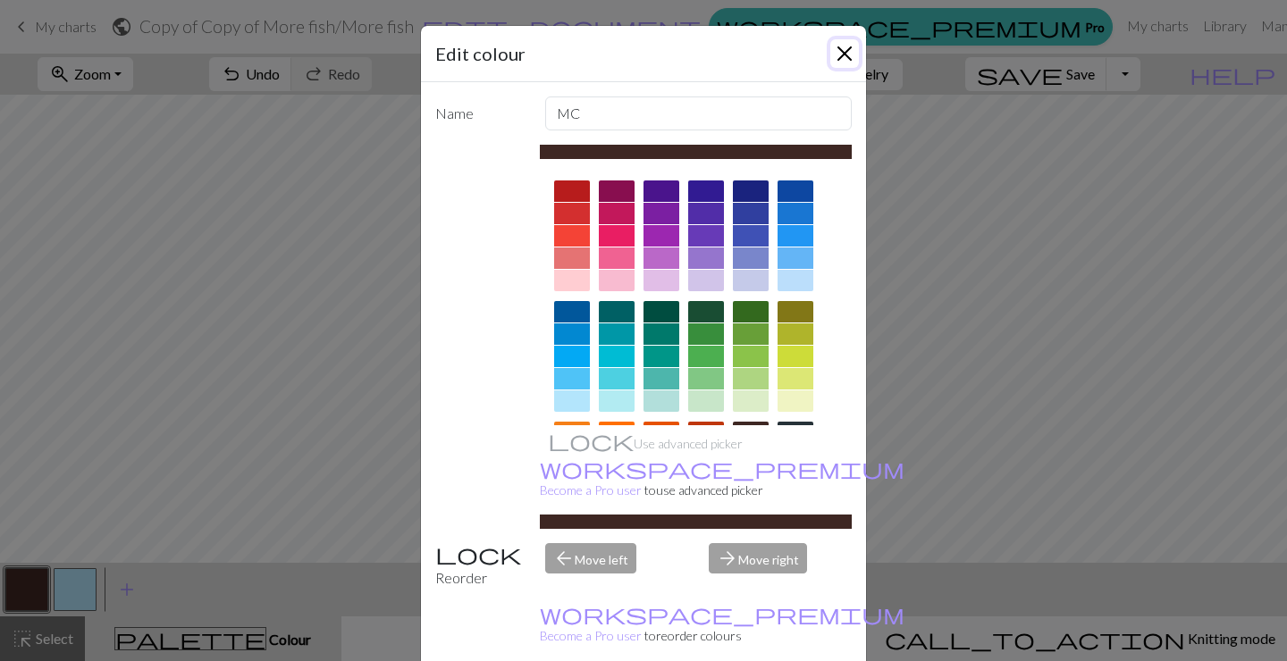
click at [841, 56] on button "Close" at bounding box center [844, 53] width 29 height 29
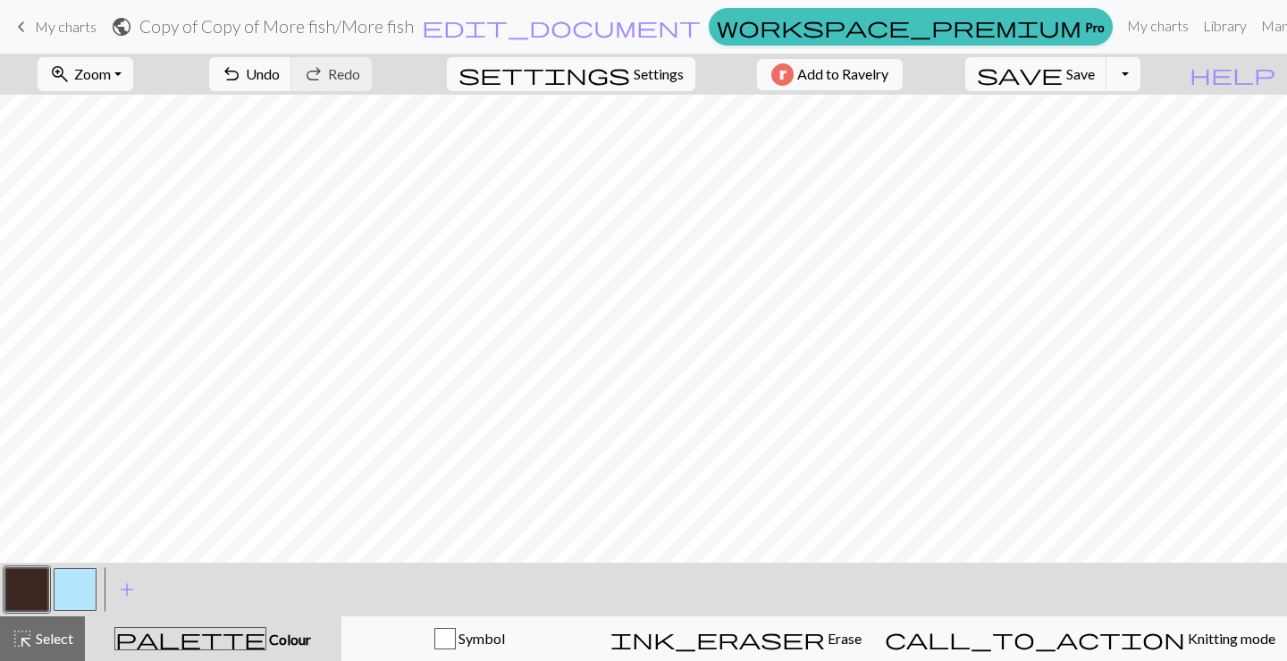
click at [266, 638] on span "Colour" at bounding box center [288, 639] width 45 height 17
click at [51, 634] on span "Select" at bounding box center [53, 638] width 40 height 17
click at [36, 580] on button "button" at bounding box center [26, 589] width 43 height 43
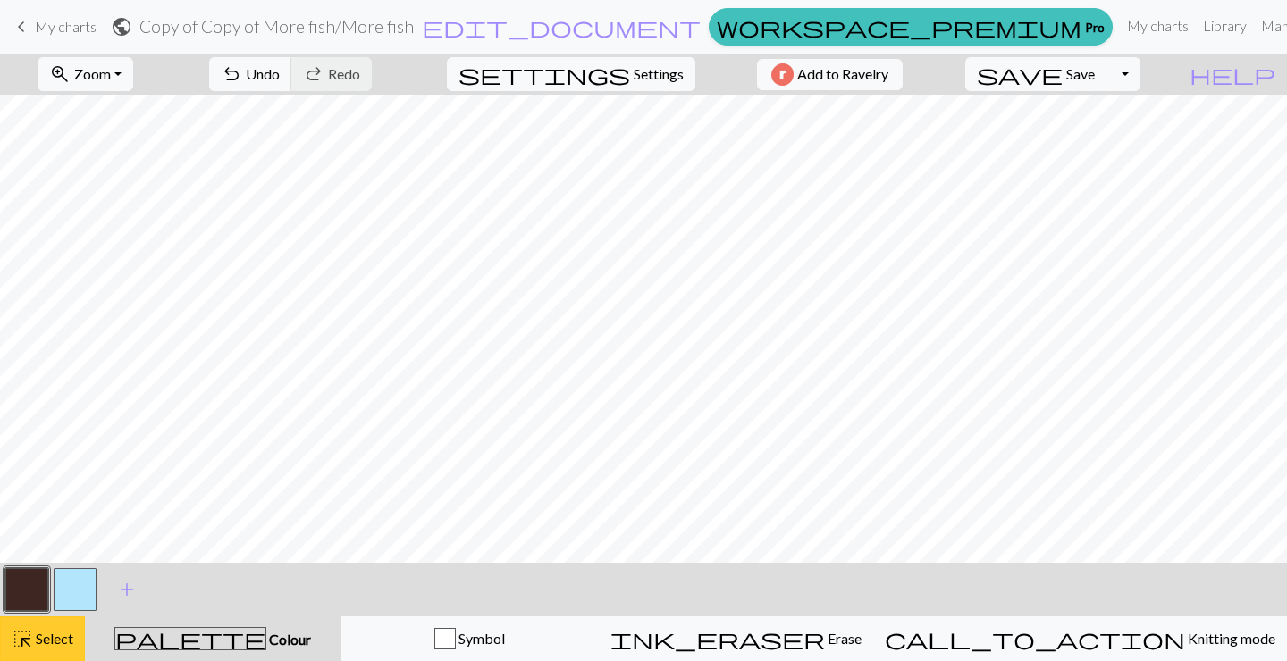
click at [43, 641] on span "Select" at bounding box center [53, 638] width 40 height 17
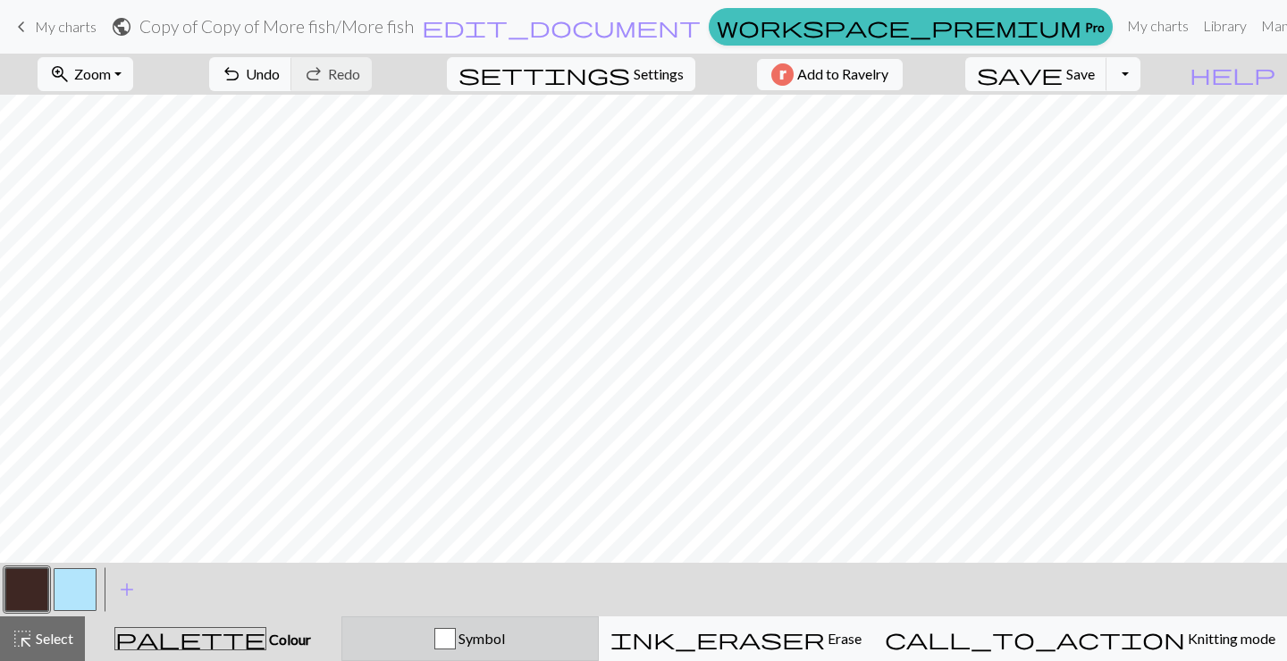
click at [587, 644] on div "Symbol" at bounding box center [470, 638] width 234 height 21
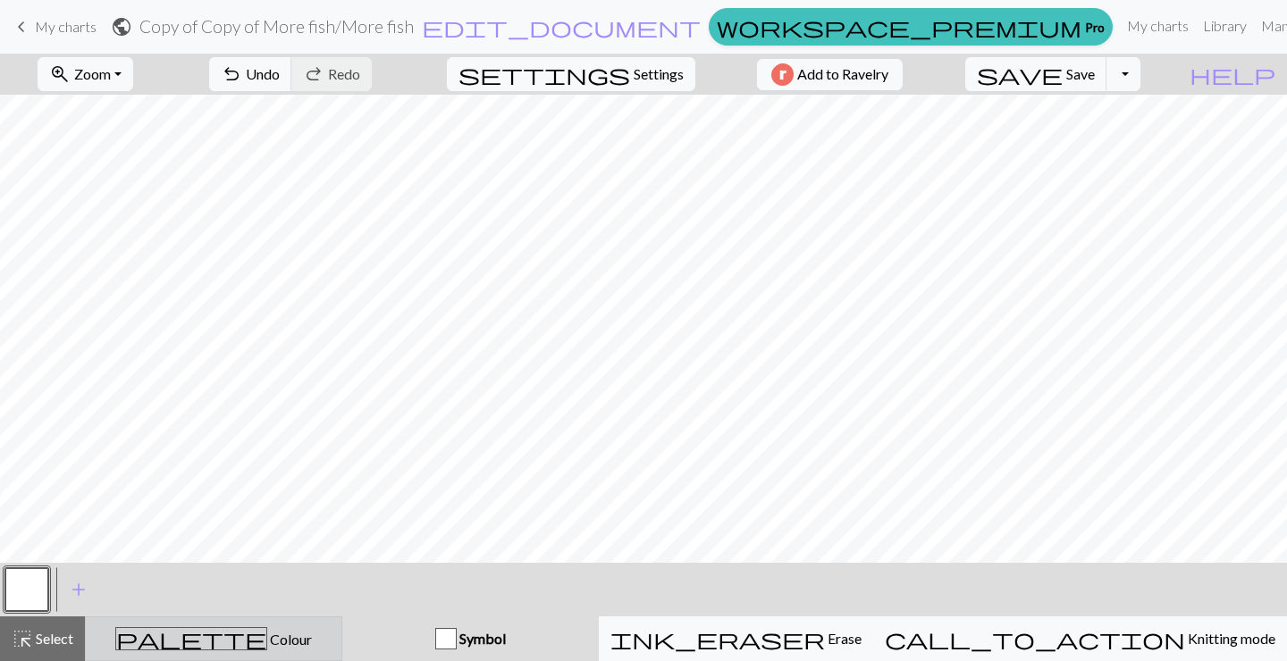
click at [184, 642] on div "palette Colour Colour" at bounding box center [214, 638] width 234 height 23
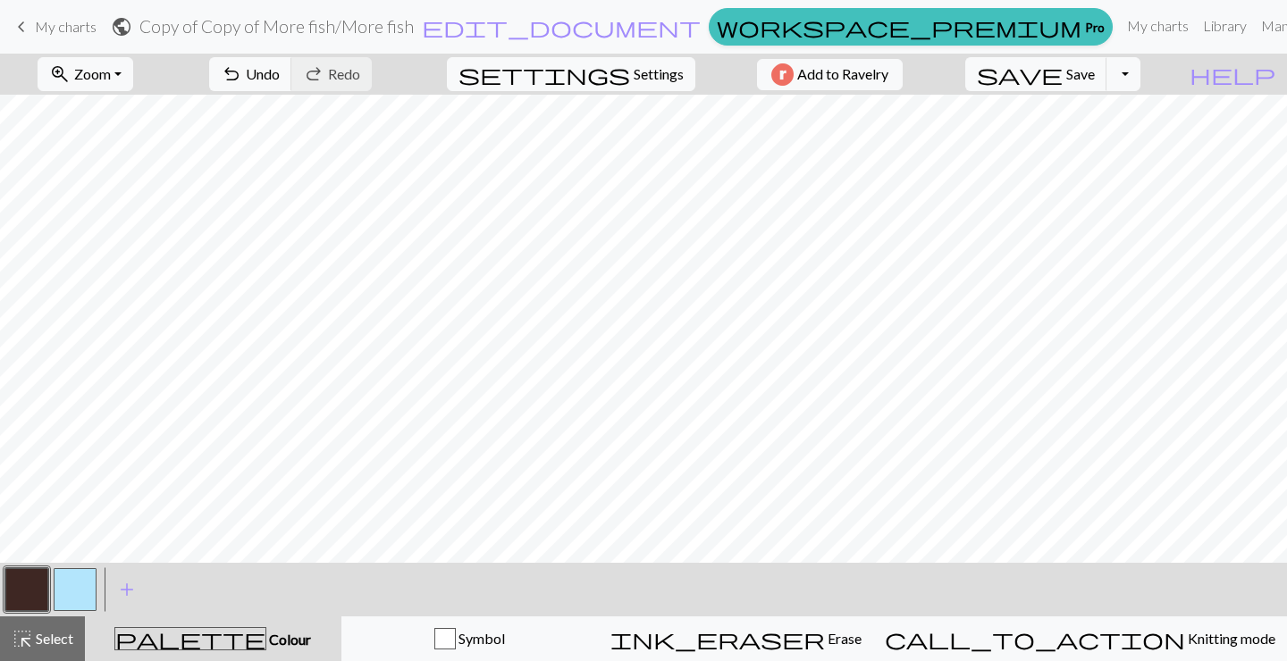
click at [67, 586] on button "button" at bounding box center [75, 589] width 43 height 43
click at [28, 586] on button "button" at bounding box center [26, 589] width 43 height 43
click at [26, 581] on button "button" at bounding box center [26, 589] width 43 height 43
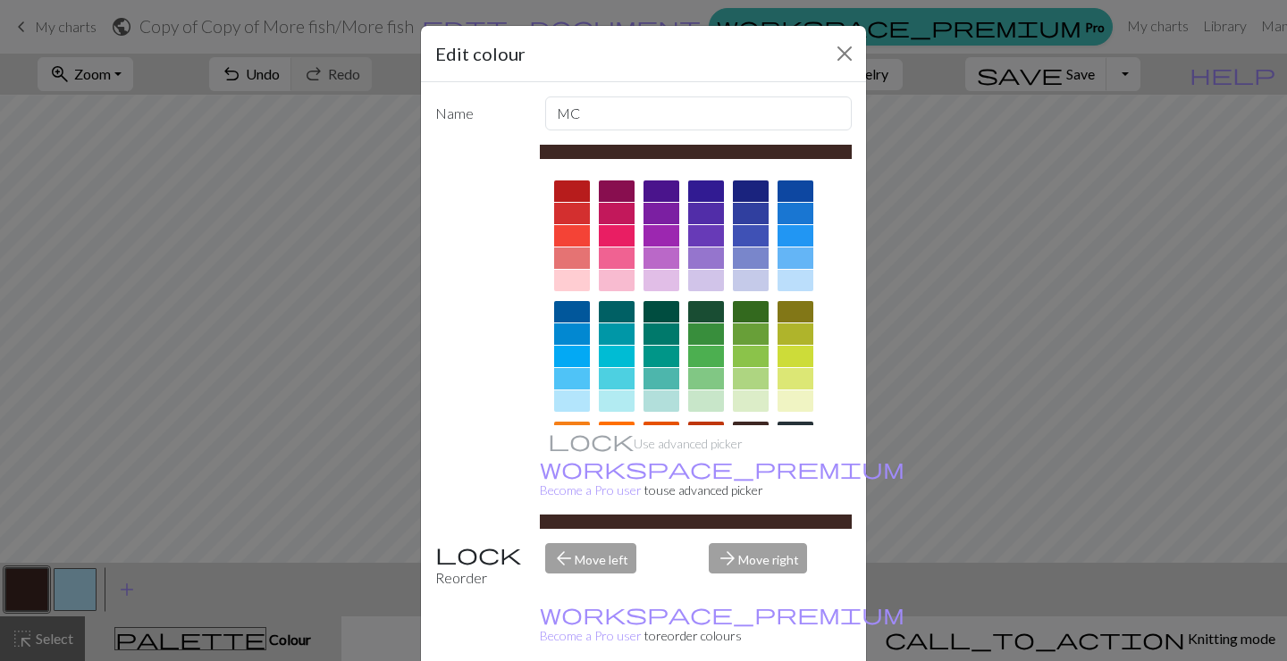
scroll to position [209, 0]
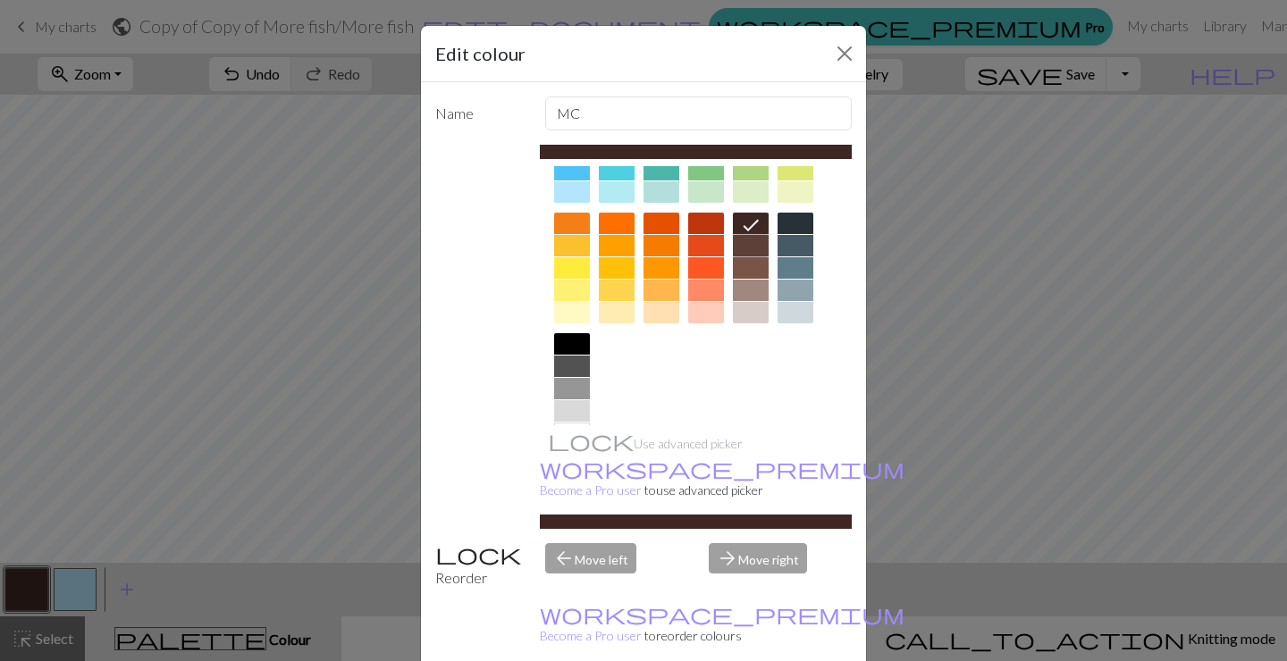
click at [749, 245] on div at bounding box center [751, 245] width 36 height 21
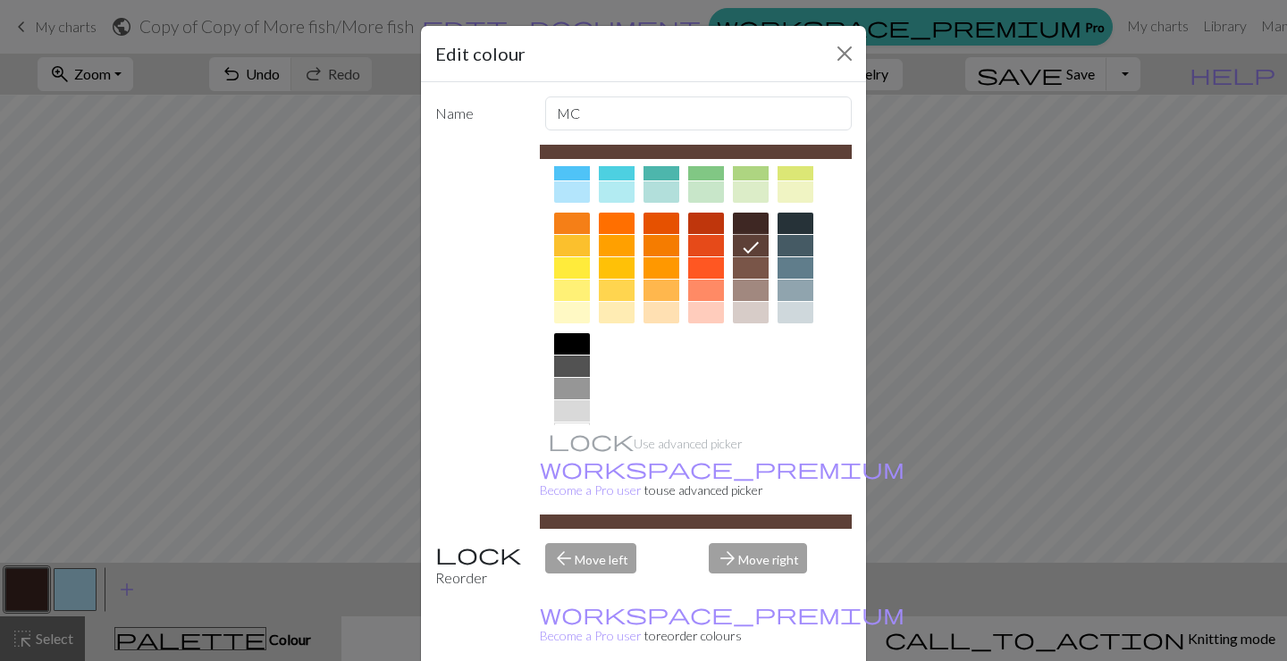
click at [583, 191] on div at bounding box center [572, 191] width 36 height 21
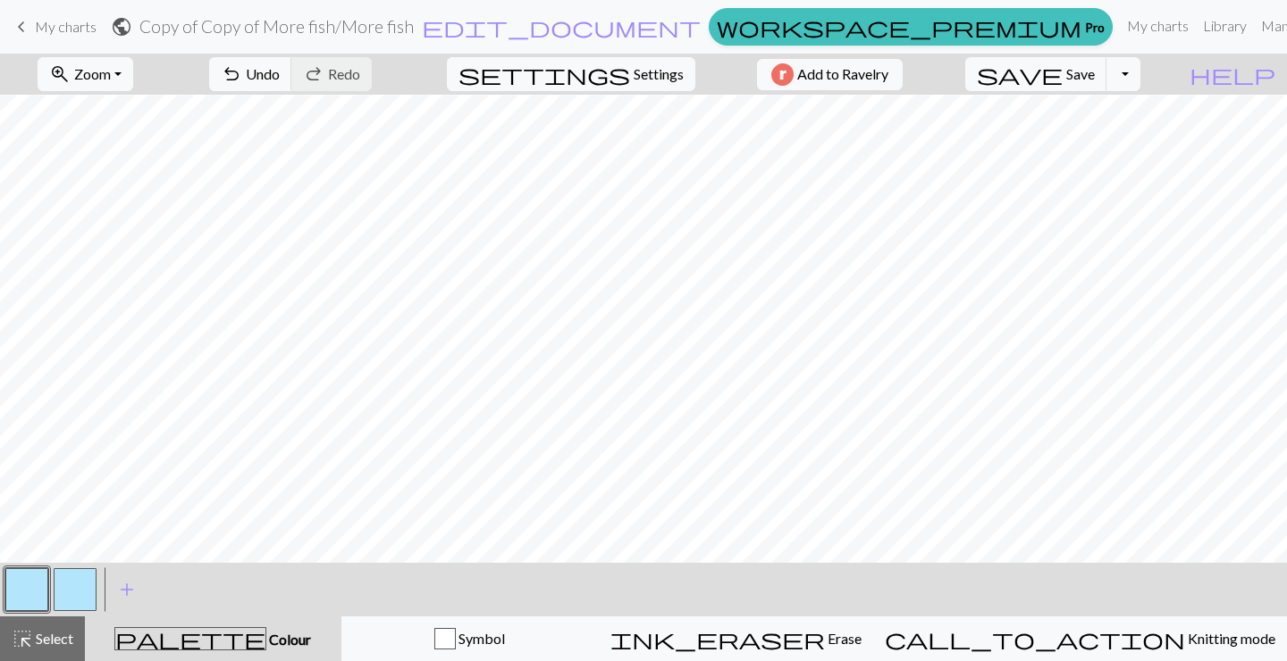
click at [82, 568] on div at bounding box center [75, 590] width 48 height 48
click at [82, 578] on button "button" at bounding box center [75, 589] width 43 height 43
click at [78, 597] on button "button" at bounding box center [75, 589] width 43 height 43
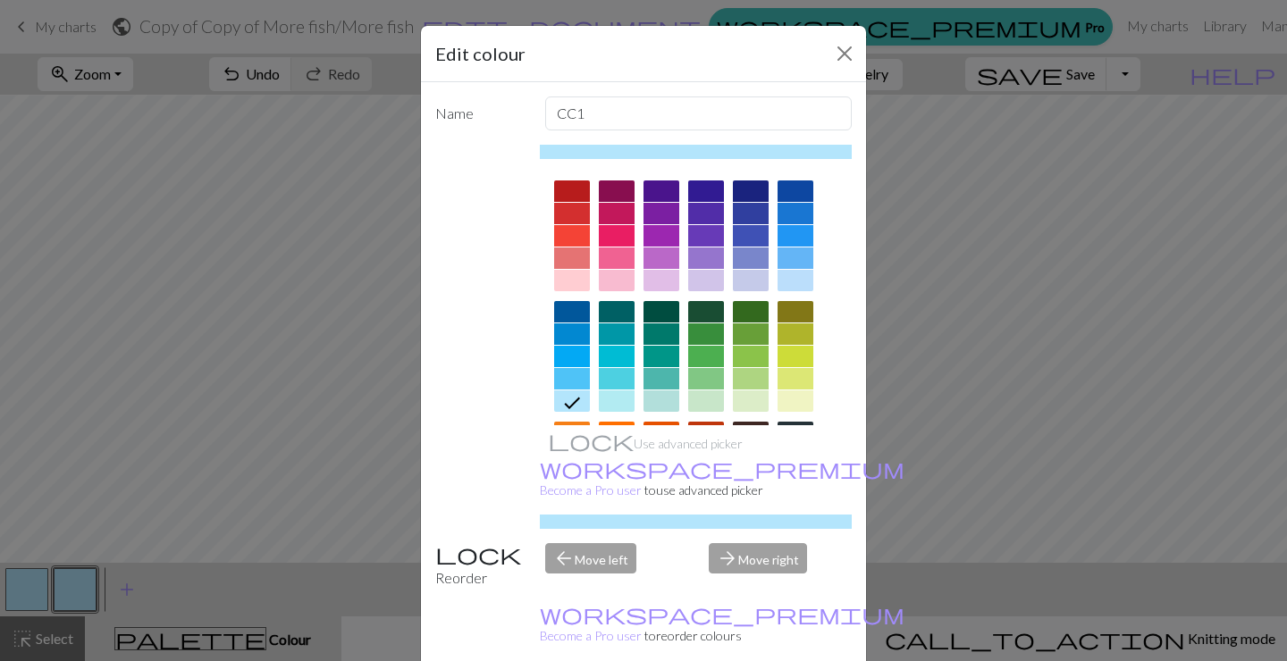
scroll to position [248, 0]
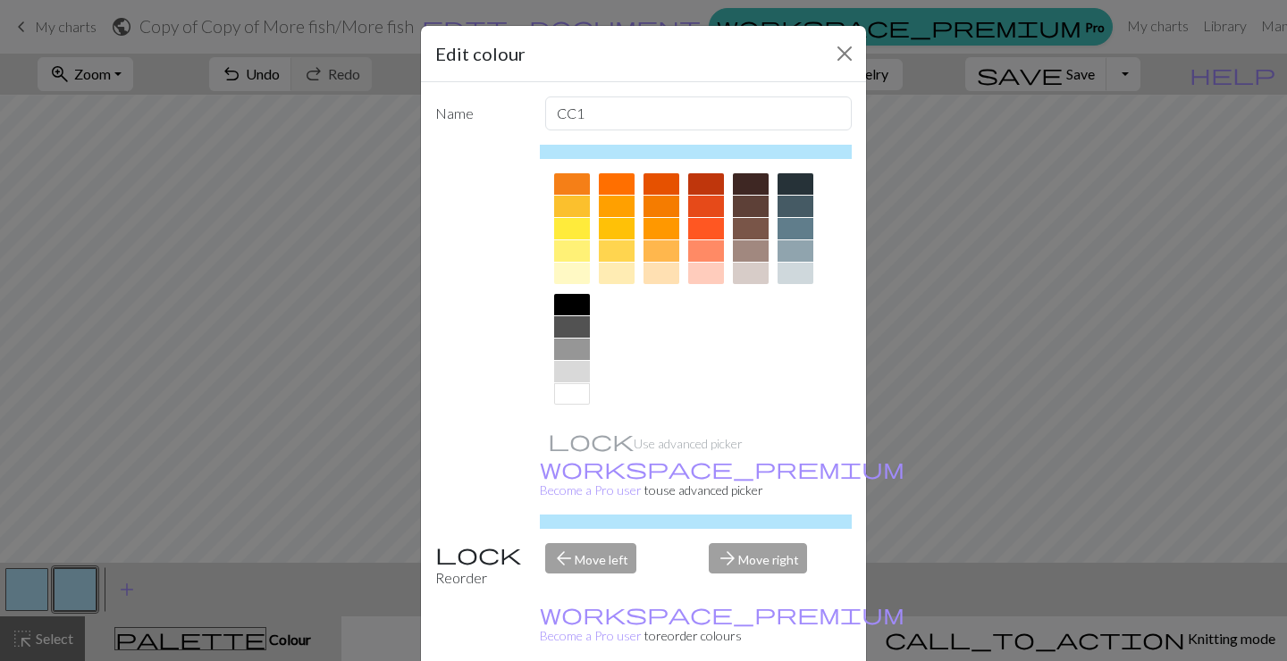
click at [753, 199] on div at bounding box center [751, 206] width 36 height 21
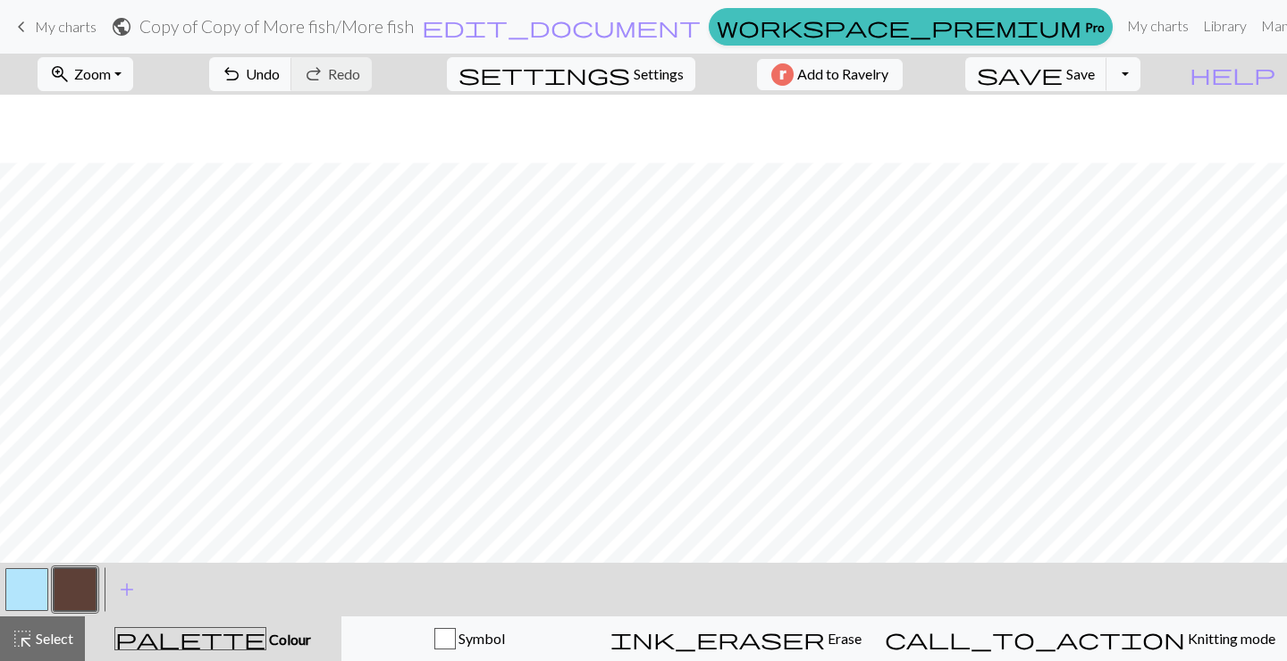
scroll to position [68, 0]
click at [32, 594] on button "button" at bounding box center [26, 589] width 43 height 43
click at [20, 584] on button "button" at bounding box center [26, 589] width 43 height 43
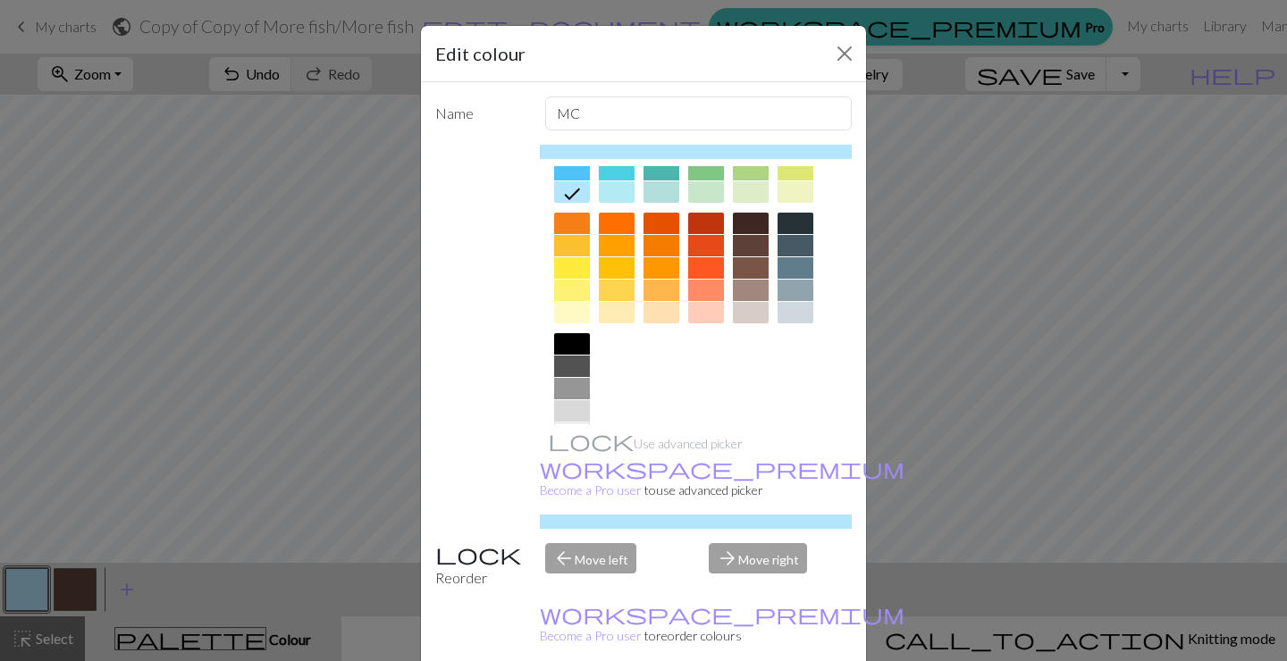
scroll to position [248, 0]
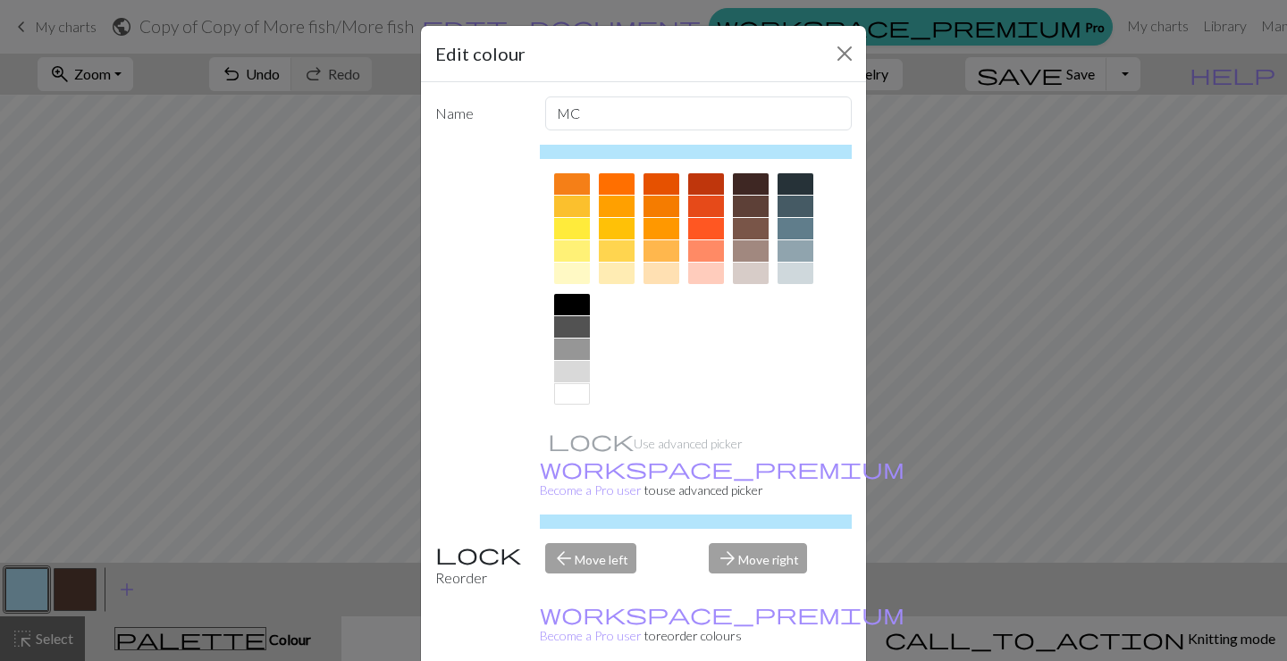
click at [756, 201] on div at bounding box center [751, 206] width 36 height 21
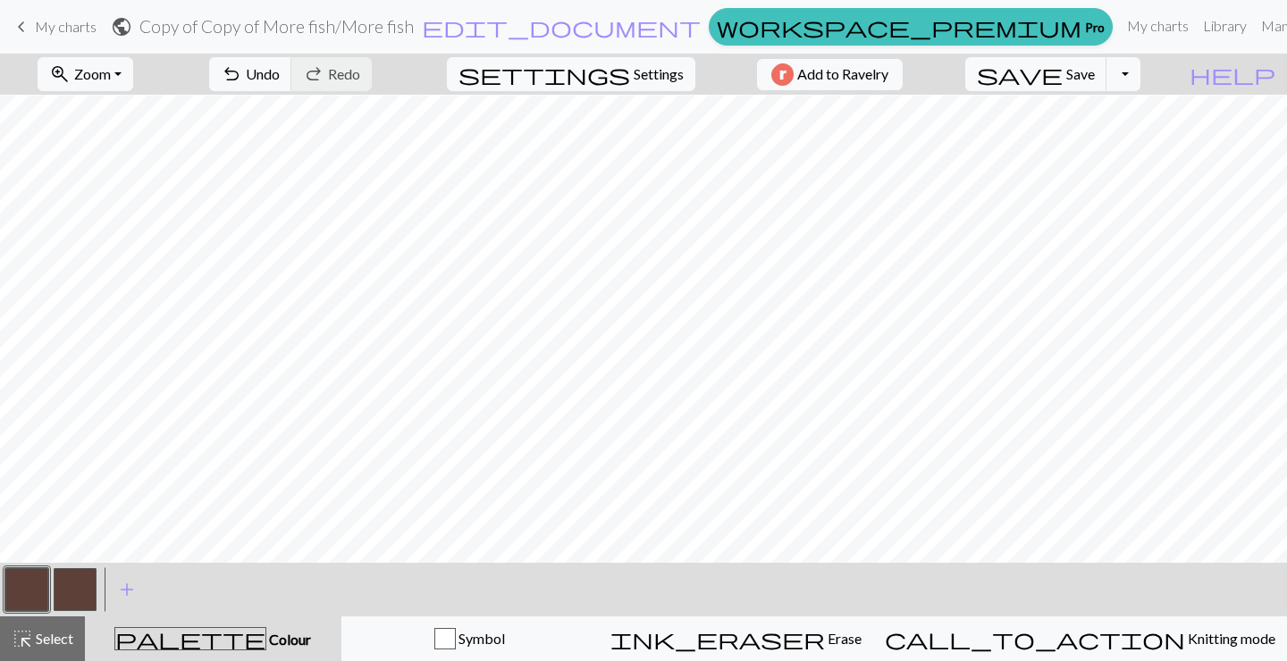
click at [86, 577] on button "button" at bounding box center [75, 589] width 43 height 43
click at [104, 598] on div "add Add a colour" at bounding box center [127, 590] width 50 height 54
click at [73, 595] on button "button" at bounding box center [75, 589] width 43 height 43
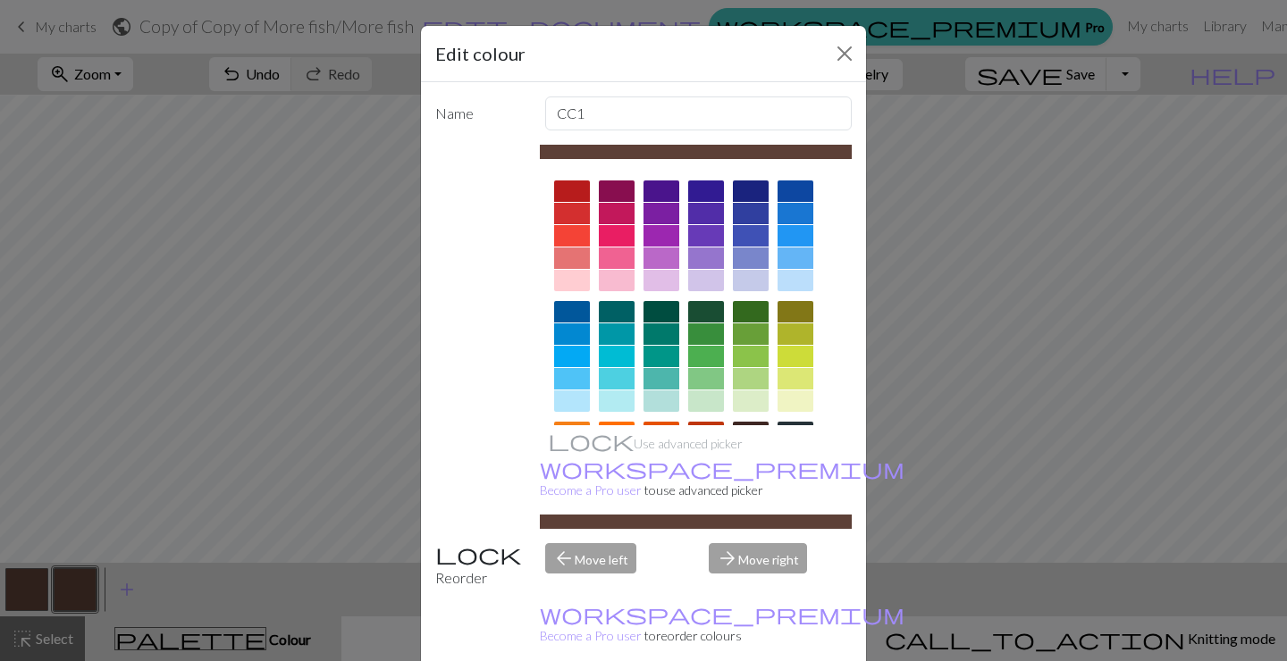
click at [583, 392] on div at bounding box center [572, 401] width 36 height 21
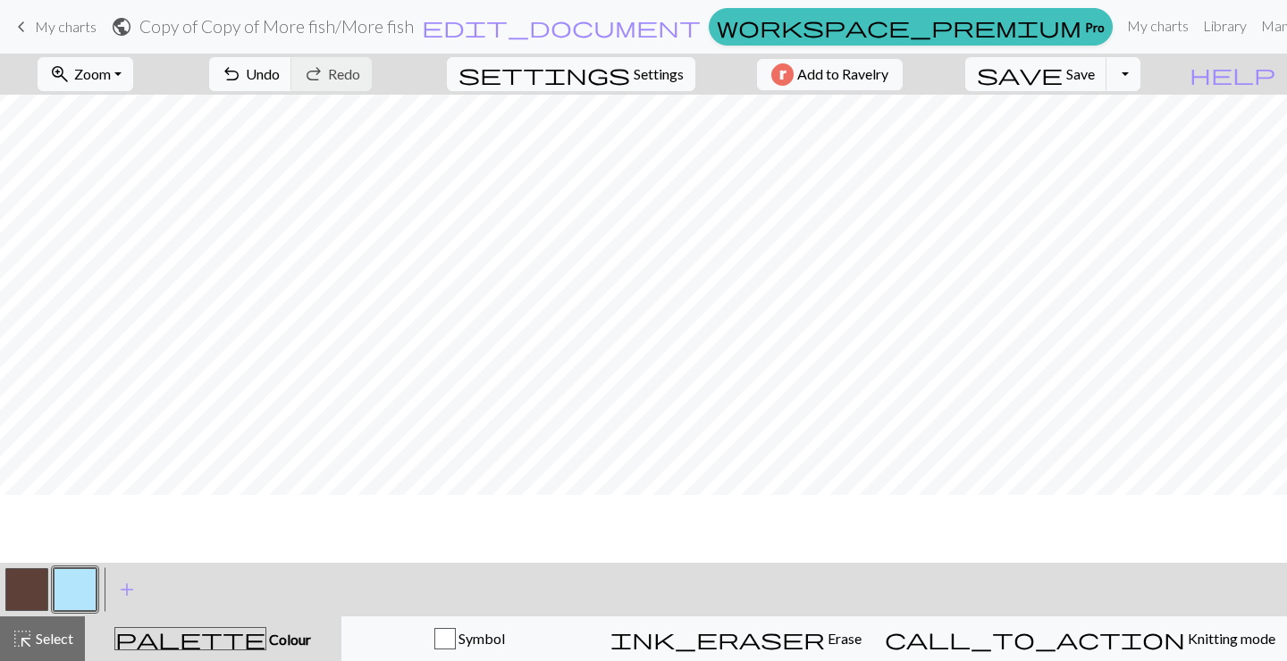
scroll to position [0, 0]
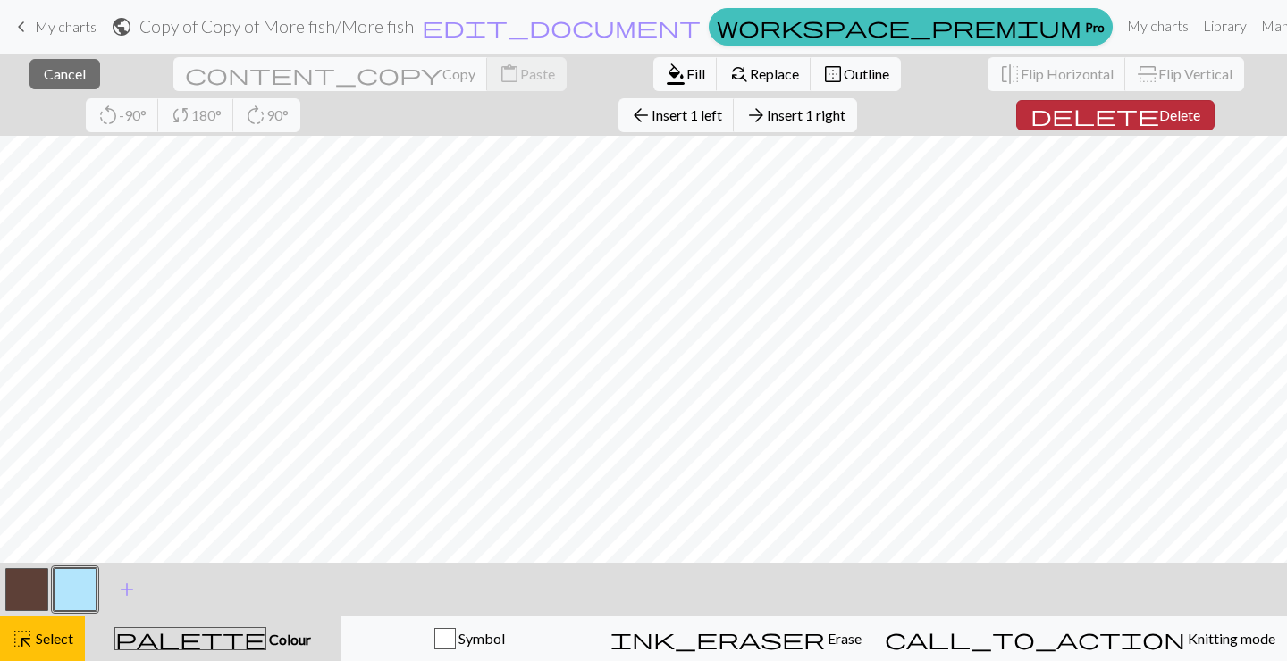
click at [1159, 115] on span "Delete" at bounding box center [1179, 114] width 41 height 17
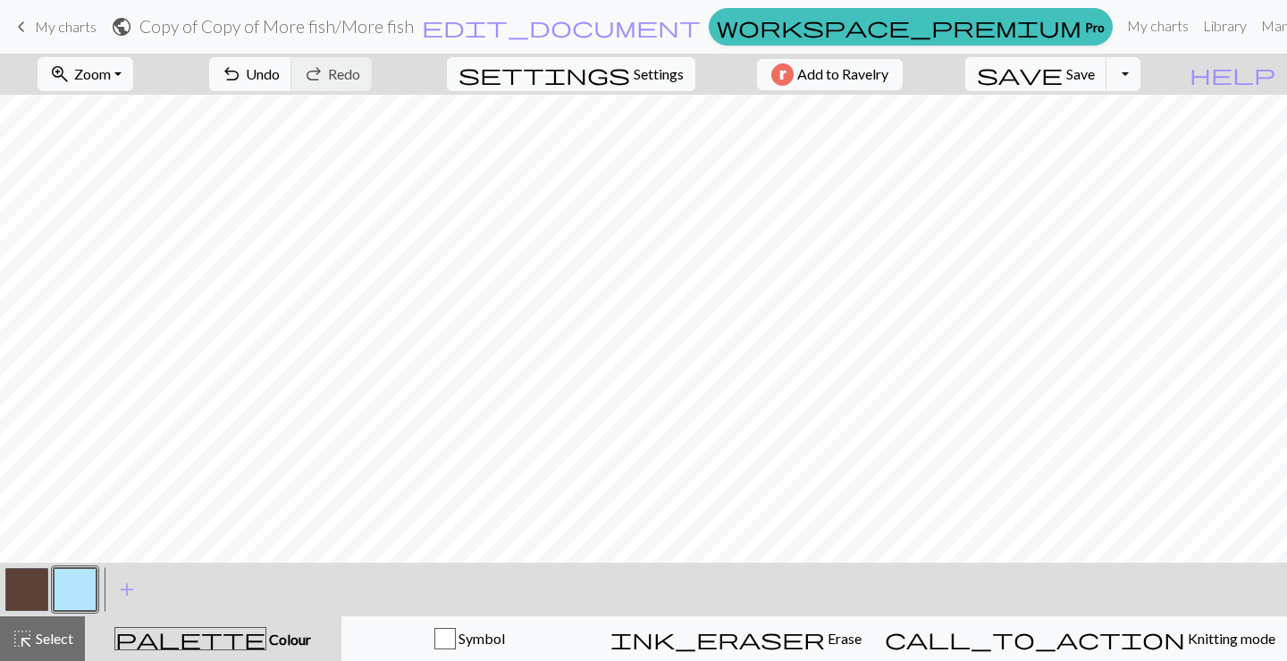
scroll to position [68, 0]
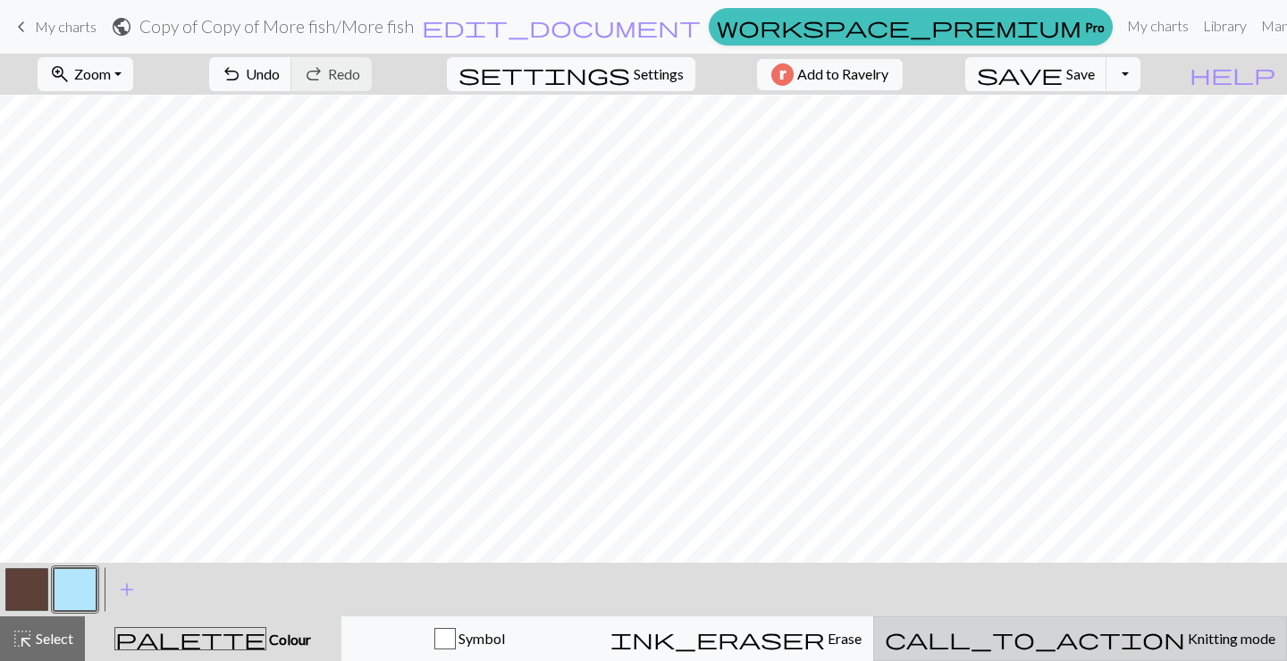
click at [1184, 650] on button "call_to_action Knitting mode Knitting mode" at bounding box center [1080, 639] width 414 height 45
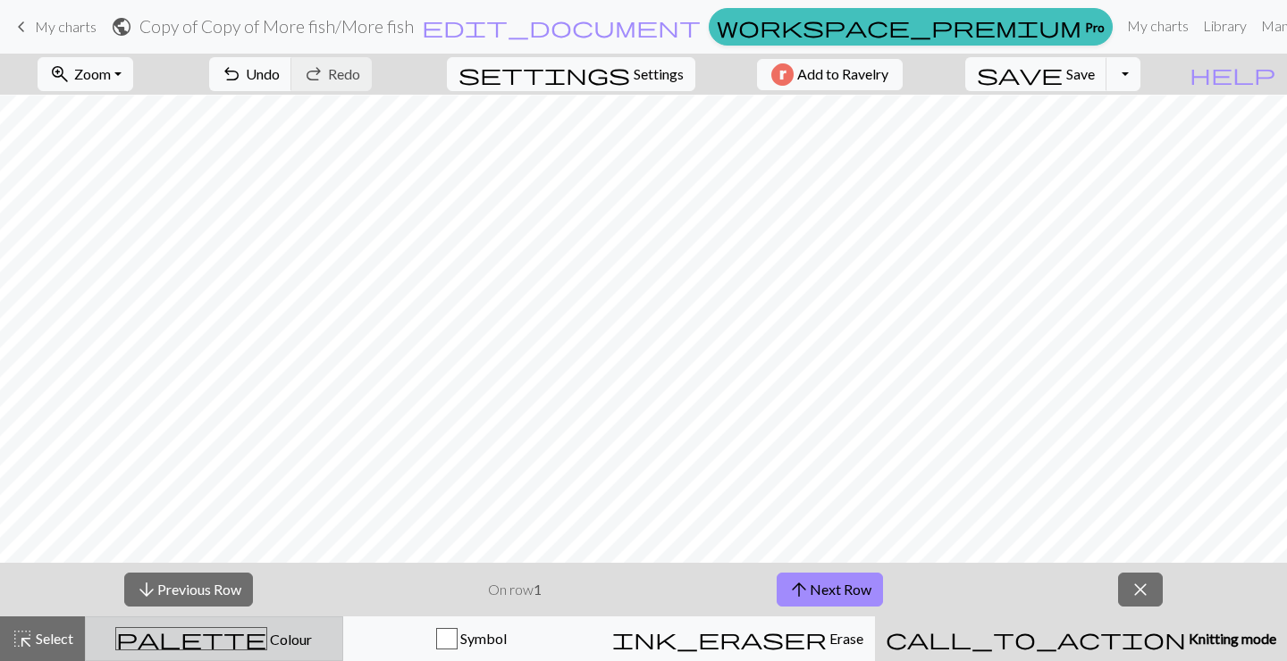
click at [204, 637] on span "palette" at bounding box center [191, 639] width 150 height 25
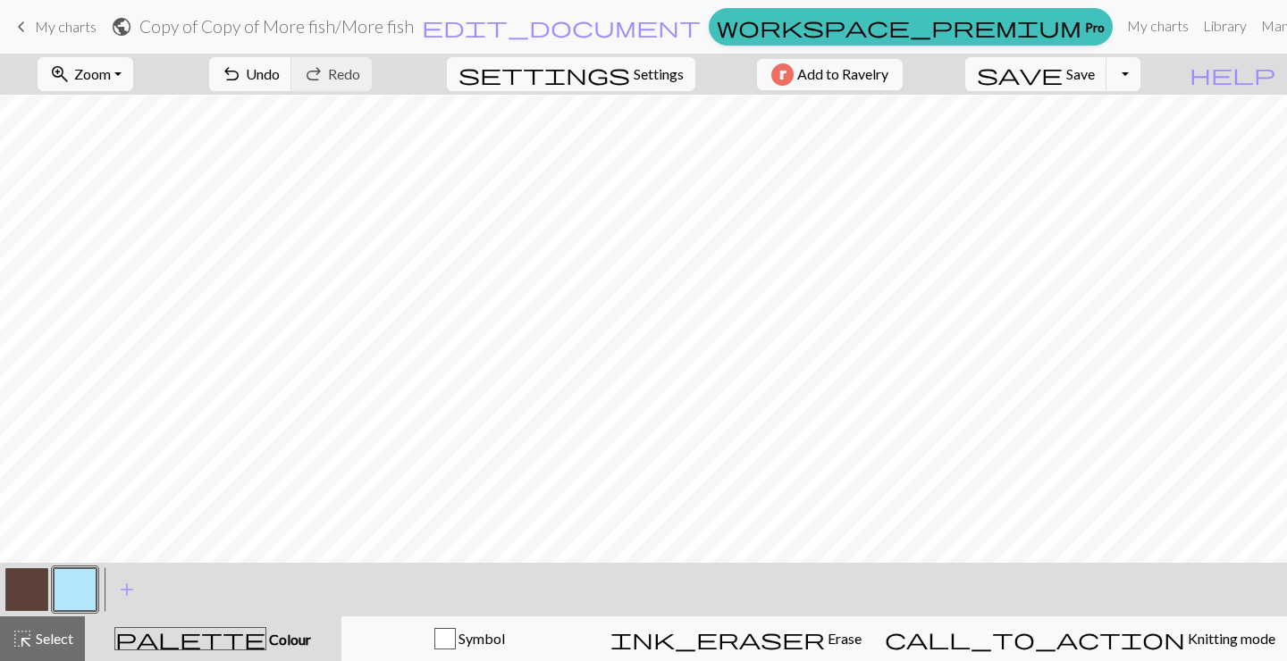
scroll to position [0, 0]
click at [41, 33] on span "My charts" at bounding box center [66, 26] width 62 height 17
click at [1095, 72] on span "Save" at bounding box center [1080, 73] width 29 height 17
click at [36, 23] on span "My charts" at bounding box center [66, 26] width 62 height 17
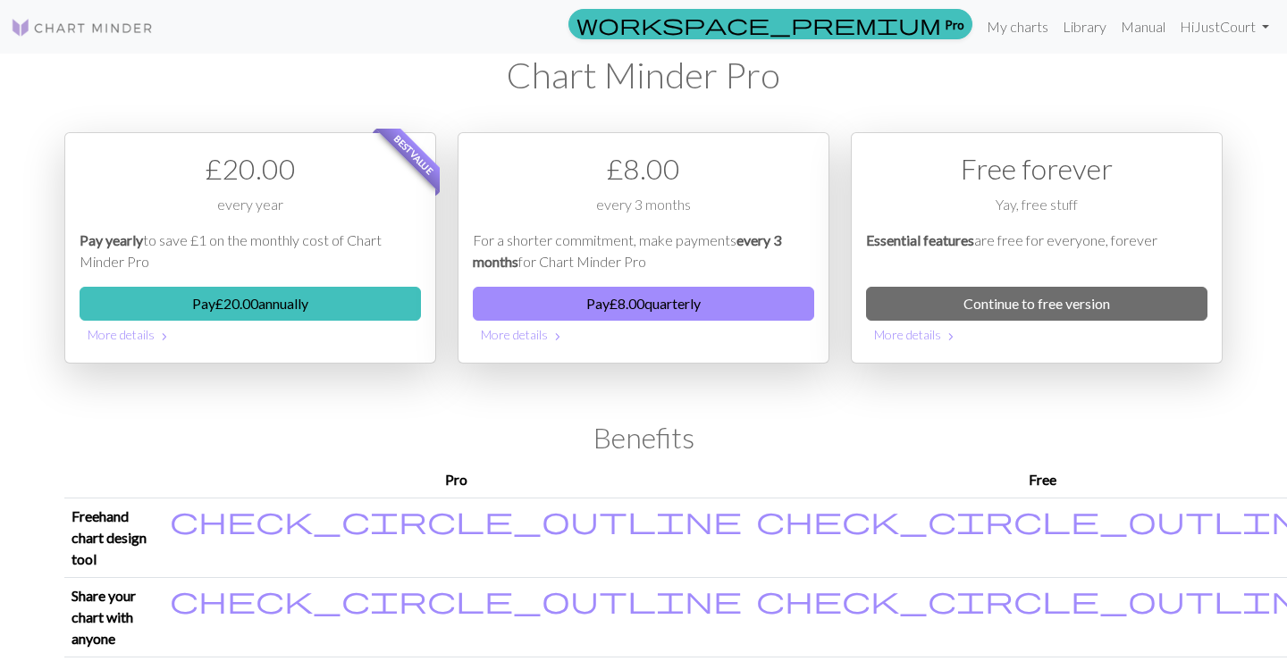
click at [109, 32] on img at bounding box center [82, 27] width 143 height 21
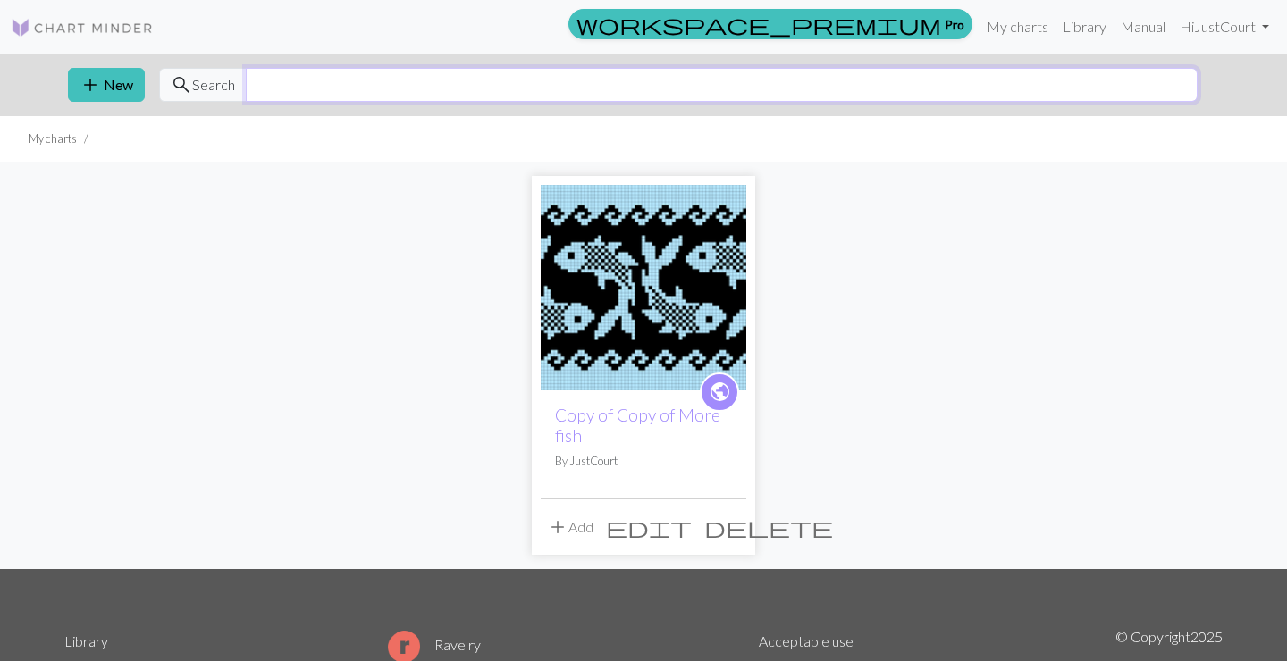
click at [289, 80] on input "text" at bounding box center [722, 85] width 952 height 34
type input "fish"
click at [196, 82] on span "Search" at bounding box center [213, 84] width 43 height 21
click at [67, 28] on img at bounding box center [82, 27] width 143 height 21
click at [1073, 26] on link "Library" at bounding box center [1085, 27] width 58 height 36
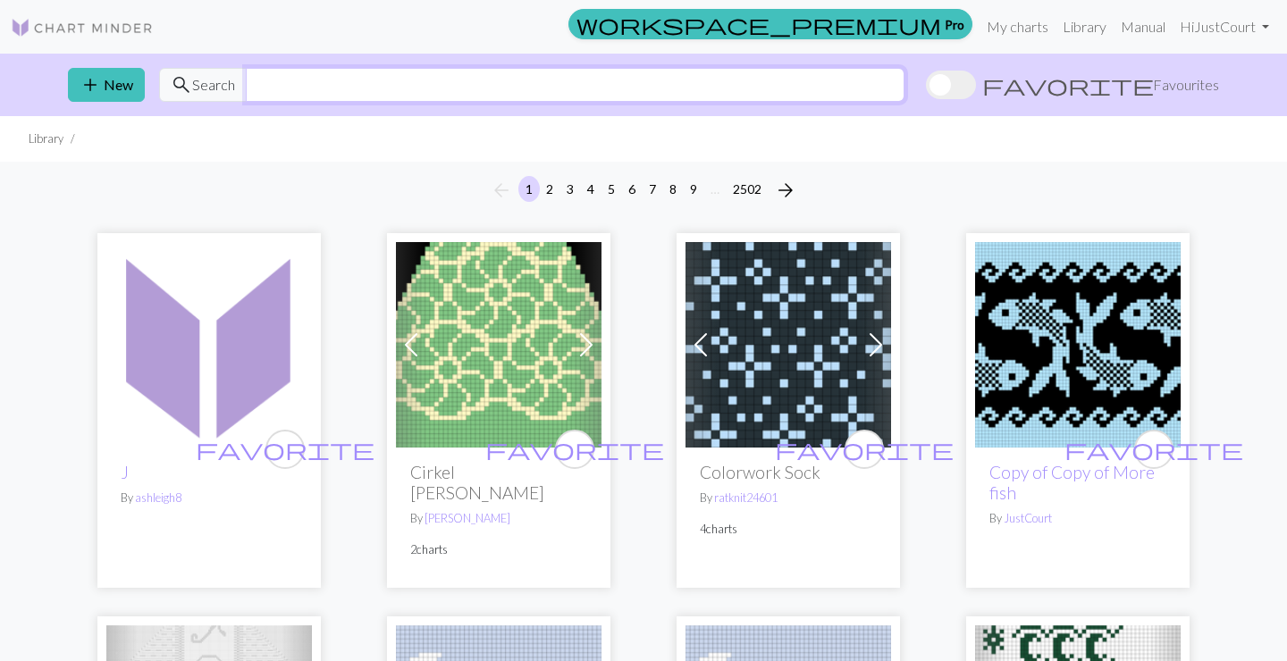
click at [442, 96] on input "text" at bounding box center [575, 85] width 659 height 34
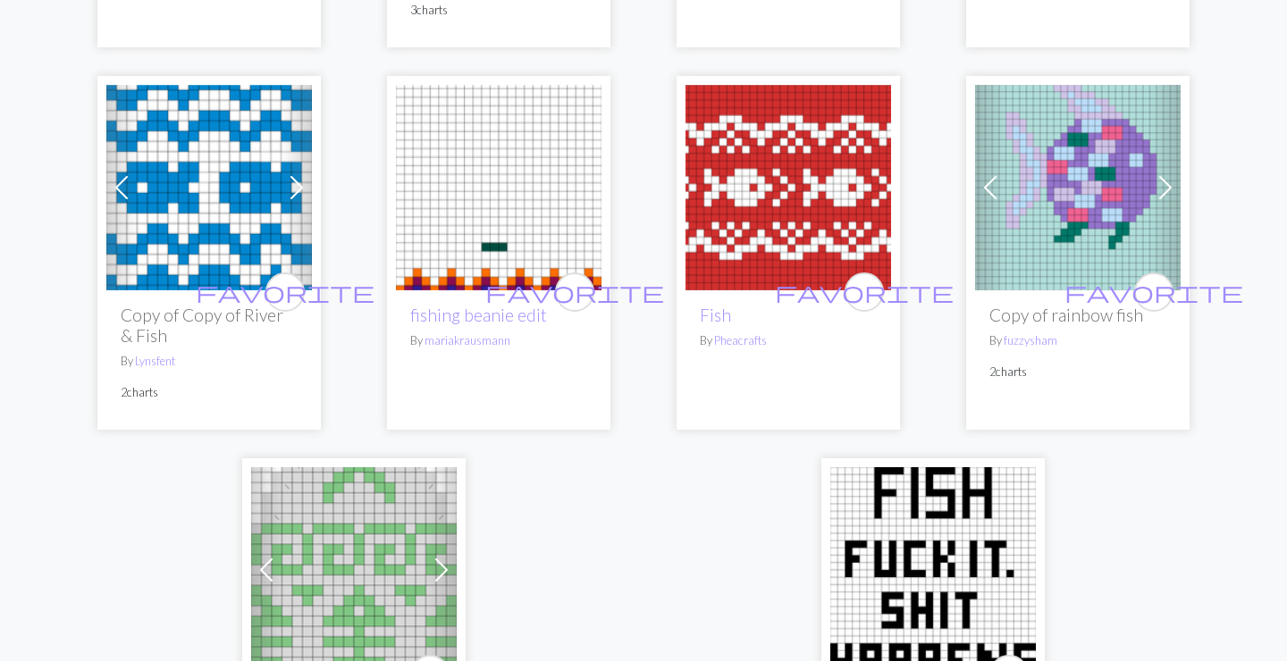
scroll to position [4730, 0]
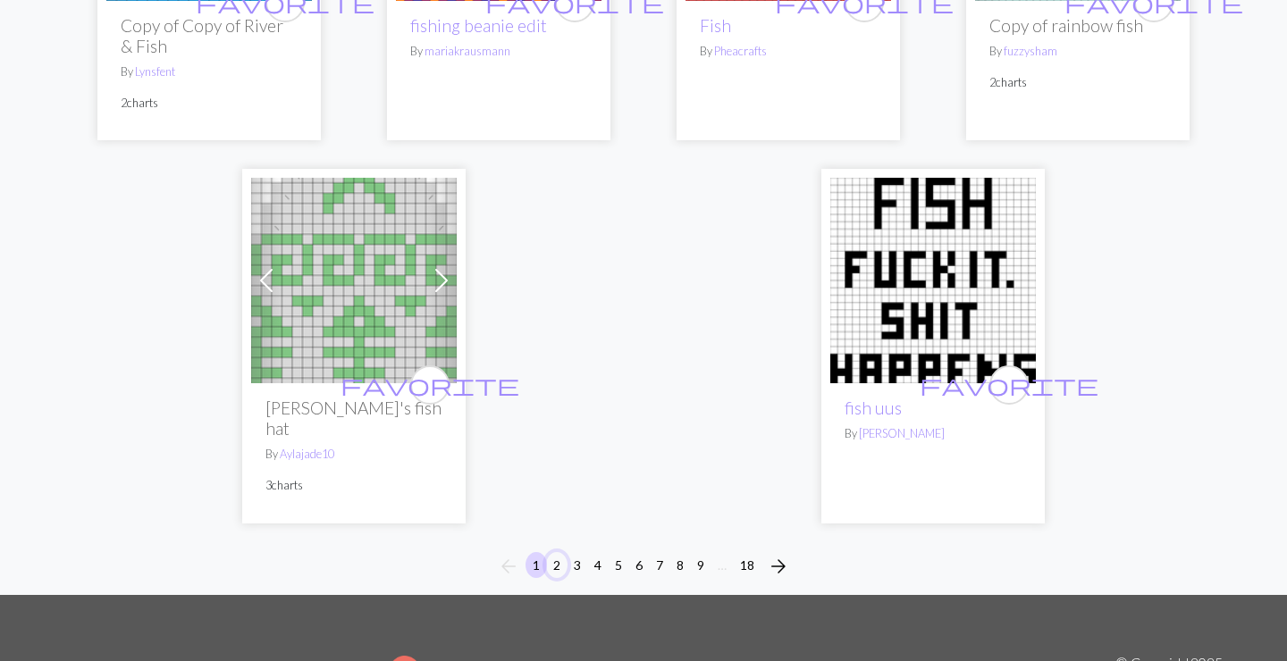
click at [558, 552] on button "2" at bounding box center [556, 565] width 21 height 26
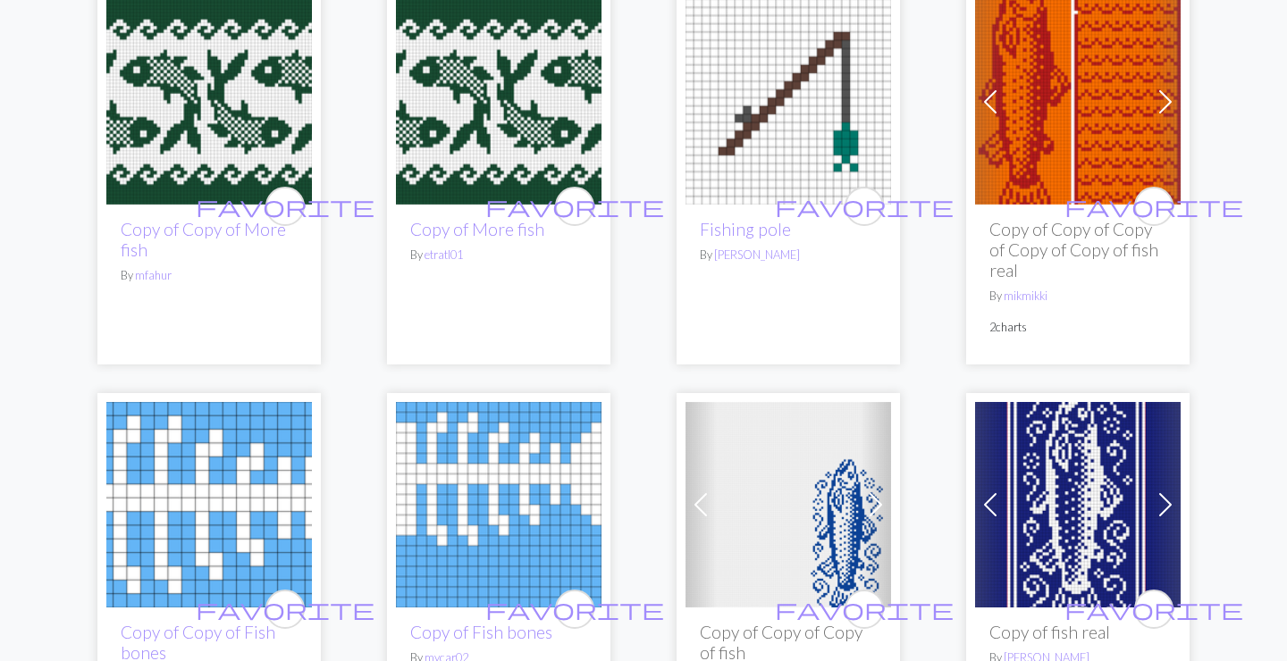
scroll to position [4827, 0]
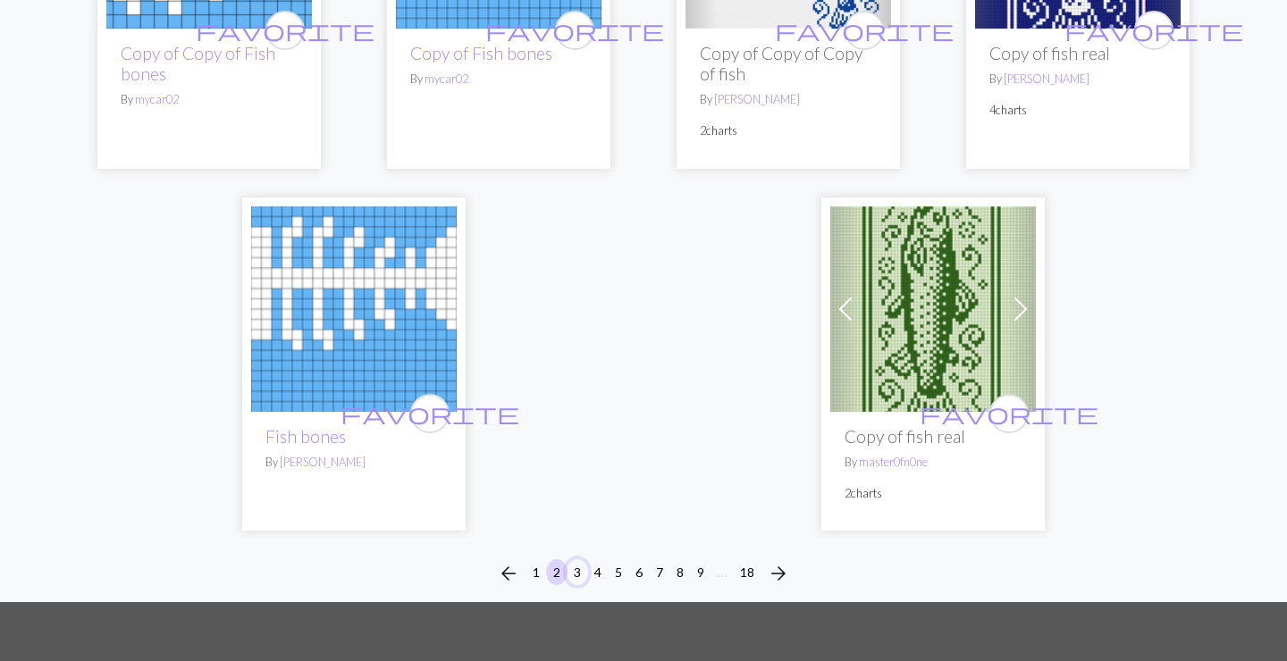
click at [577, 570] on button "3" at bounding box center [577, 573] width 21 height 26
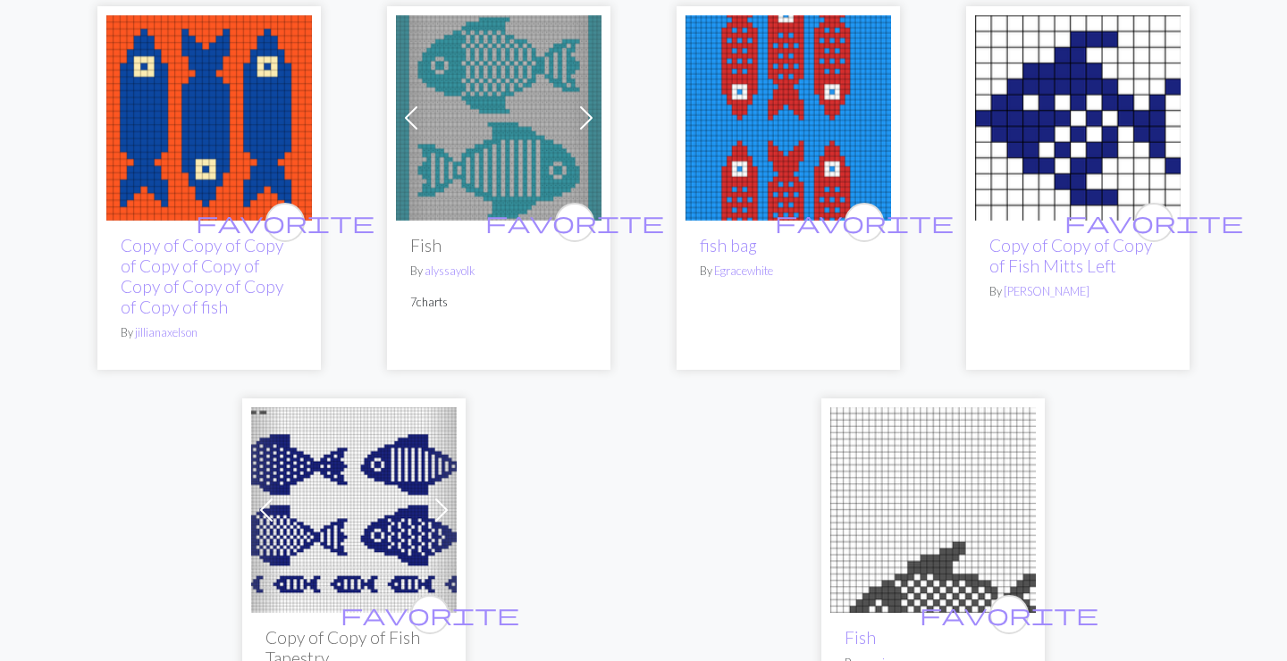
scroll to position [5075, 0]
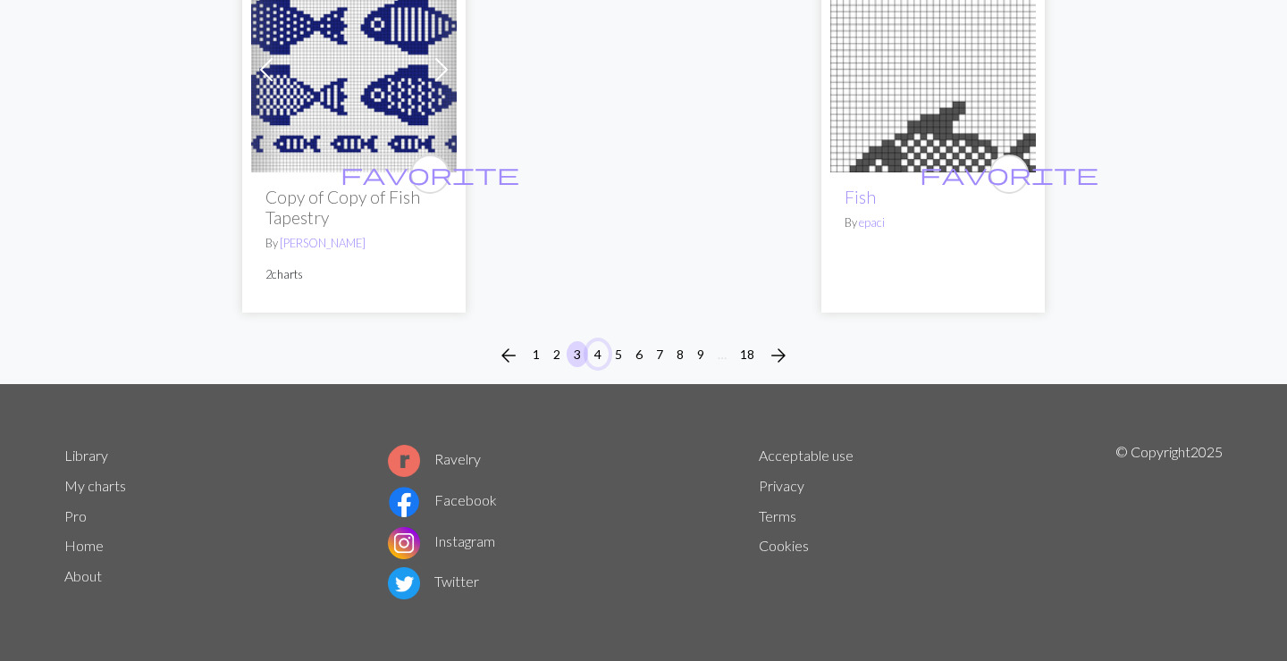
click at [600, 358] on button "4" at bounding box center [597, 354] width 21 height 26
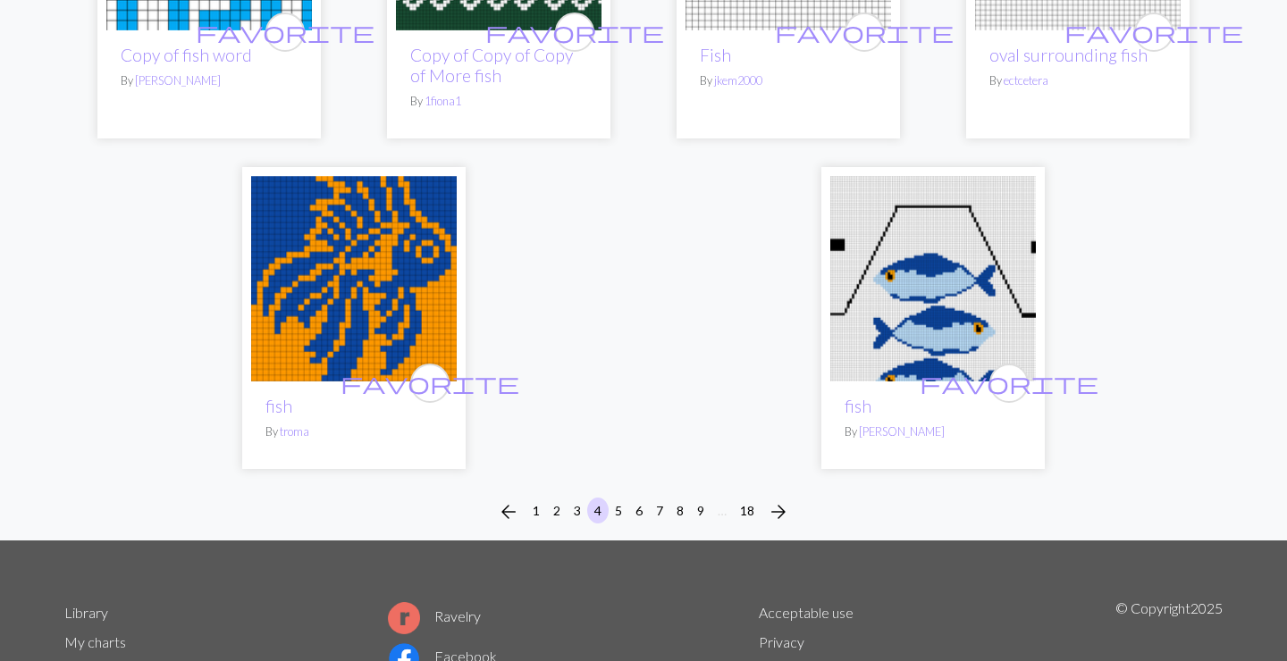
scroll to position [4668, 0]
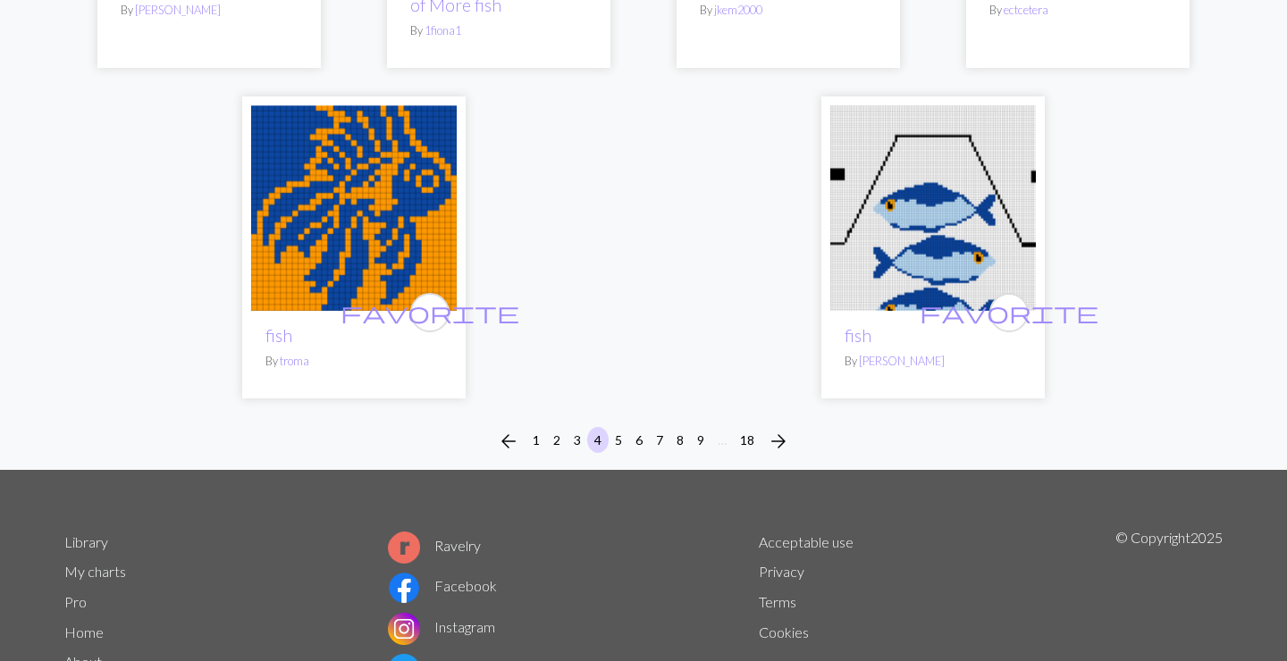
click at [622, 425] on div "arrow_back 1 2 3 4 5 6 7 8 9 … 18 arrow_forward" at bounding box center [643, 441] width 1287 height 57
click at [622, 433] on button "5" at bounding box center [618, 440] width 21 height 26
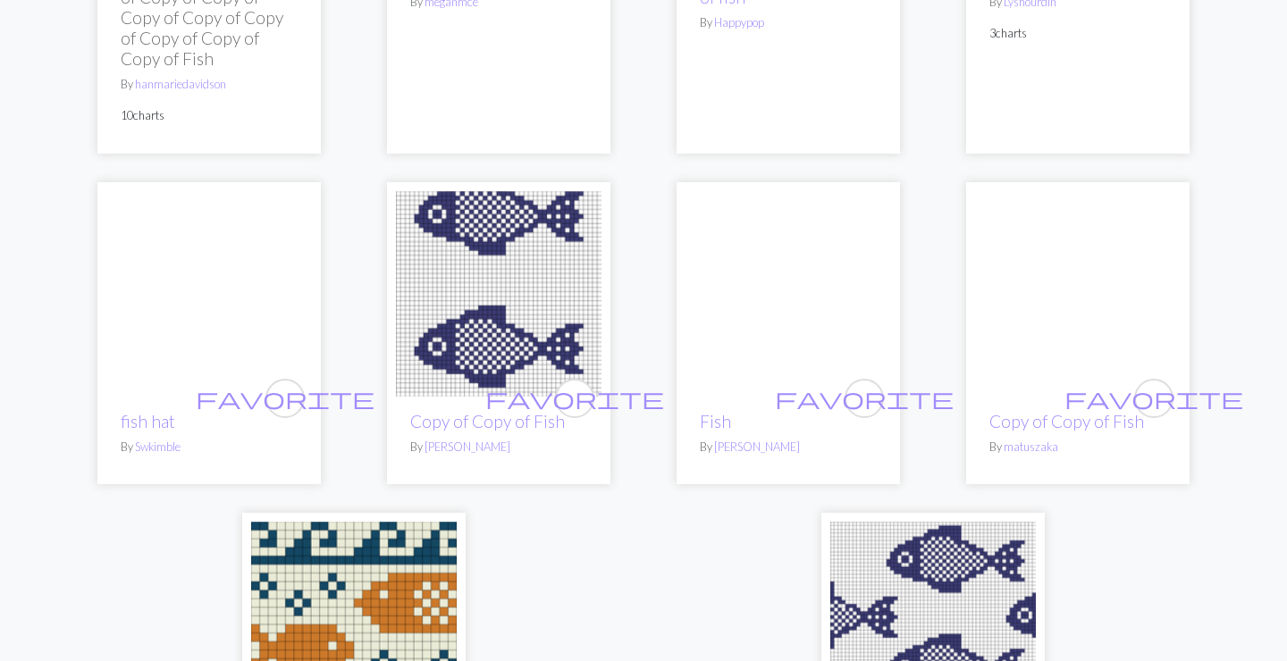
scroll to position [4960, 0]
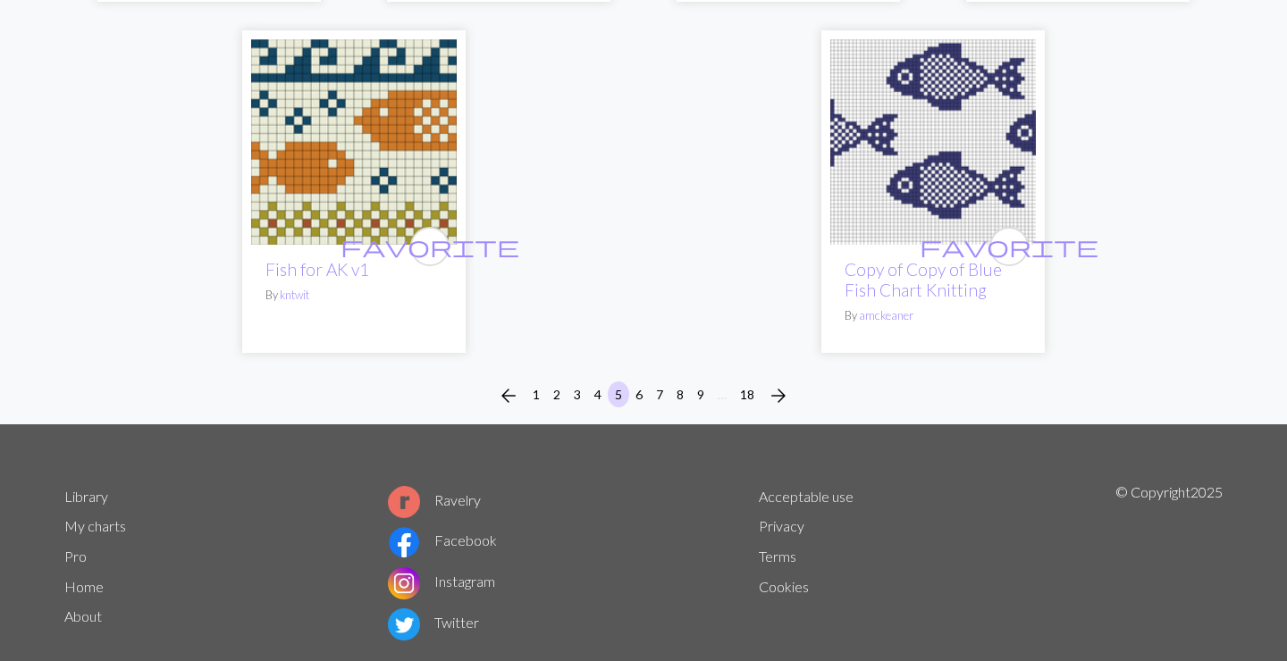
click at [645, 382] on li "6" at bounding box center [639, 396] width 21 height 29
click at [646, 382] on button "6" at bounding box center [638, 395] width 21 height 26
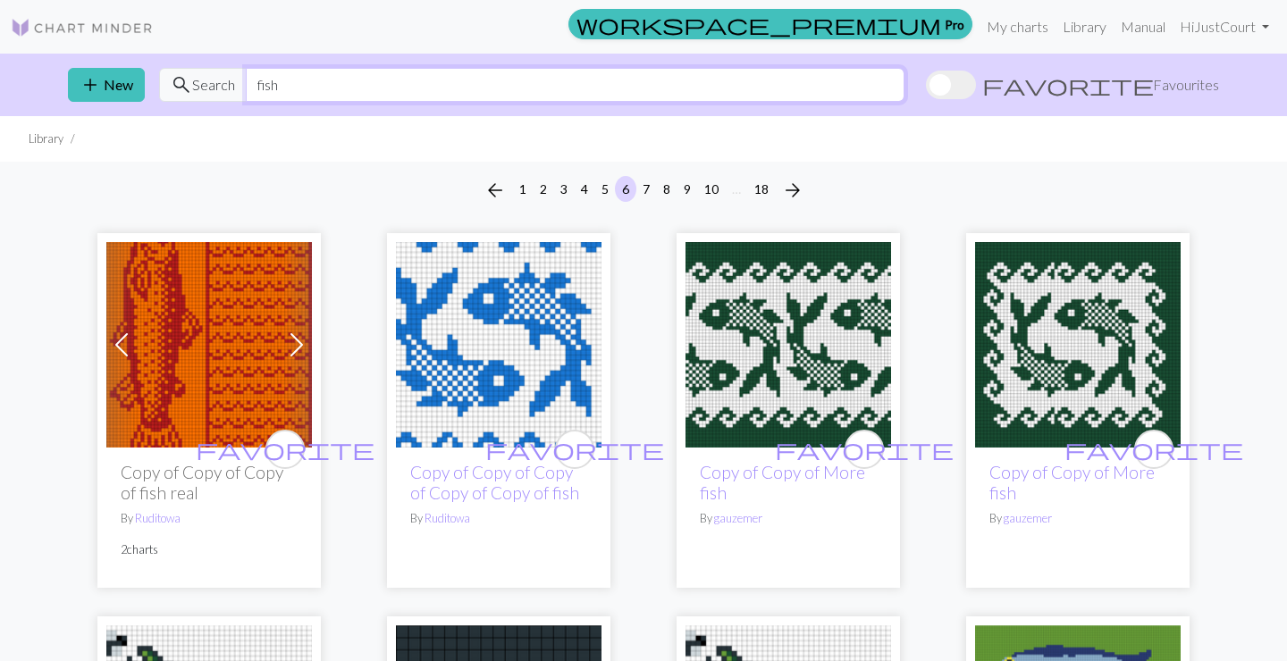
click at [375, 78] on input "fish" at bounding box center [575, 85] width 659 height 34
type input "ocean"
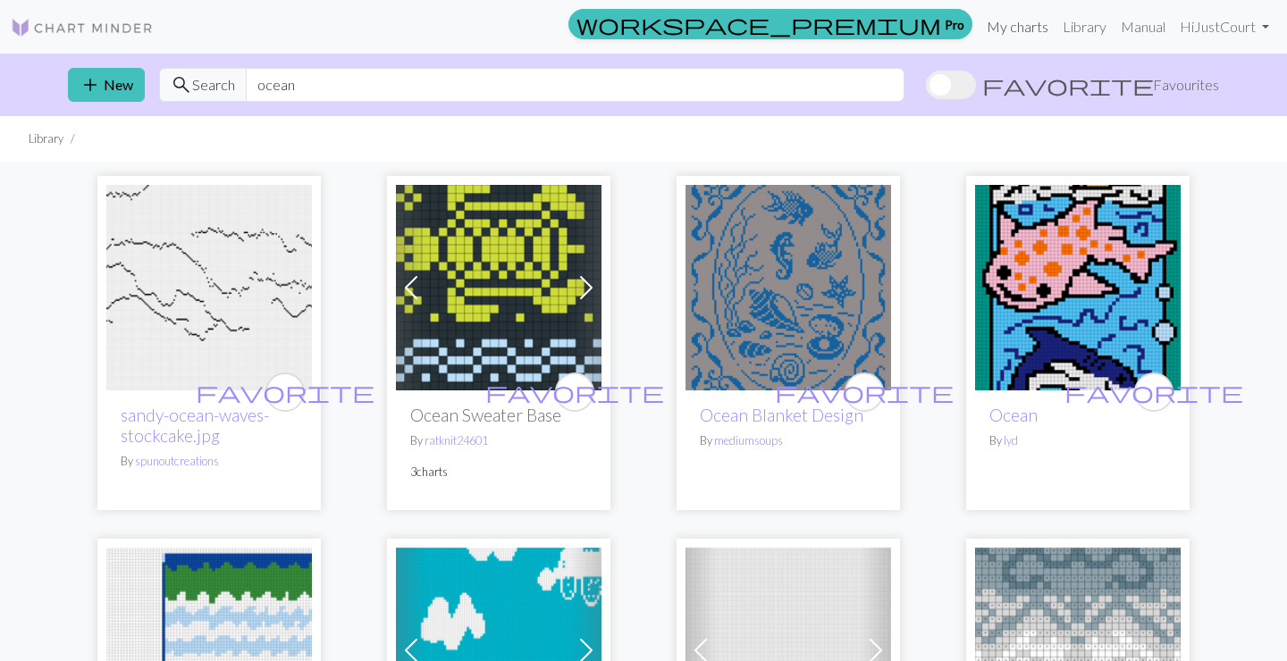
click at [1028, 31] on link "My charts" at bounding box center [1018, 27] width 76 height 36
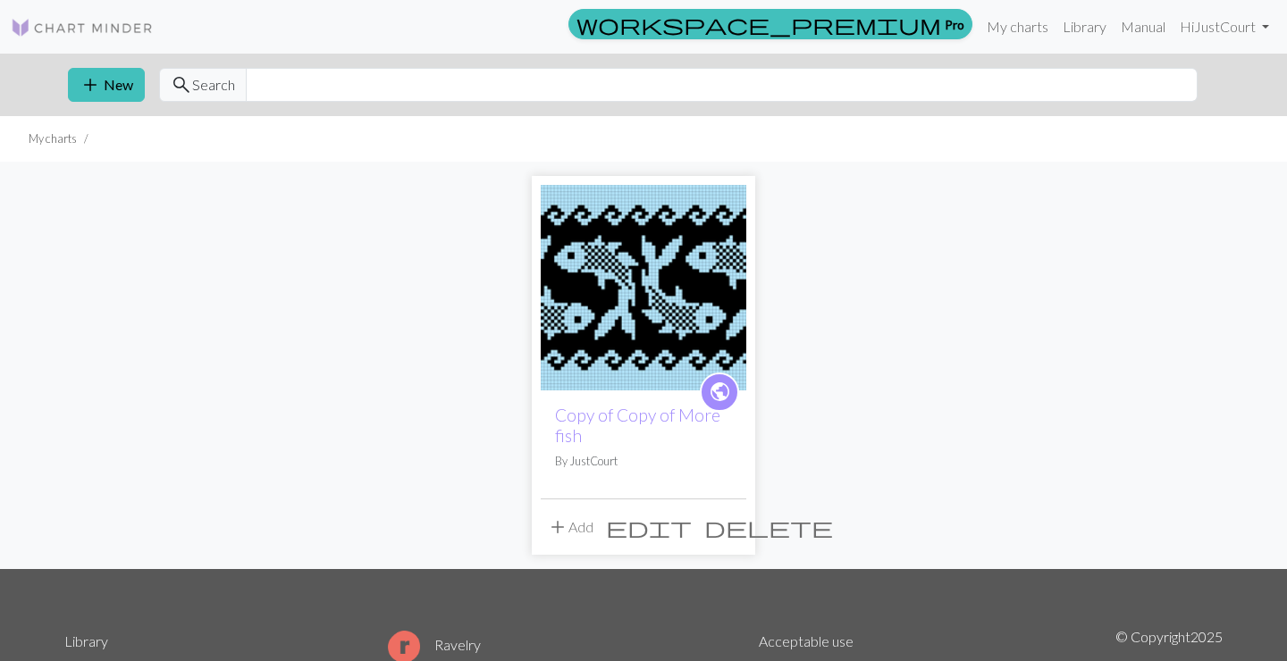
click at [652, 265] on img at bounding box center [644, 288] width 206 height 206
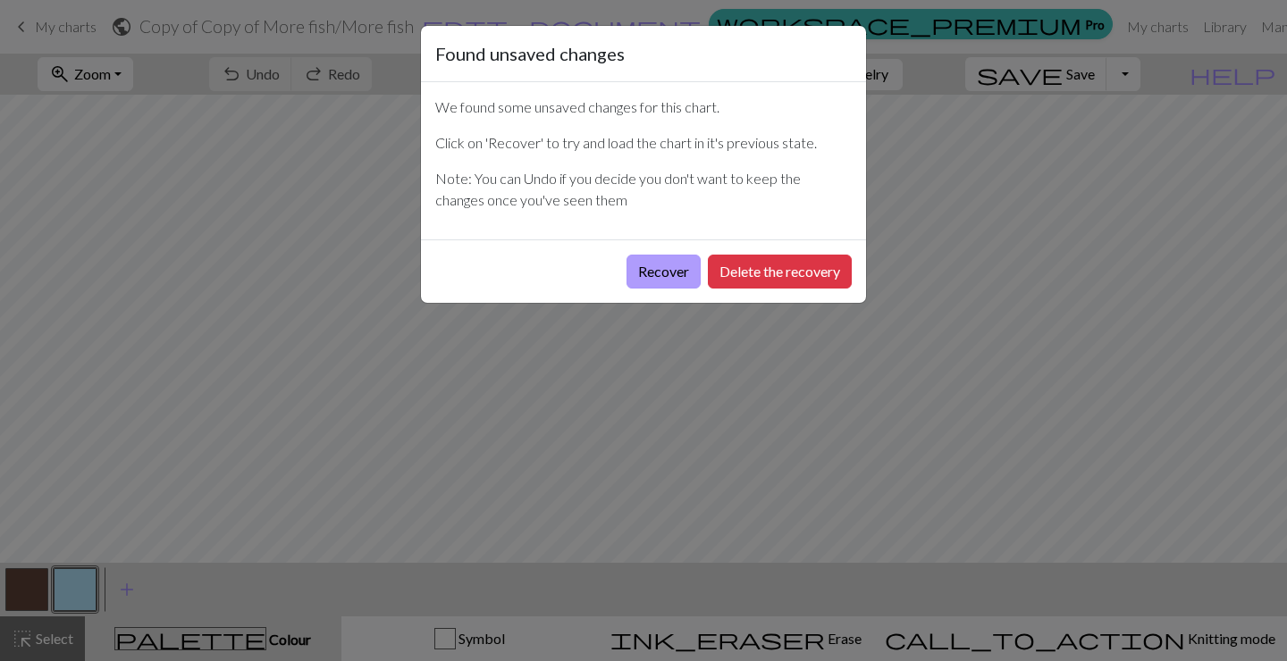
click at [670, 273] on button "Recover" at bounding box center [664, 272] width 74 height 34
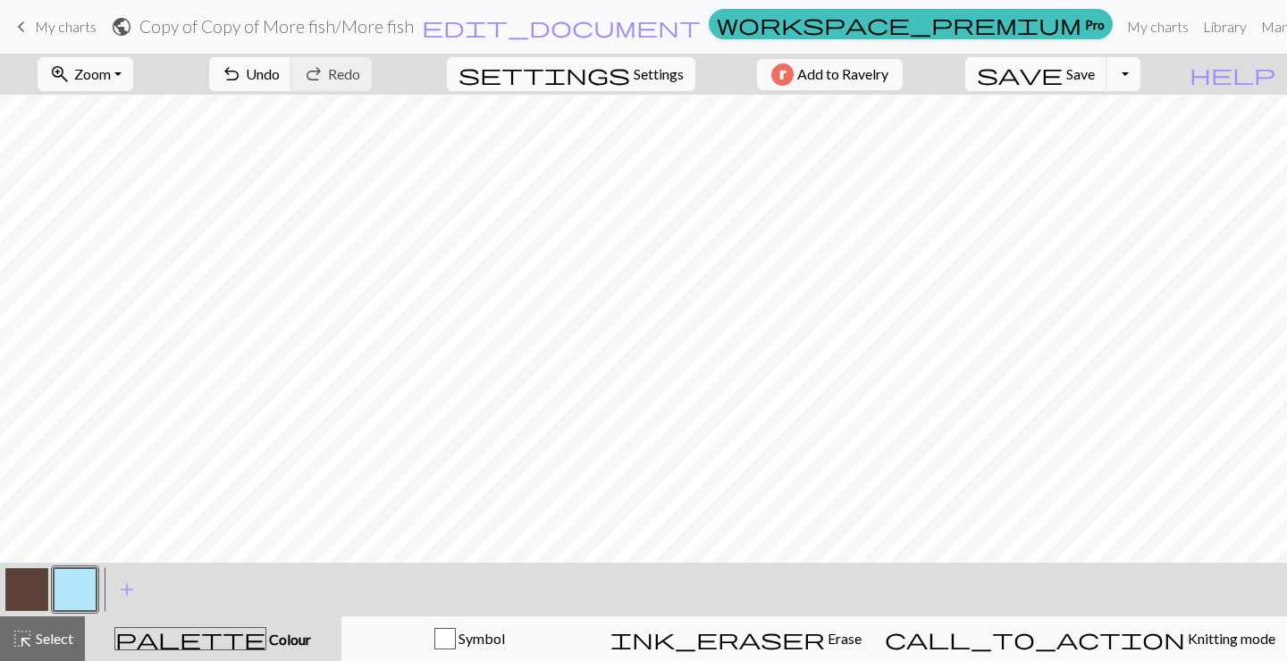
scroll to position [523, 0]
click at [280, 78] on span "Undo" at bounding box center [263, 73] width 34 height 17
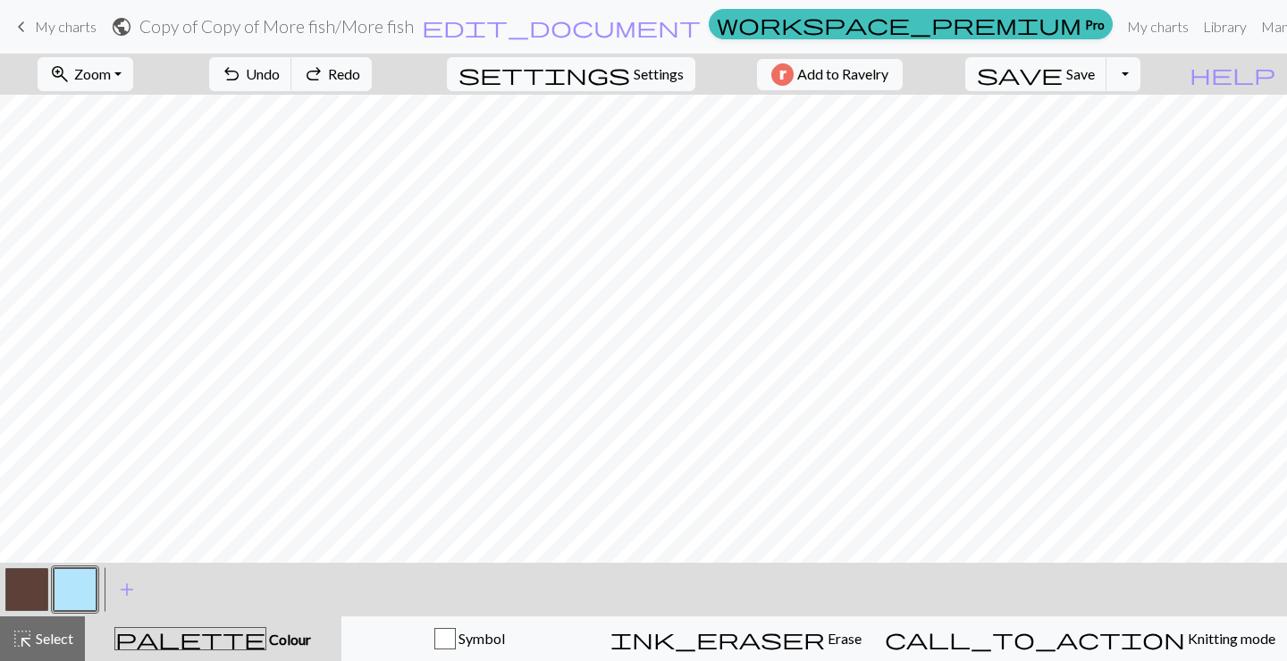
click at [37, 574] on button "button" at bounding box center [26, 589] width 43 height 43
click at [39, 598] on button "button" at bounding box center [26, 589] width 43 height 43
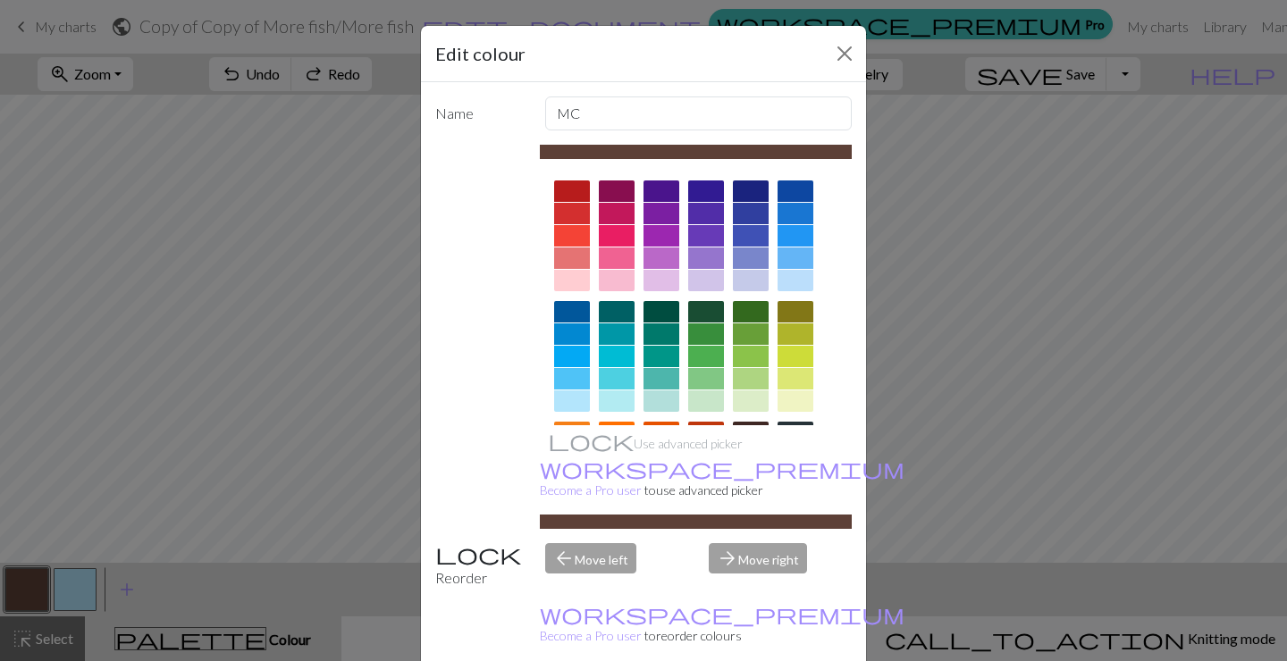
click at [794, 274] on div at bounding box center [796, 280] width 36 height 21
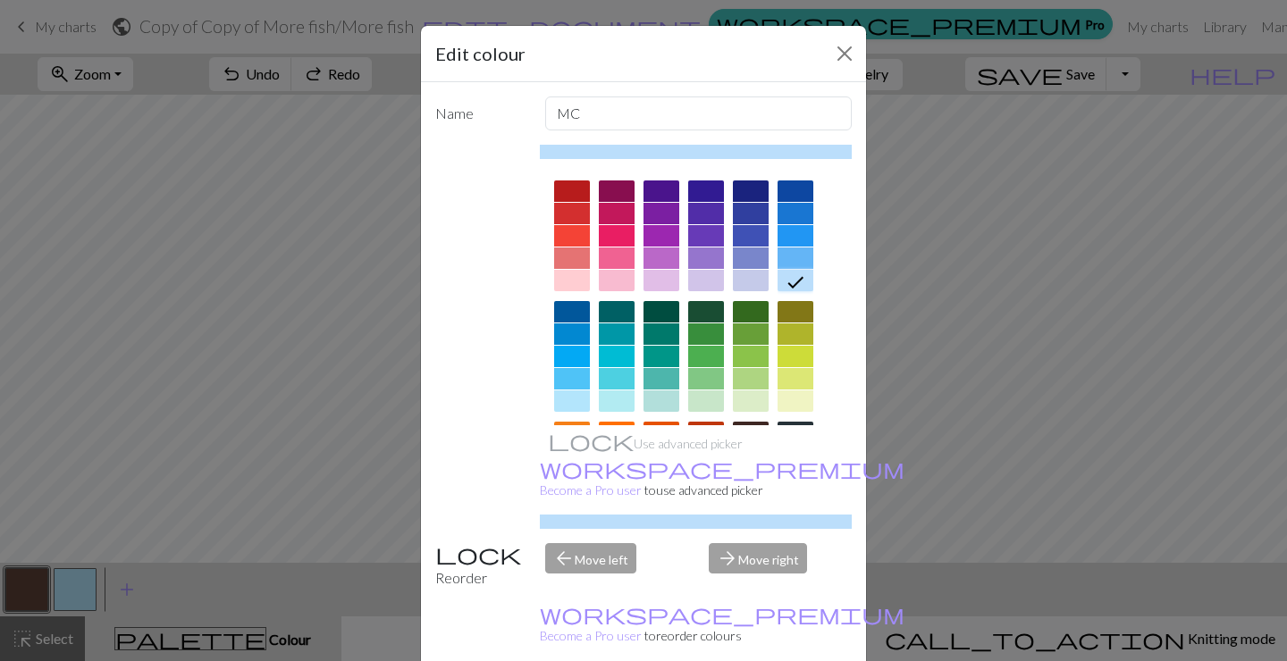
scroll to position [45, 0]
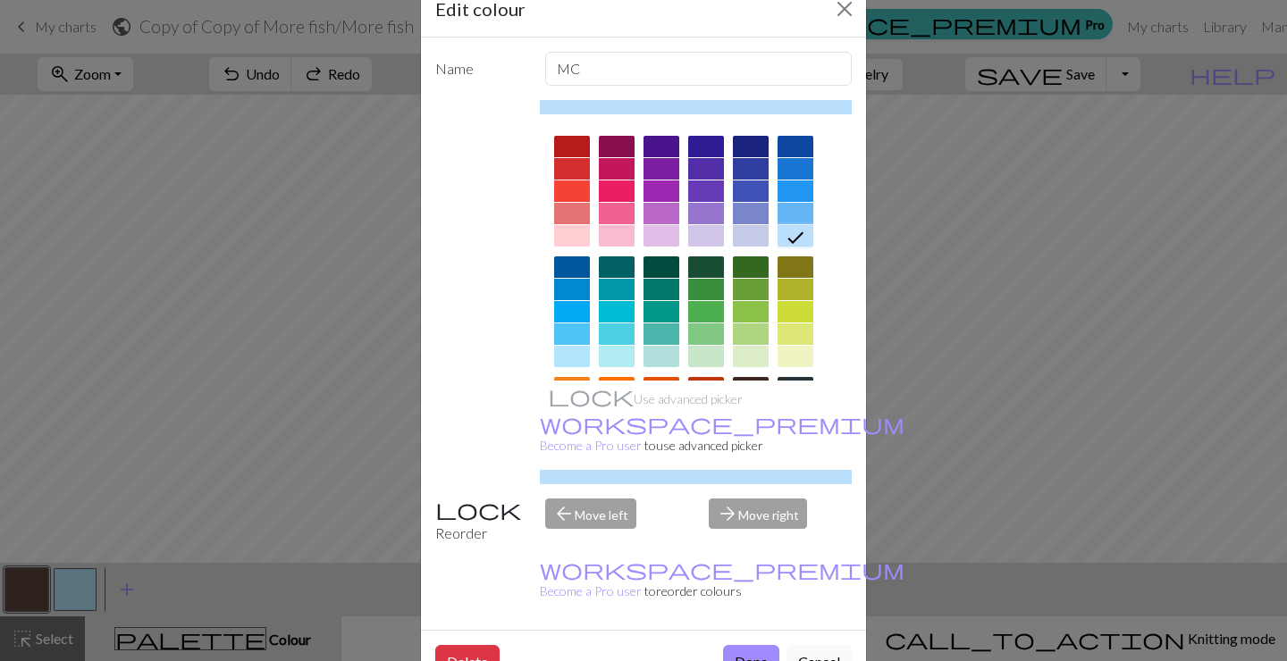
click at [757, 645] on button "Done" at bounding box center [751, 662] width 56 height 34
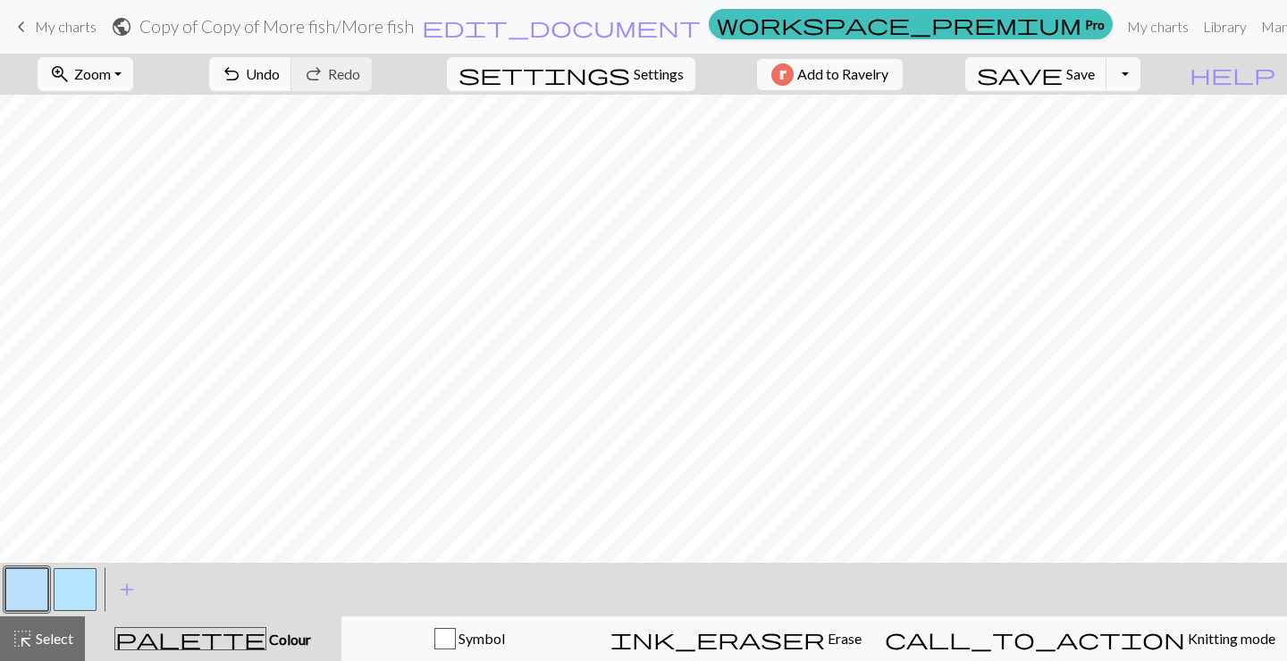
click at [89, 563] on div "< >" at bounding box center [51, 590] width 97 height 54
click at [84, 577] on button "button" at bounding box center [75, 589] width 43 height 43
click at [75, 590] on button "button" at bounding box center [75, 589] width 43 height 43
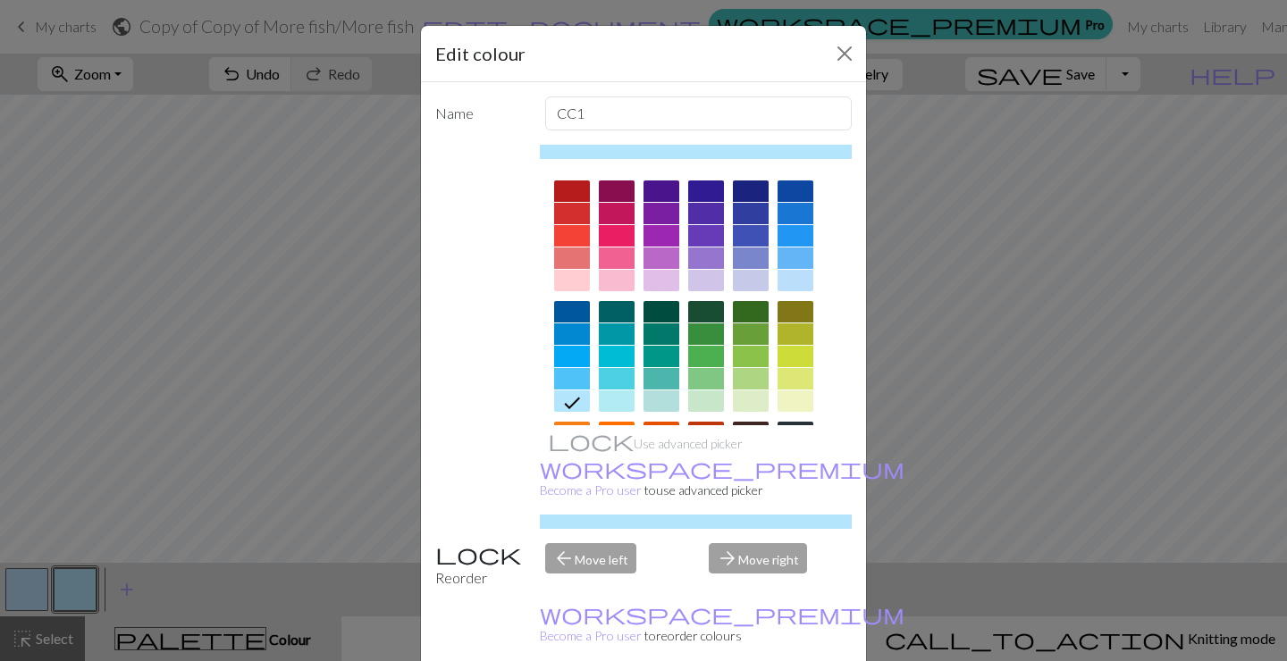
scroll to position [248, 0]
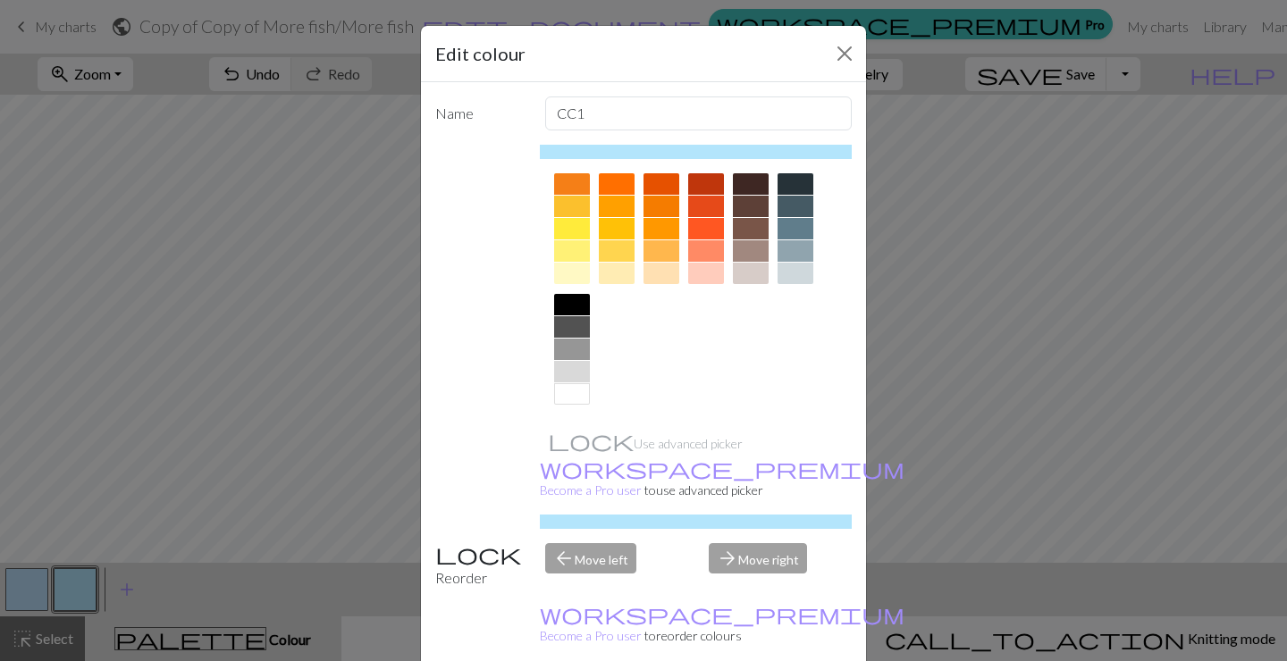
click at [743, 206] on div at bounding box center [751, 206] width 36 height 21
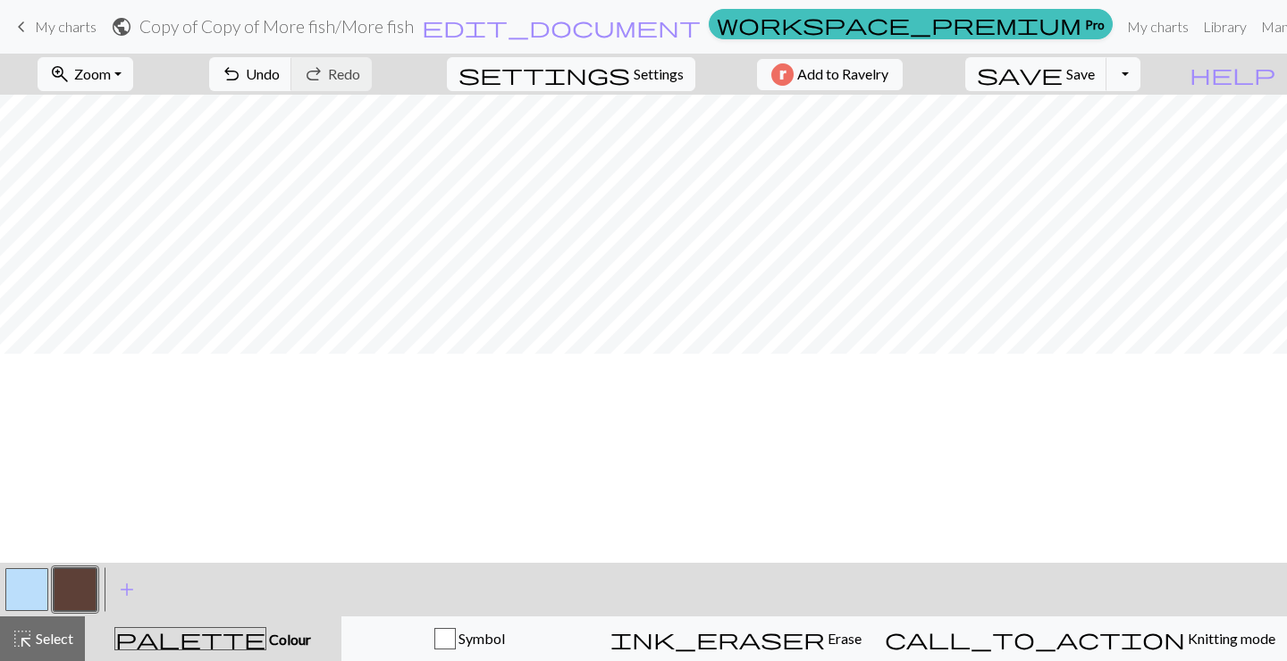
scroll to position [0, 0]
click at [131, 87] on button "zoom_in Zoom Zoom" at bounding box center [86, 74] width 96 height 34
click at [115, 112] on button "Fit all" at bounding box center [108, 113] width 141 height 29
click at [1063, 68] on span "save" at bounding box center [1020, 74] width 86 height 25
click at [1084, 68] on div "Chart saved" at bounding box center [643, 35] width 1287 height 71
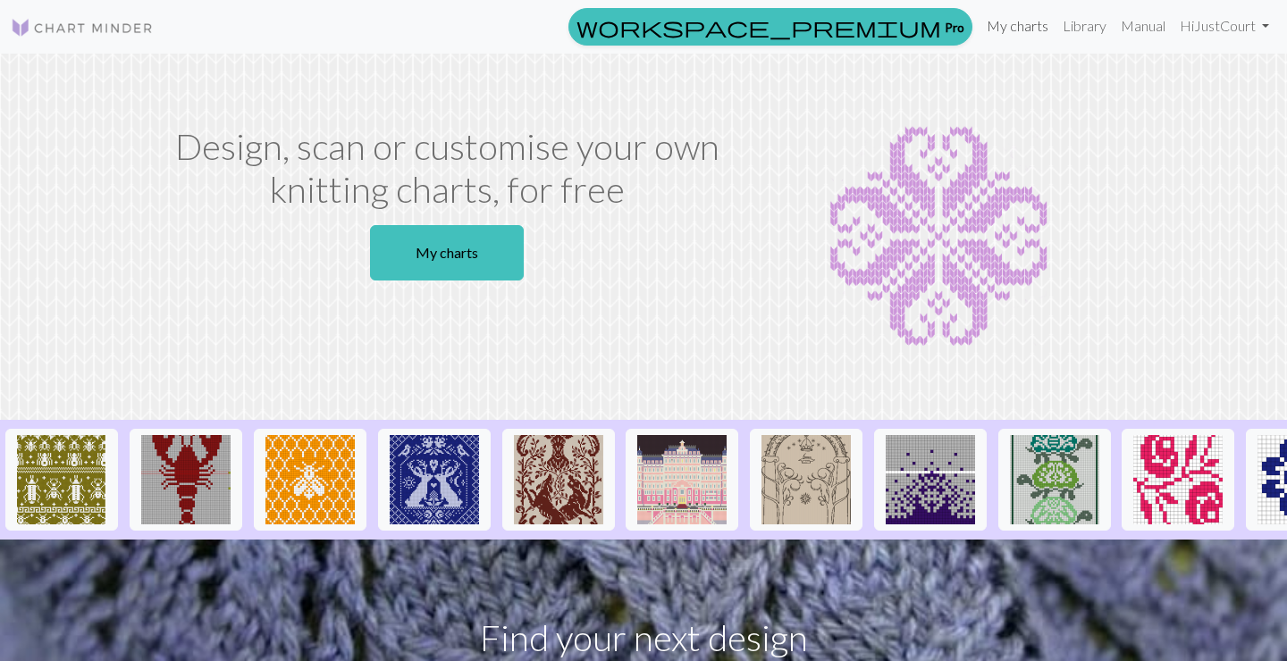
click at [1011, 26] on link "My charts" at bounding box center [1018, 26] width 76 height 36
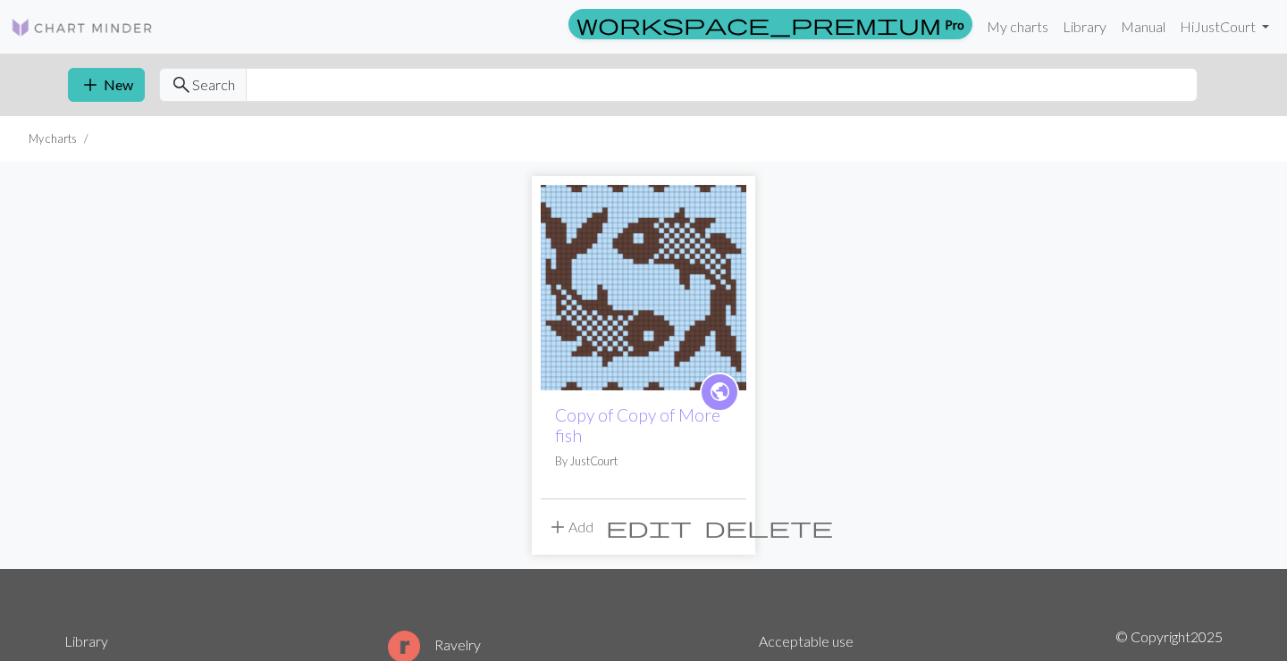
click at [646, 271] on img at bounding box center [644, 288] width 206 height 206
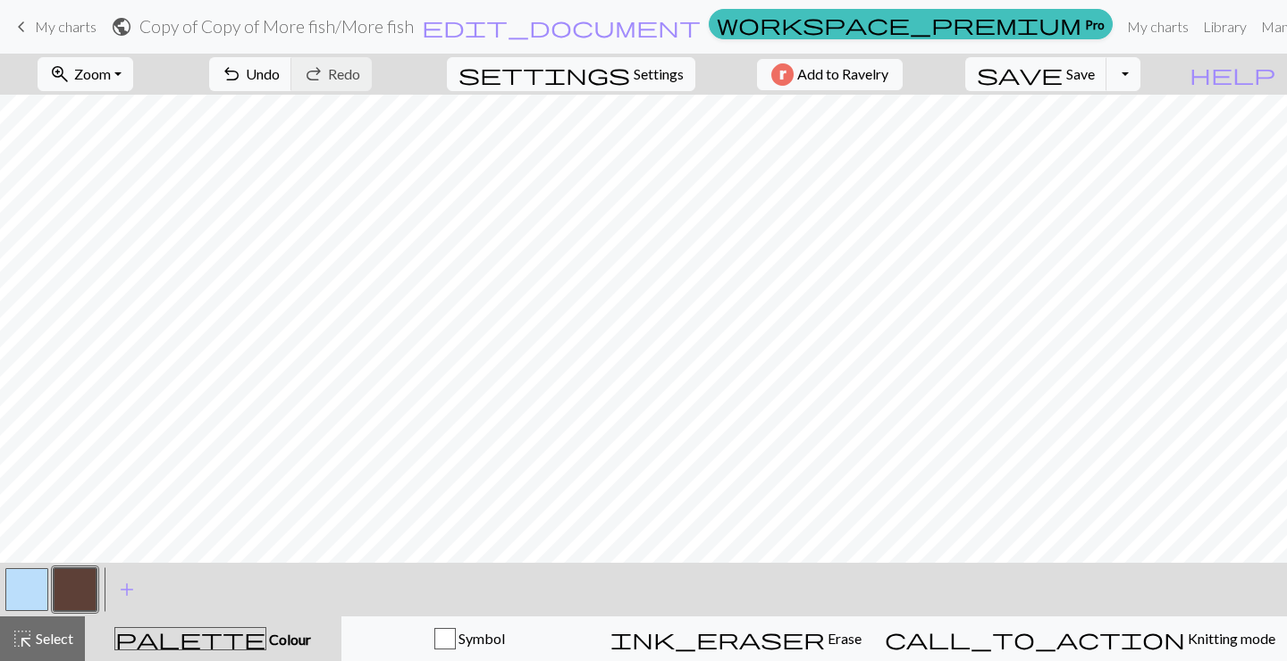
click at [39, 577] on button "button" at bounding box center [26, 589] width 43 height 43
click at [1063, 75] on span "save" at bounding box center [1020, 74] width 86 height 25
click at [1089, 24] on div "Chart saved" at bounding box center [643, 35] width 1287 height 71
click at [1078, 28] on div "Chart saved" at bounding box center [643, 35] width 1287 height 71
click at [1196, 26] on link "Library" at bounding box center [1225, 27] width 58 height 36
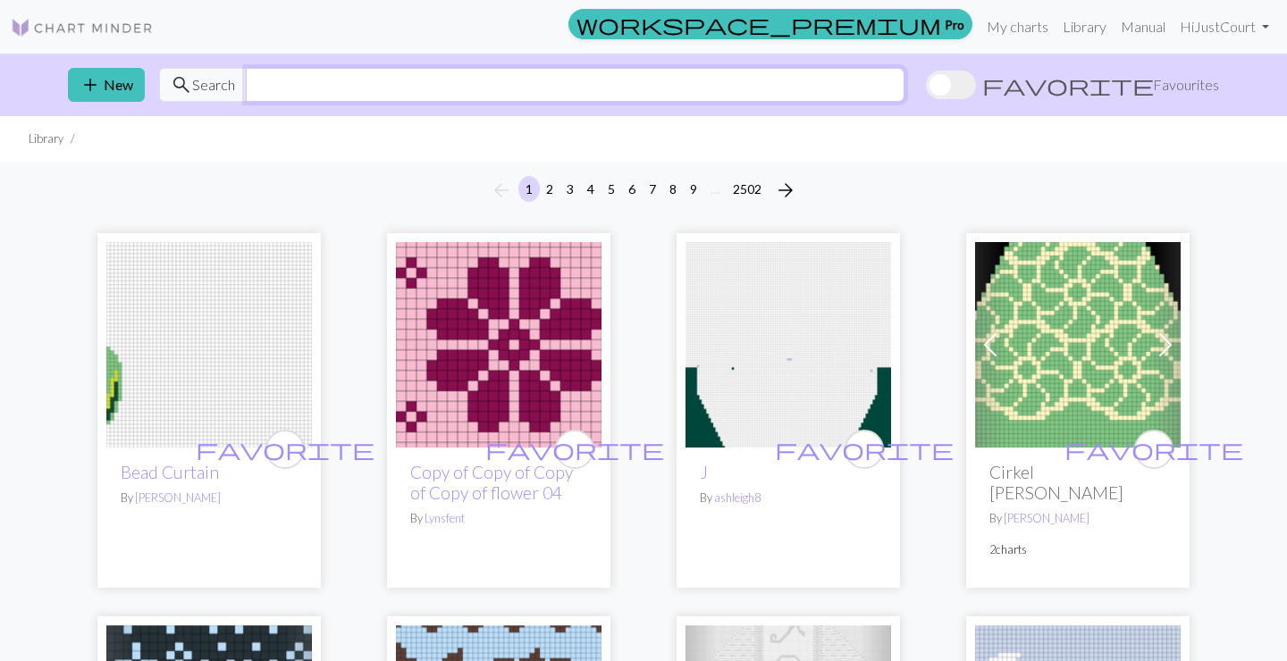
click at [582, 96] on input "text" at bounding box center [575, 85] width 659 height 34
type input "waves"
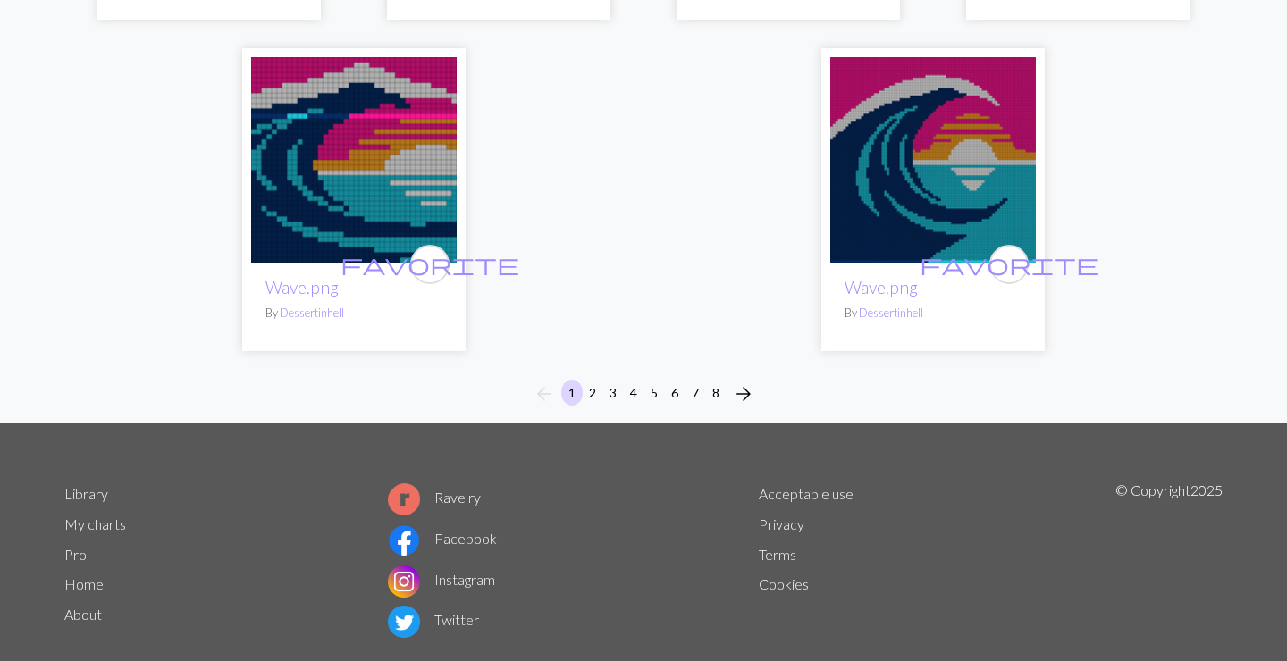
scroll to position [4564, 0]
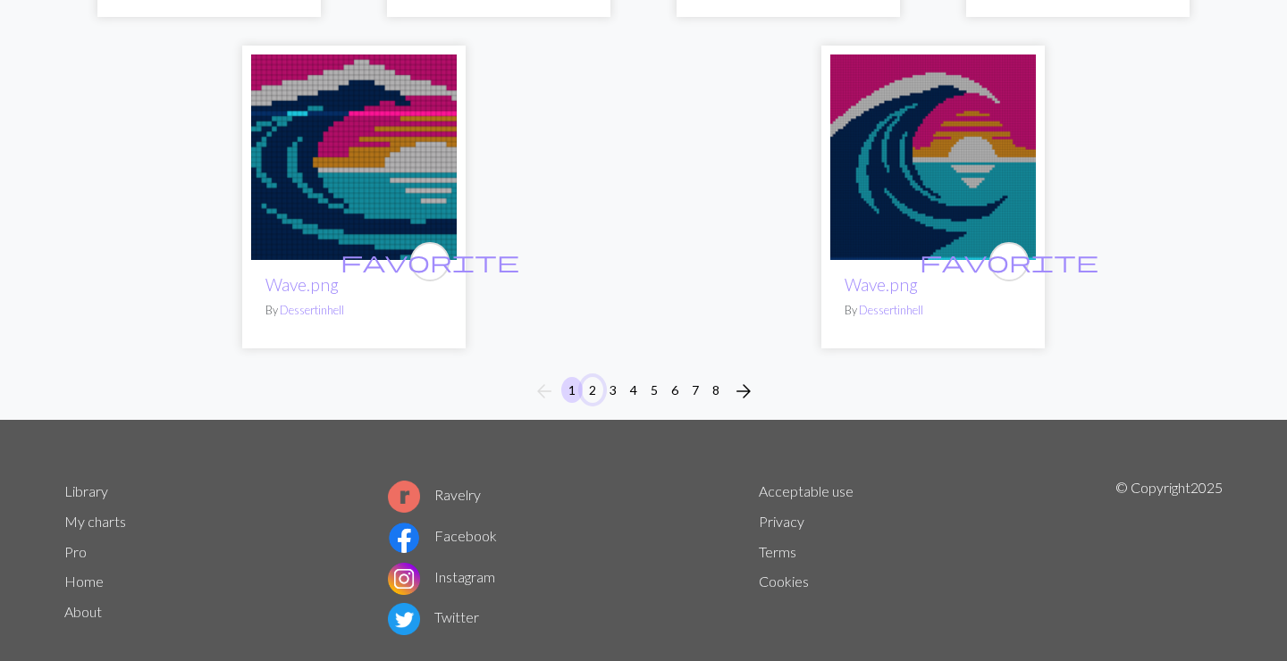
click at [593, 387] on button "2" at bounding box center [592, 390] width 21 height 26
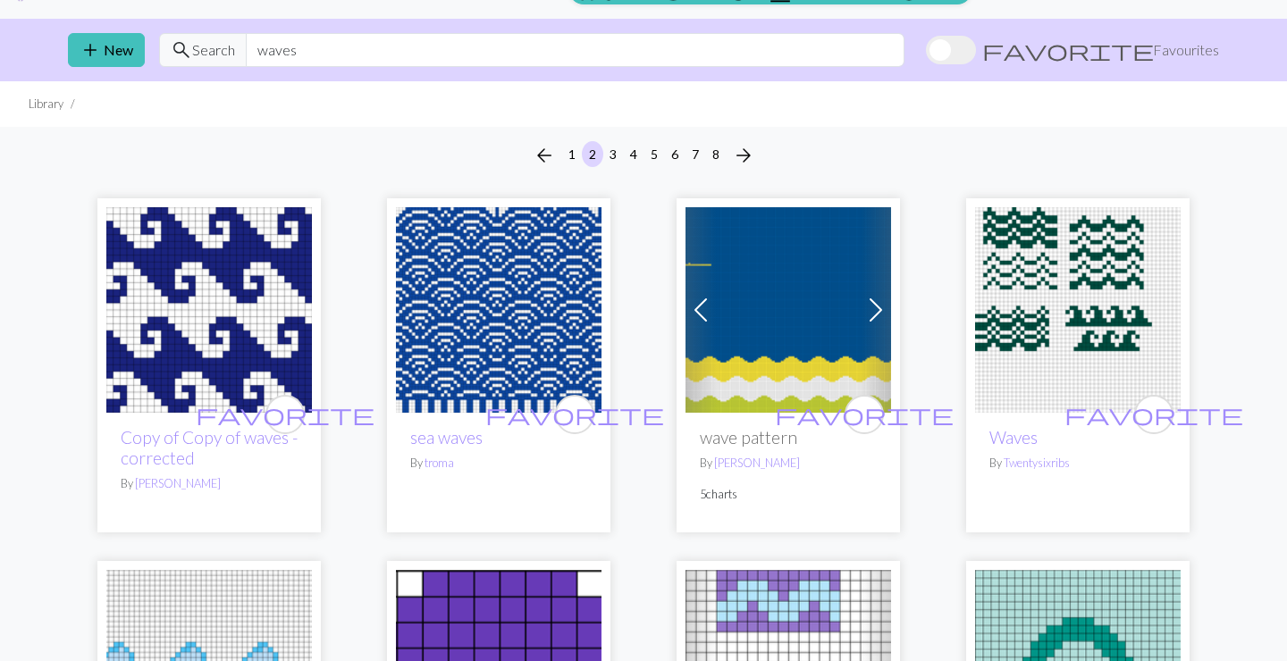
scroll to position [36, 0]
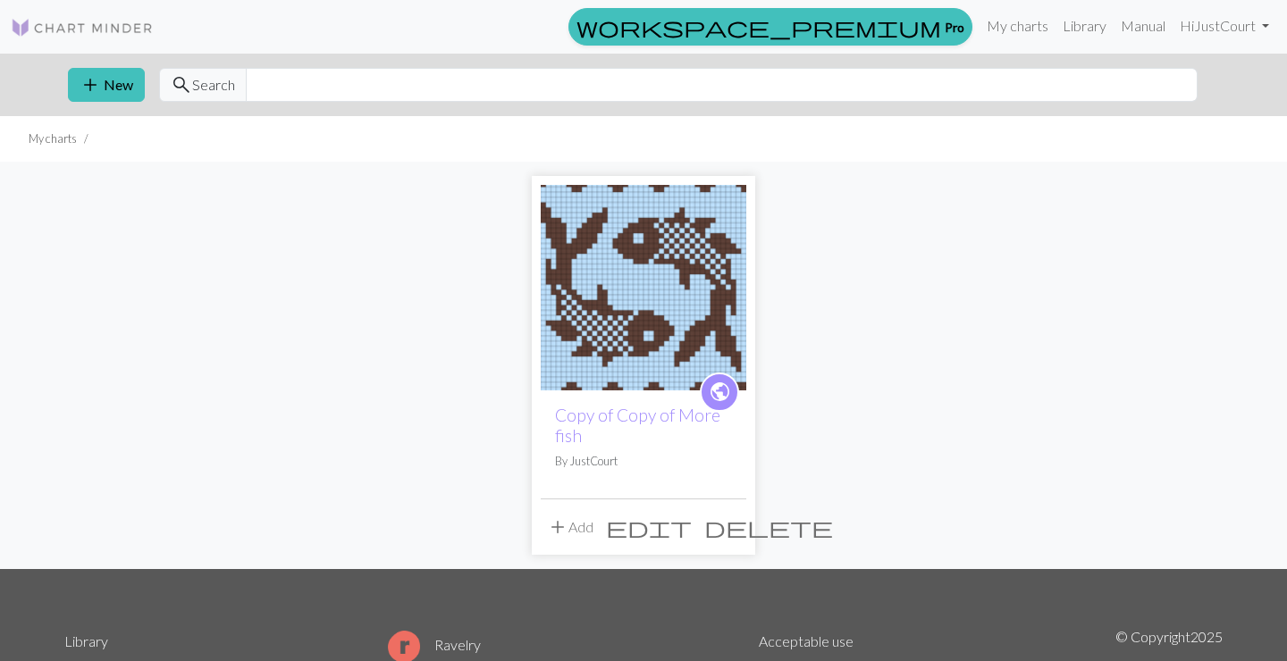
click at [679, 542] on button "edit" at bounding box center [649, 527] width 98 height 34
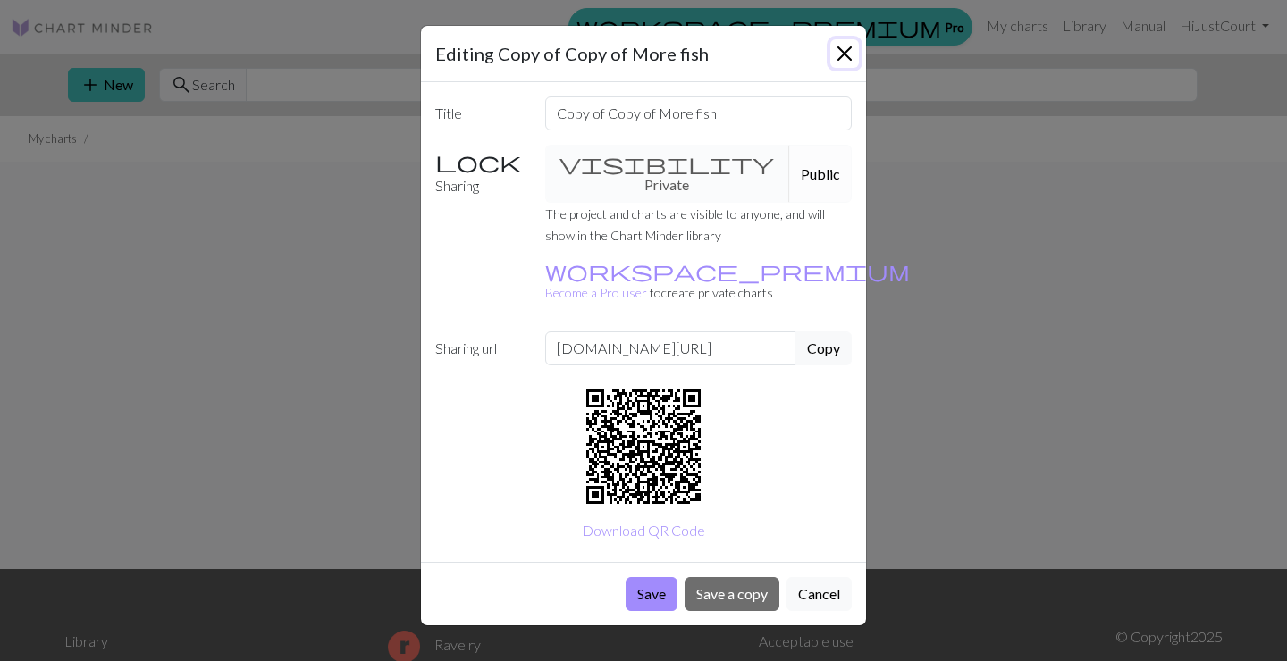
click at [847, 49] on button "Close" at bounding box center [844, 53] width 29 height 29
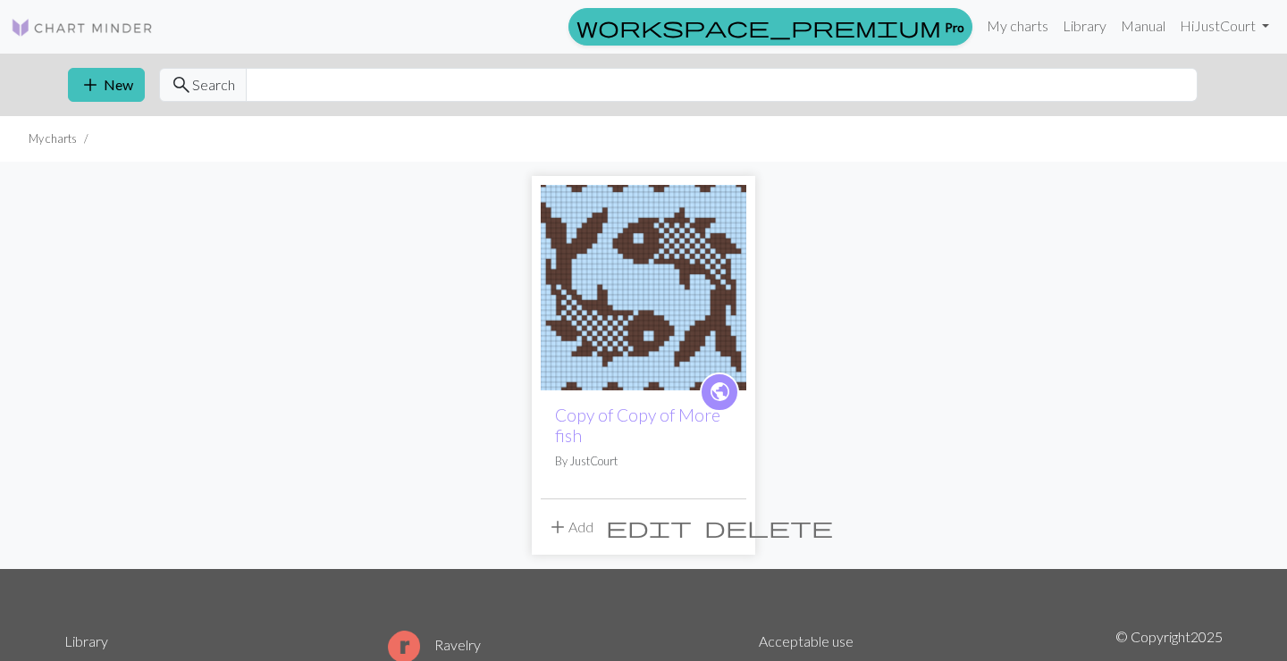
click at [612, 326] on img at bounding box center [644, 288] width 206 height 206
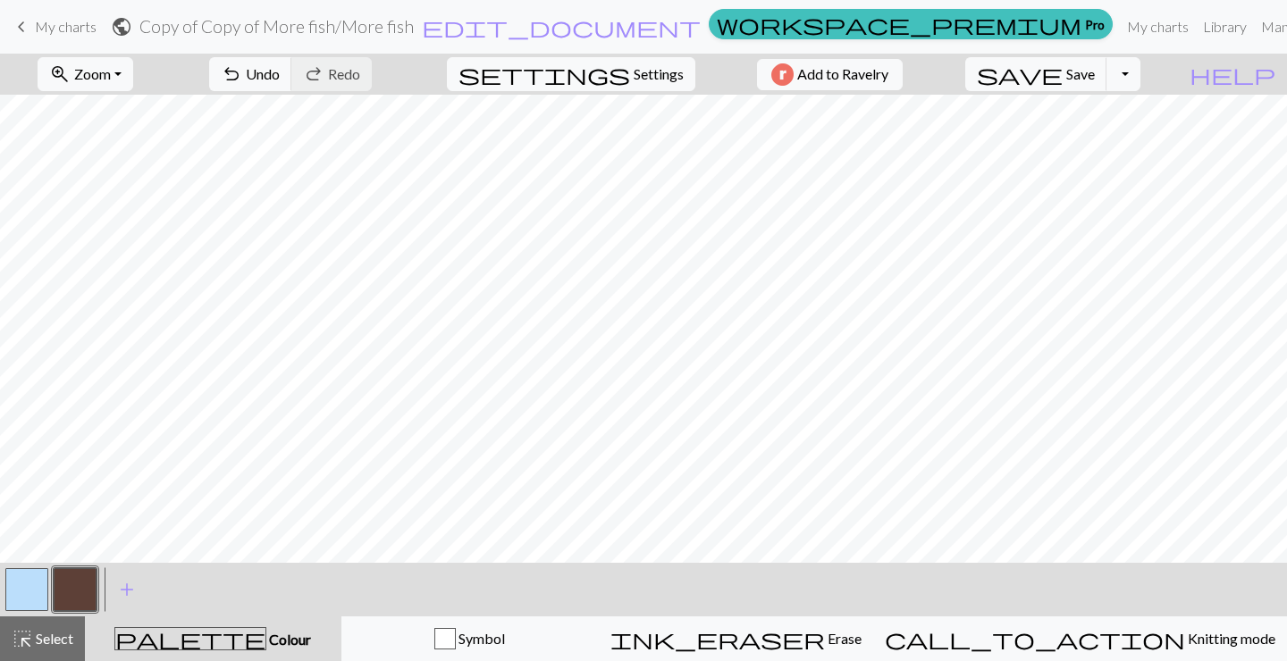
click at [32, 592] on button "button" at bounding box center [26, 589] width 43 height 43
click at [80, 586] on button "button" at bounding box center [75, 589] width 43 height 43
click at [29, 585] on button "button" at bounding box center [26, 589] width 43 height 43
click at [94, 583] on button "button" at bounding box center [75, 589] width 43 height 43
click at [39, 582] on button "button" at bounding box center [26, 589] width 43 height 43
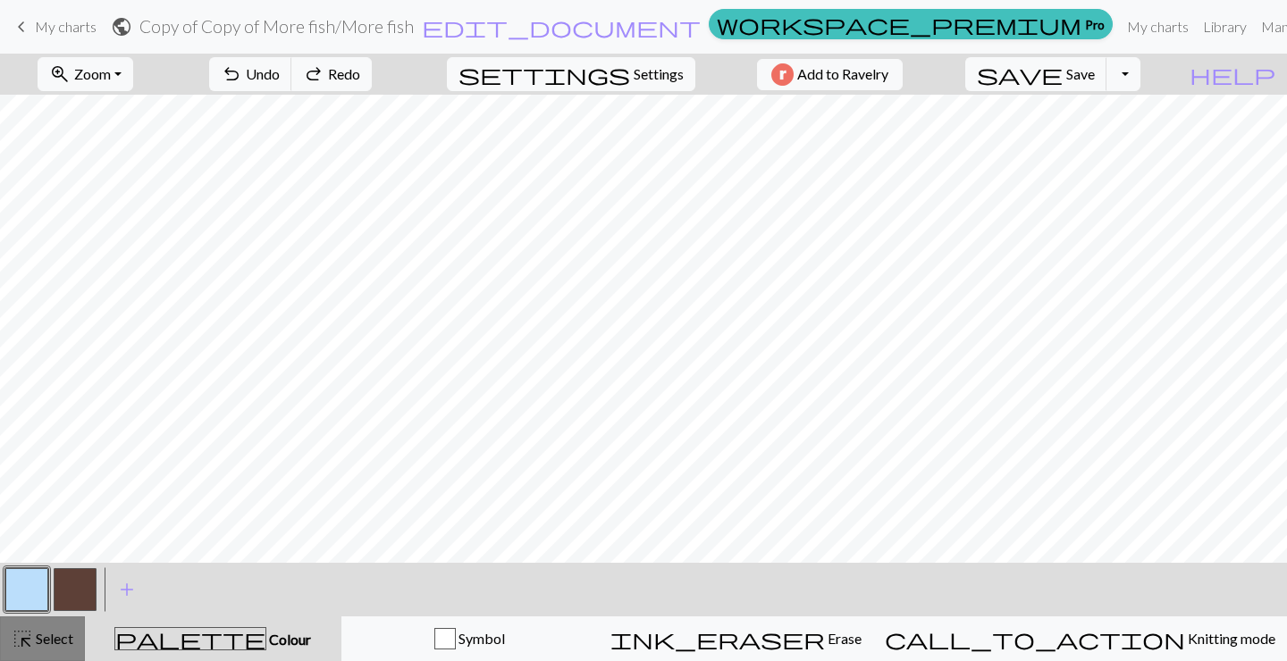
click at [45, 641] on span "Select" at bounding box center [53, 638] width 40 height 17
click at [28, 594] on button "button" at bounding box center [26, 589] width 43 height 43
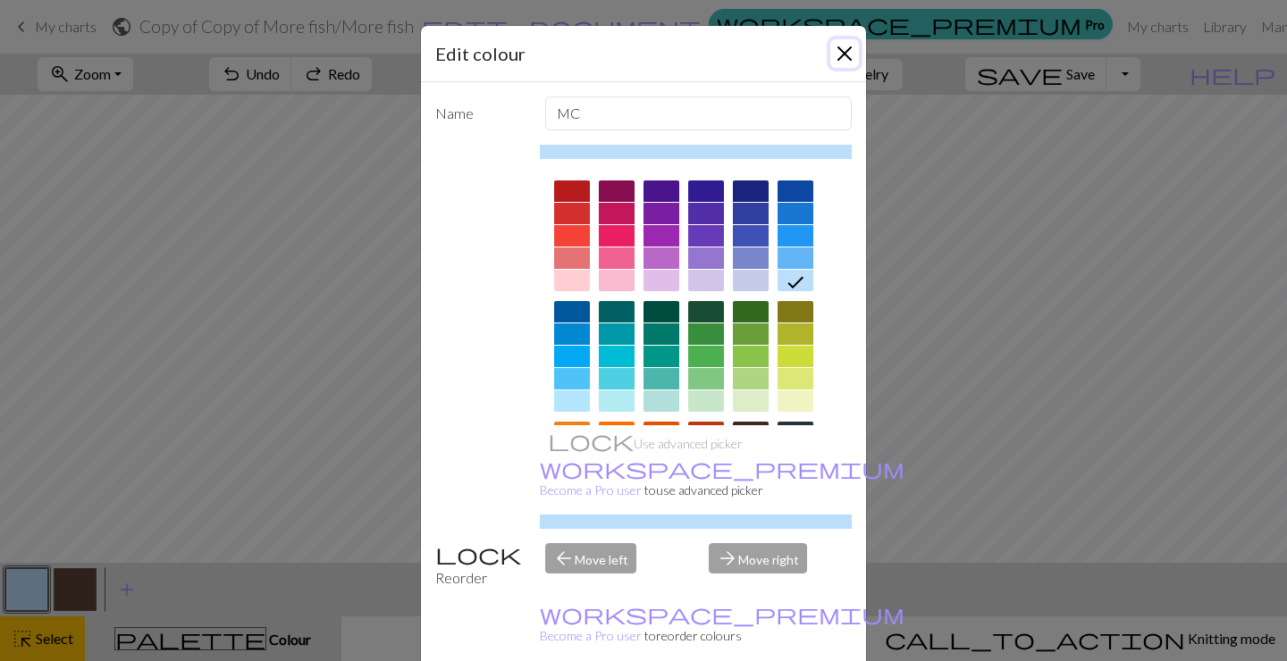
click at [851, 62] on button "Close" at bounding box center [844, 53] width 29 height 29
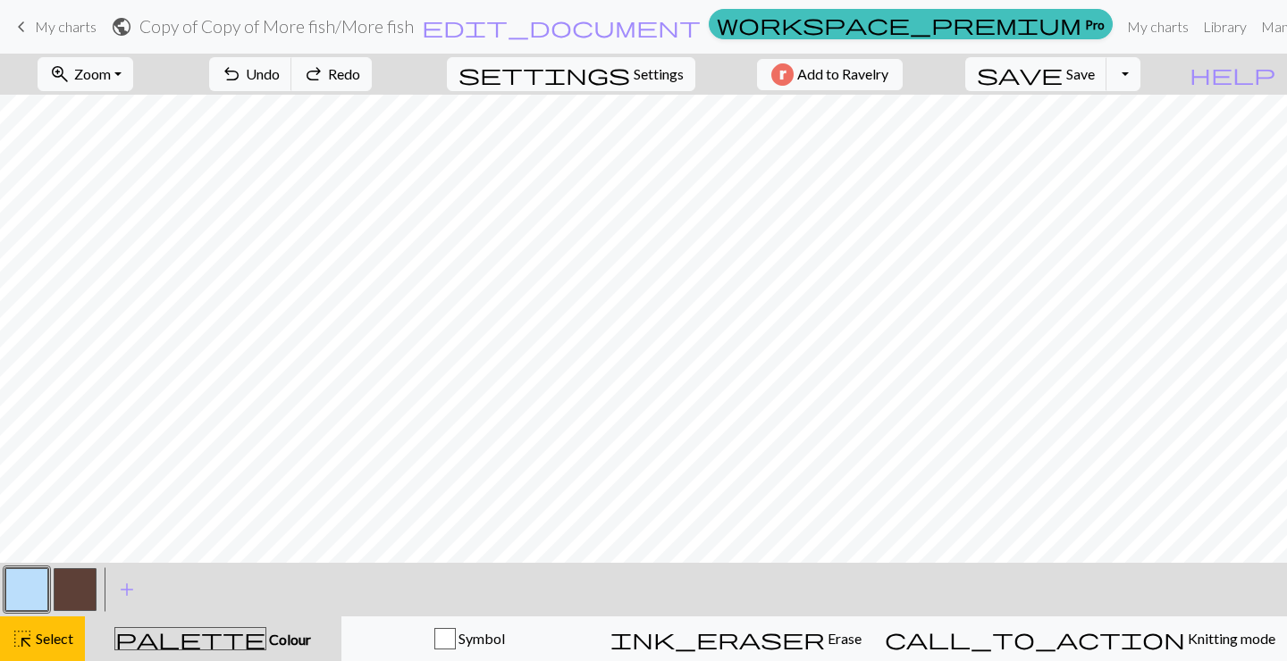
click at [225, 654] on button "palette Colour Colour" at bounding box center [213, 639] width 257 height 45
click at [222, 642] on span "palette" at bounding box center [190, 639] width 150 height 25
click at [54, 645] on span "Select" at bounding box center [53, 638] width 40 height 17
click at [80, 590] on button "button" at bounding box center [75, 589] width 43 height 43
click at [47, 584] on button "button" at bounding box center [26, 589] width 43 height 43
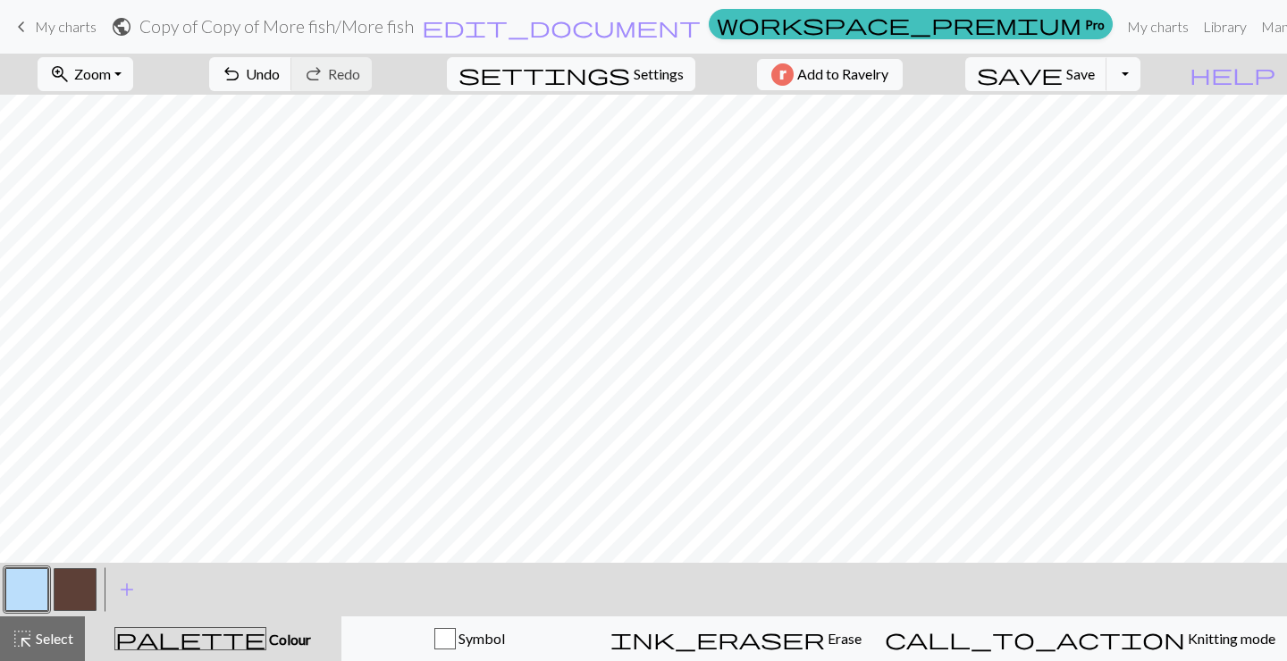
click at [74, 581] on button "button" at bounding box center [75, 589] width 43 height 43
click at [35, 589] on button "button" at bounding box center [26, 589] width 43 height 43
click at [71, 595] on button "button" at bounding box center [75, 589] width 43 height 43
click at [43, 590] on button "button" at bounding box center [26, 589] width 43 height 43
click at [280, 76] on span "Undo" at bounding box center [263, 73] width 34 height 17
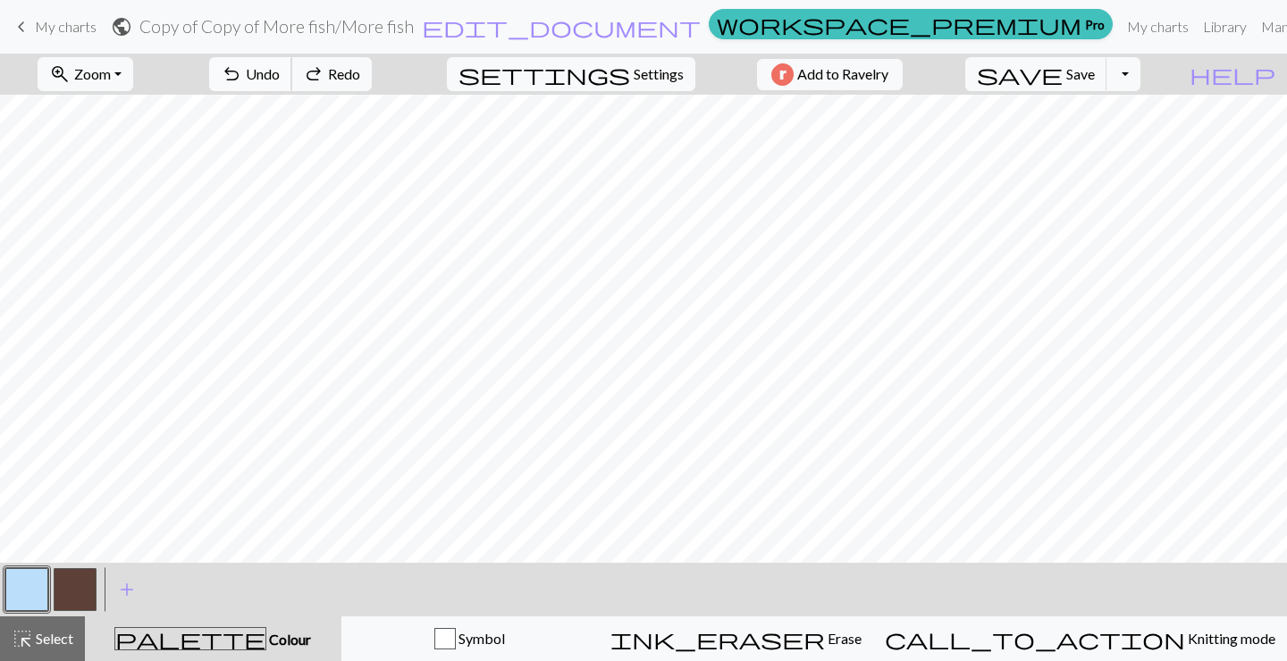
click at [280, 76] on span "Undo" at bounding box center [263, 73] width 34 height 17
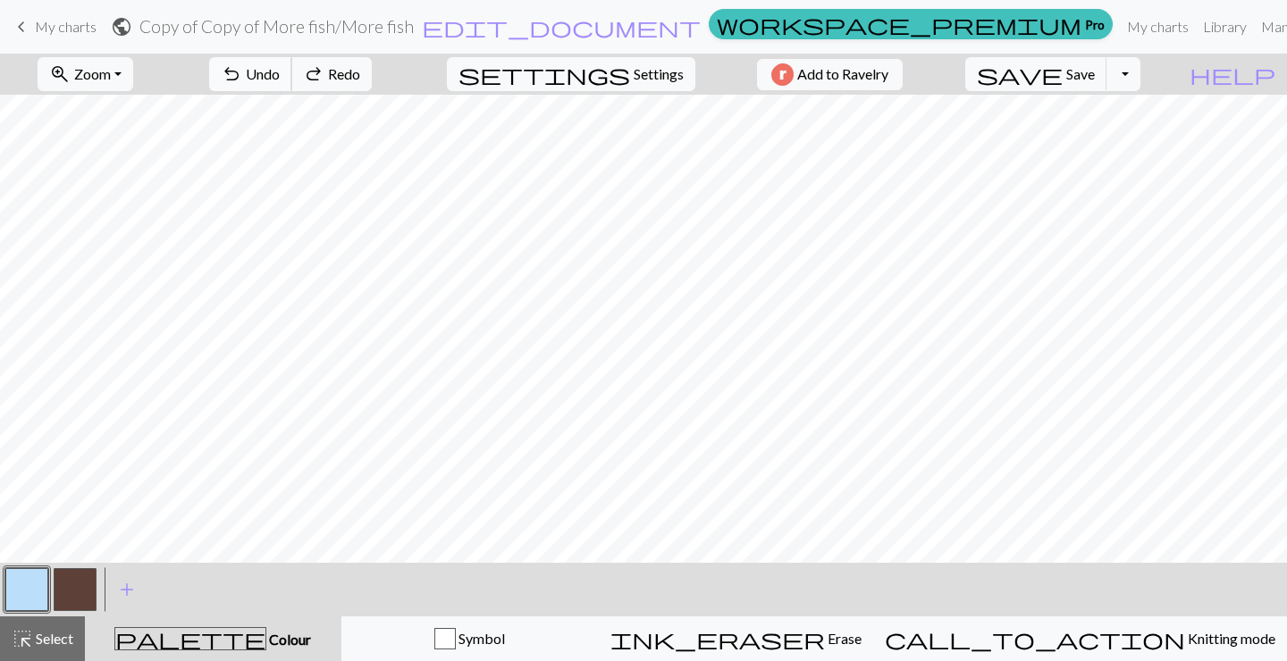
click at [280, 76] on span "Undo" at bounding box center [263, 73] width 34 height 17
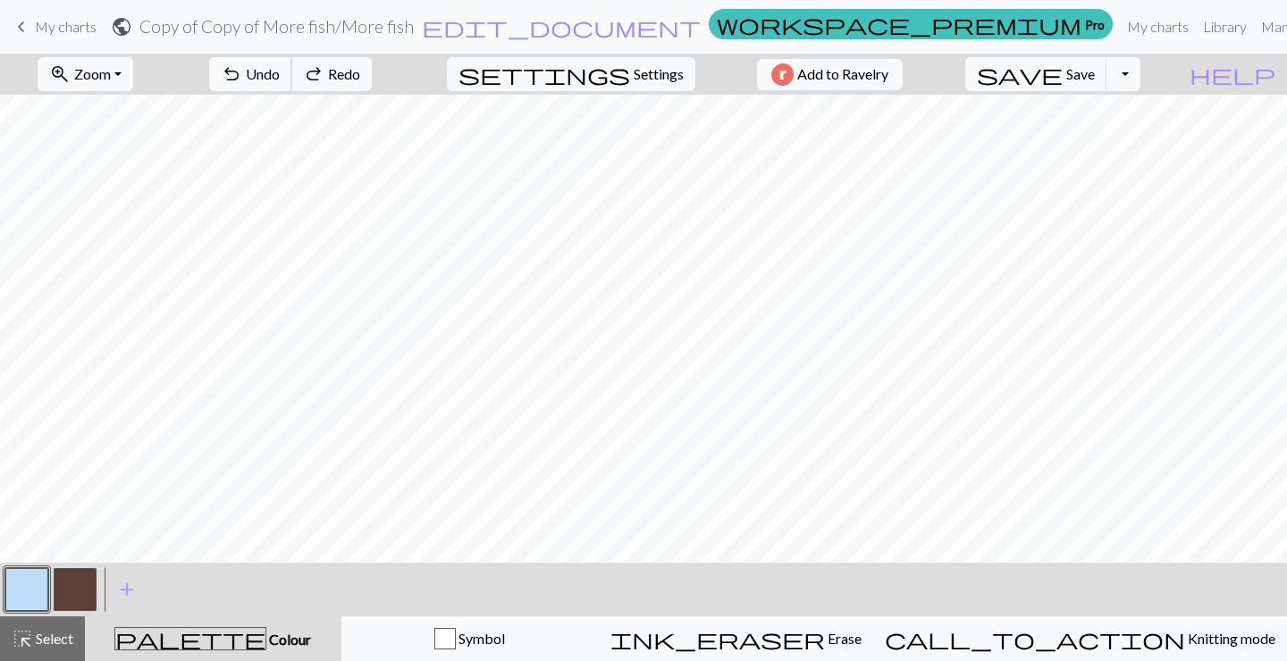
click at [280, 76] on span "Undo" at bounding box center [263, 73] width 34 height 17
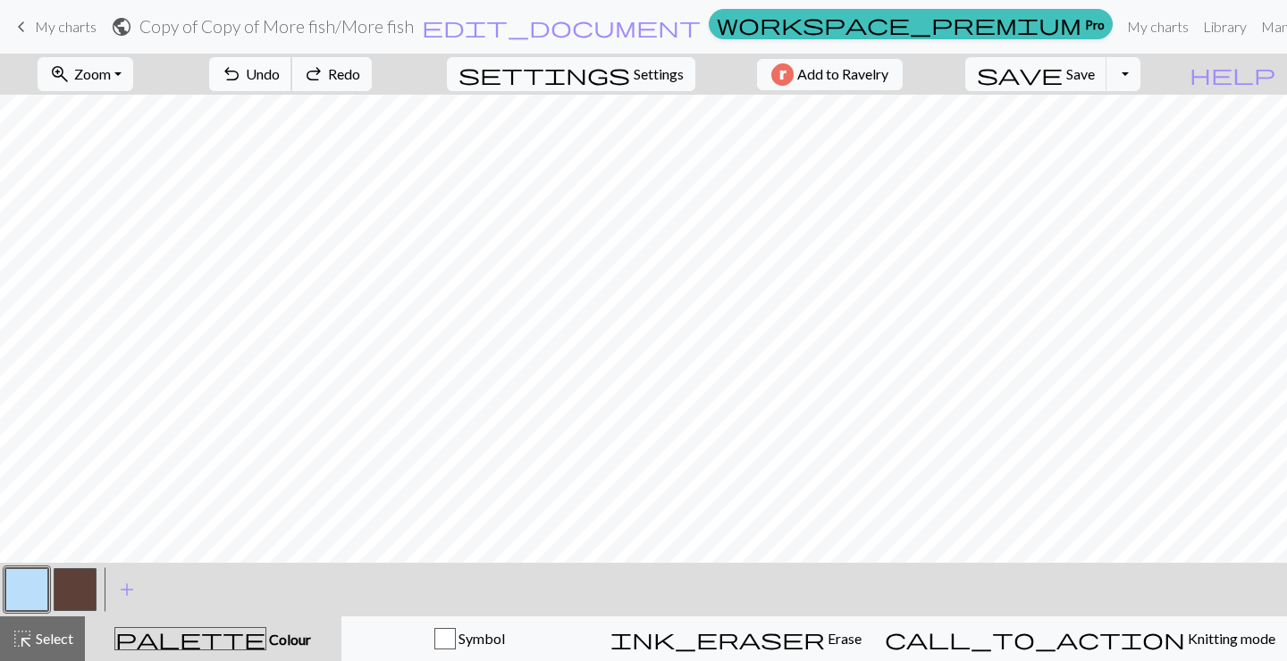
click at [280, 76] on span "Undo" at bounding box center [263, 73] width 34 height 17
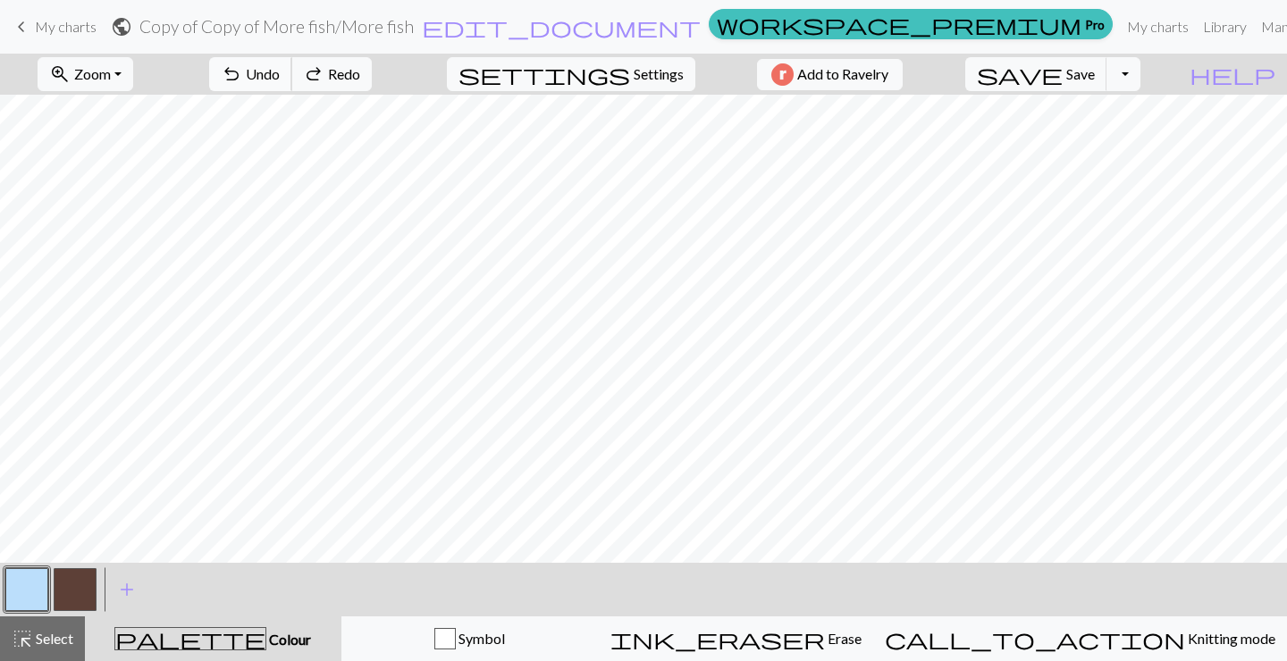
click at [280, 76] on span "Undo" at bounding box center [263, 73] width 34 height 17
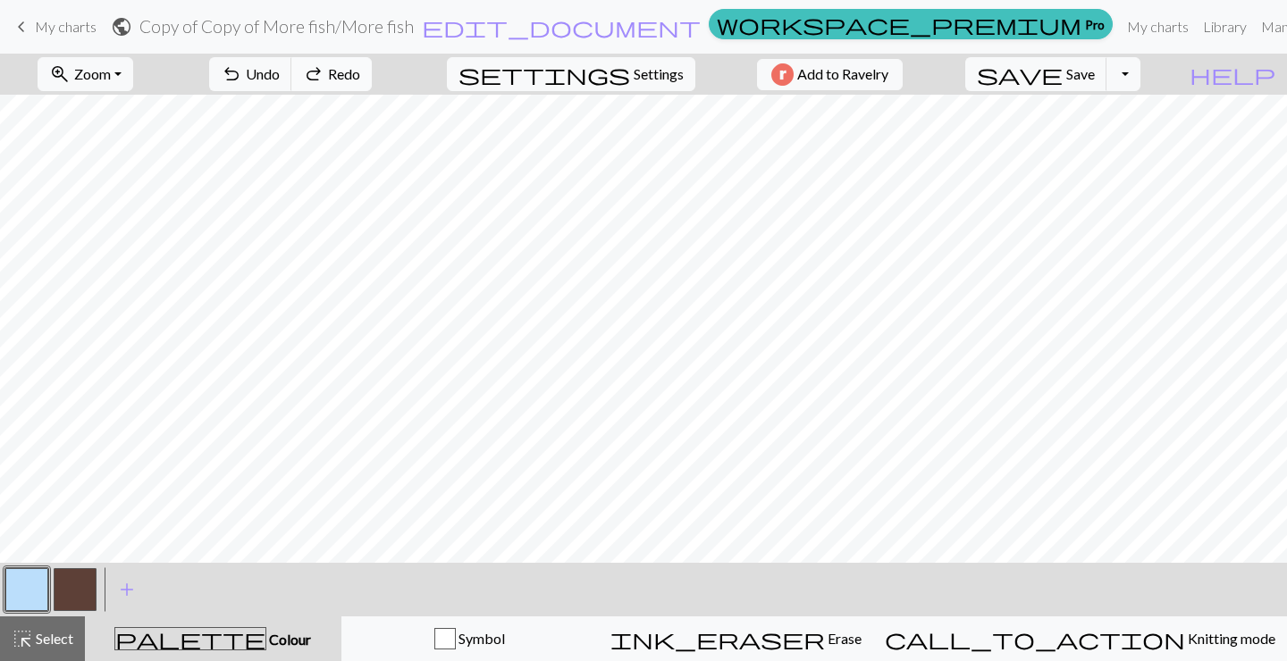
click at [324, 79] on span "redo" at bounding box center [313, 74] width 21 height 25
click at [324, 74] on span "redo" at bounding box center [313, 74] width 21 height 25
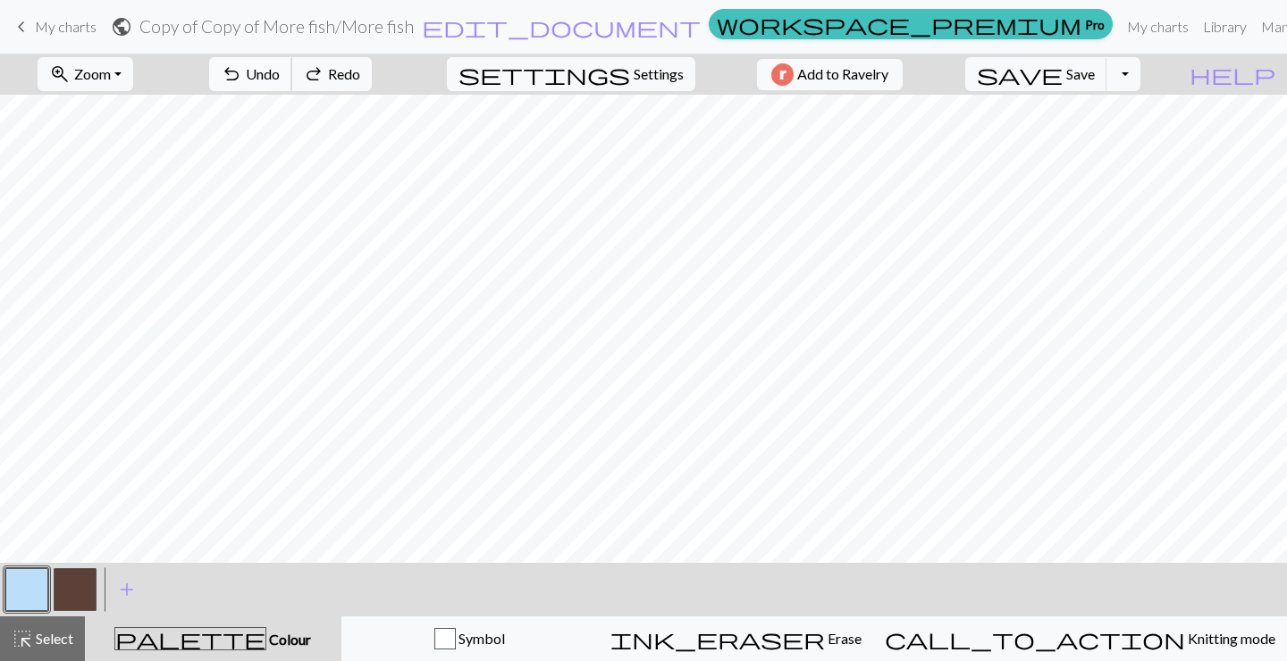
click at [292, 78] on button "undo Undo Undo" at bounding box center [250, 74] width 83 height 34
click at [133, 89] on button "zoom_in Zoom Zoom" at bounding box center [86, 74] width 96 height 34
click at [130, 113] on button "Fit all" at bounding box center [108, 113] width 141 height 29
